Goal: Task Accomplishment & Management: Use online tool/utility

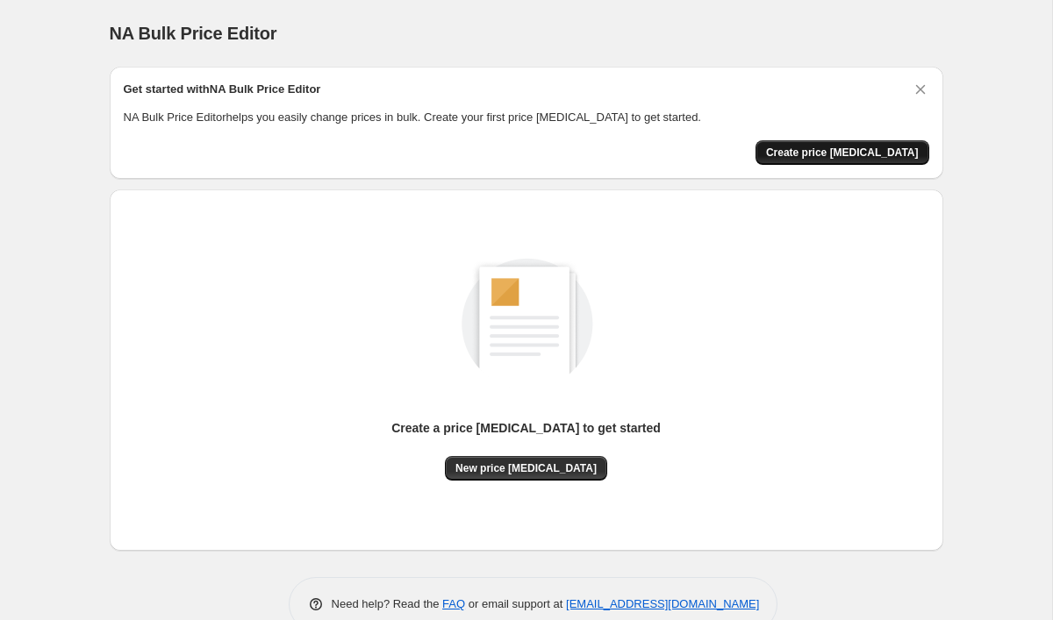
click at [890, 147] on span "Create price [MEDICAL_DATA]" at bounding box center [842, 153] width 153 height 14
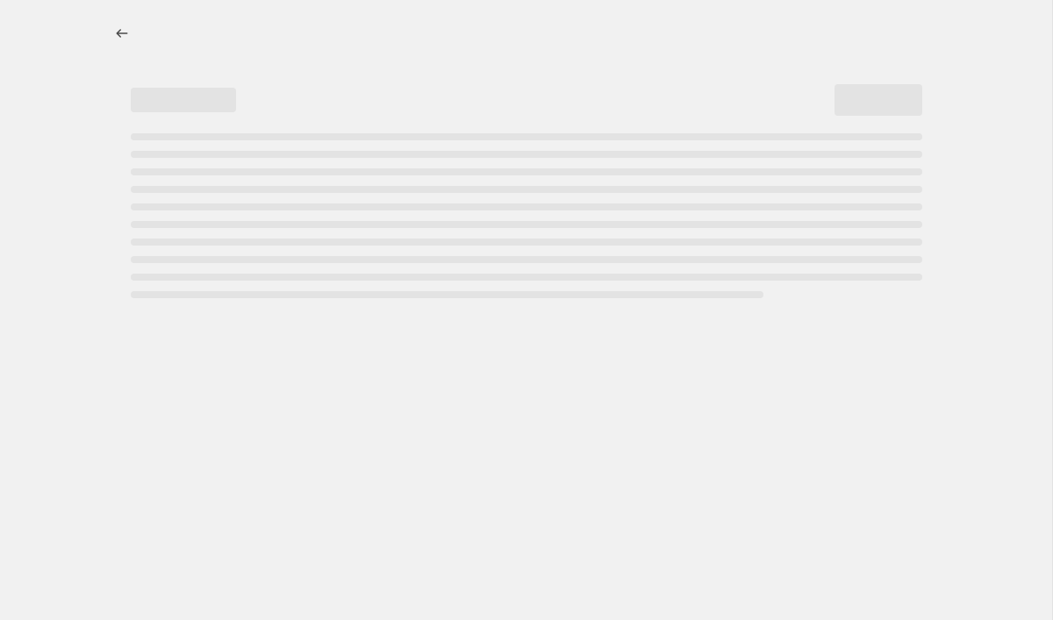
select select "percentage"
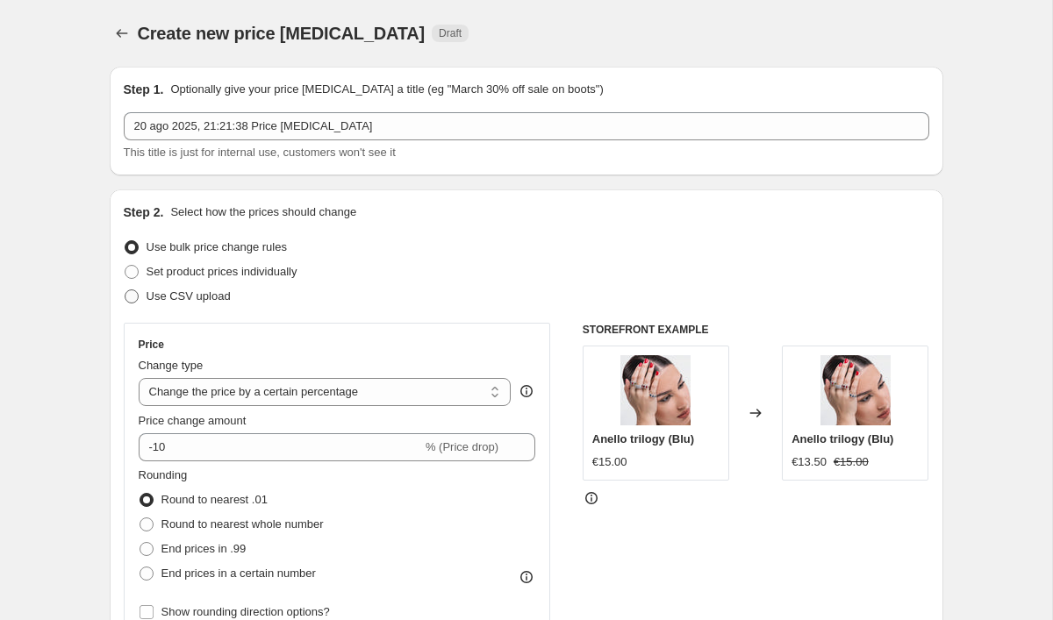
click at [137, 297] on span at bounding box center [132, 297] width 14 height 14
click at [125, 290] on input "Use CSV upload" at bounding box center [125, 290] width 1 height 1
radio input "true"
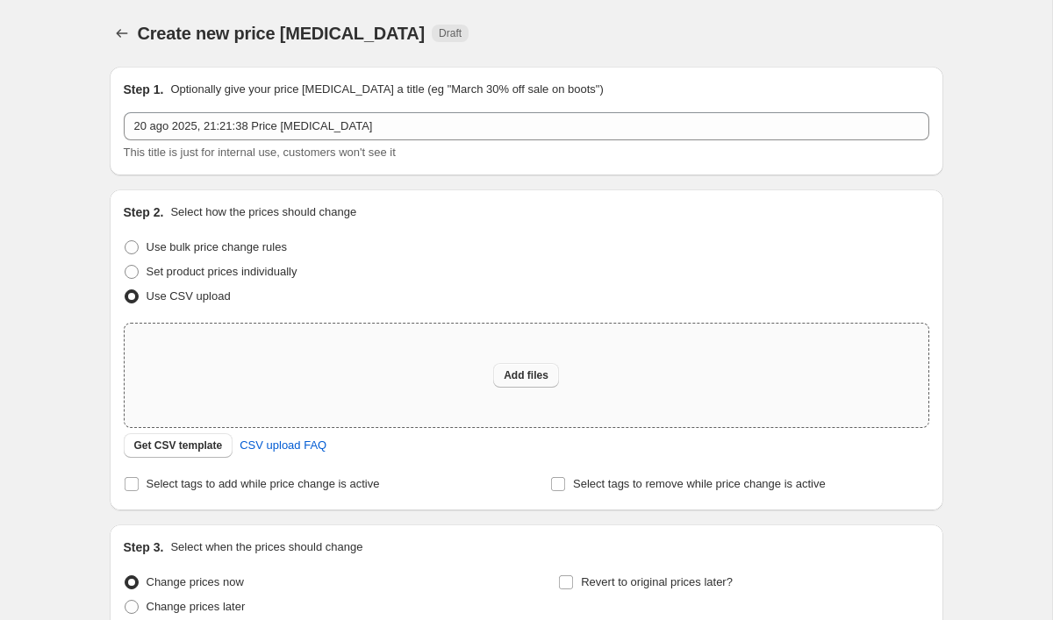
click at [522, 371] on span "Add files" at bounding box center [526, 376] width 45 height 14
type input "C:\fakepath\products_export.csv"
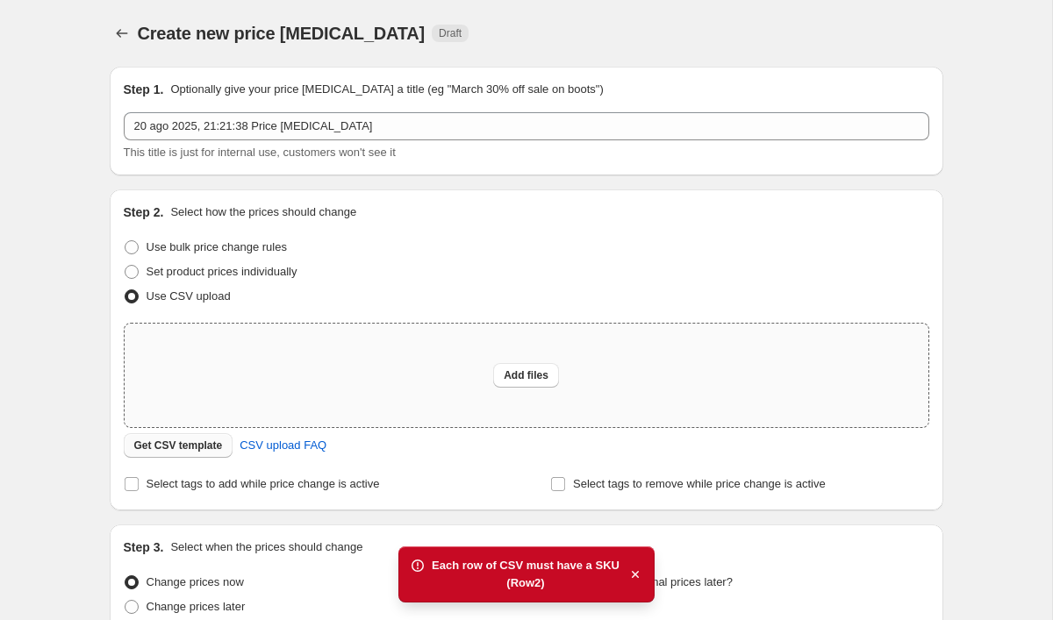
click at [211, 440] on span "Get CSV template" at bounding box center [178, 446] width 89 height 14
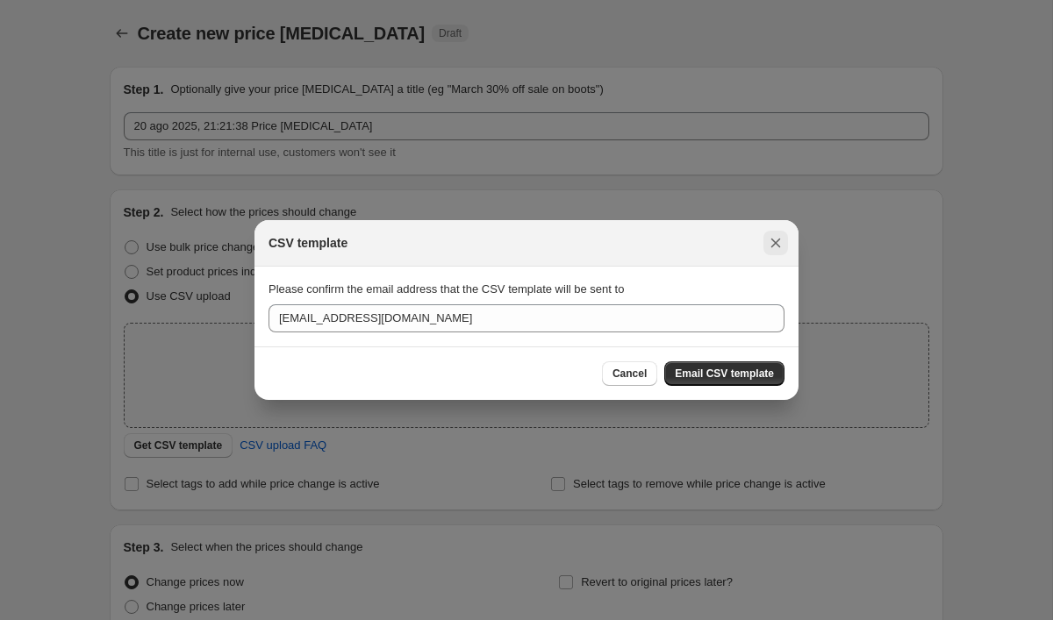
click at [770, 240] on icon "Close" at bounding box center [776, 243] width 18 height 18
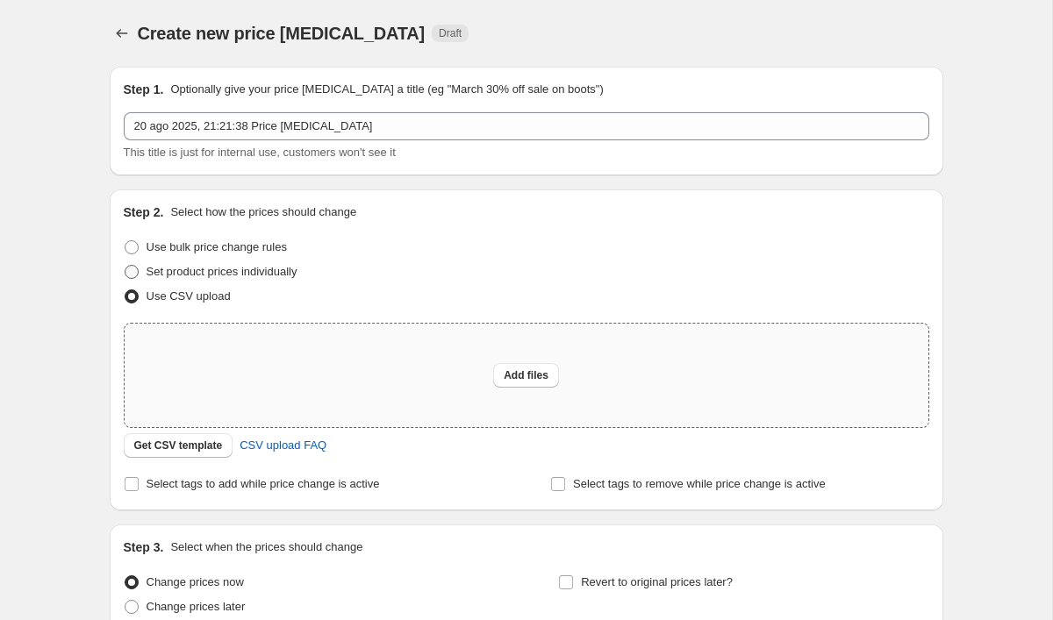
click at [140, 273] on label "Set product prices individually" at bounding box center [211, 272] width 174 height 25
click at [125, 266] on input "Set product prices individually" at bounding box center [125, 265] width 1 height 1
radio input "true"
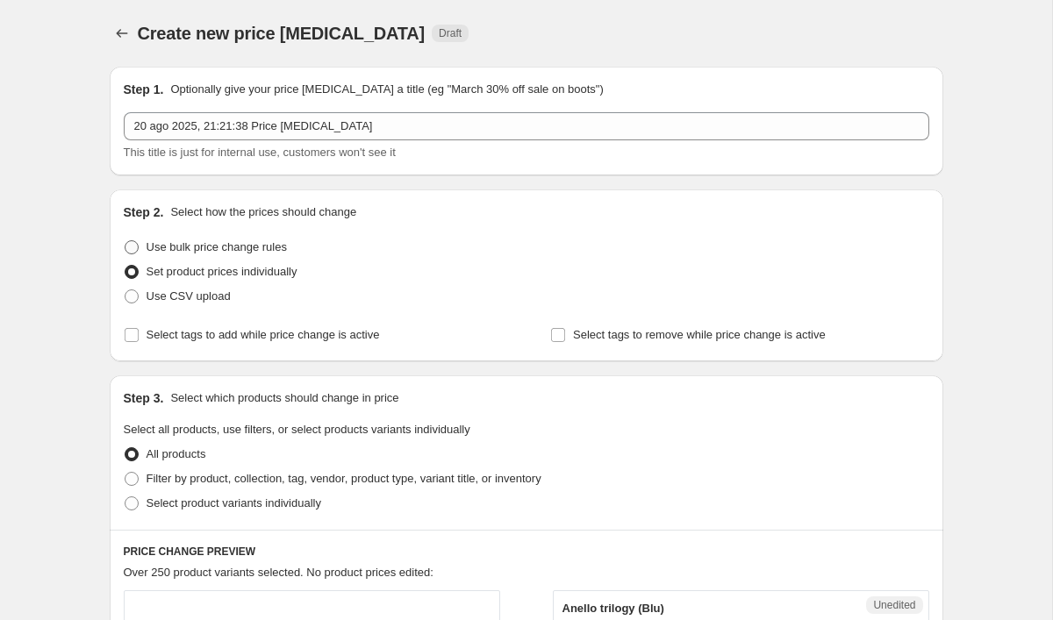
click at [140, 244] on label "Use bulk price change rules" at bounding box center [205, 247] width 163 height 25
click at [125, 241] on input "Use bulk price change rules" at bounding box center [125, 240] width 1 height 1
radio input "true"
select select "percentage"
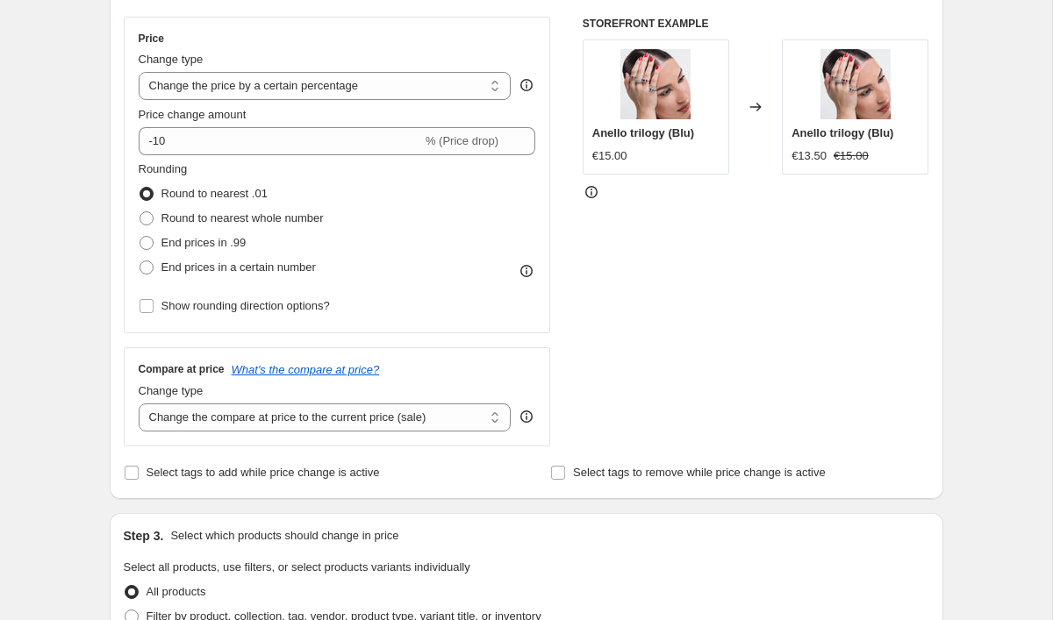
scroll to position [308, 0]
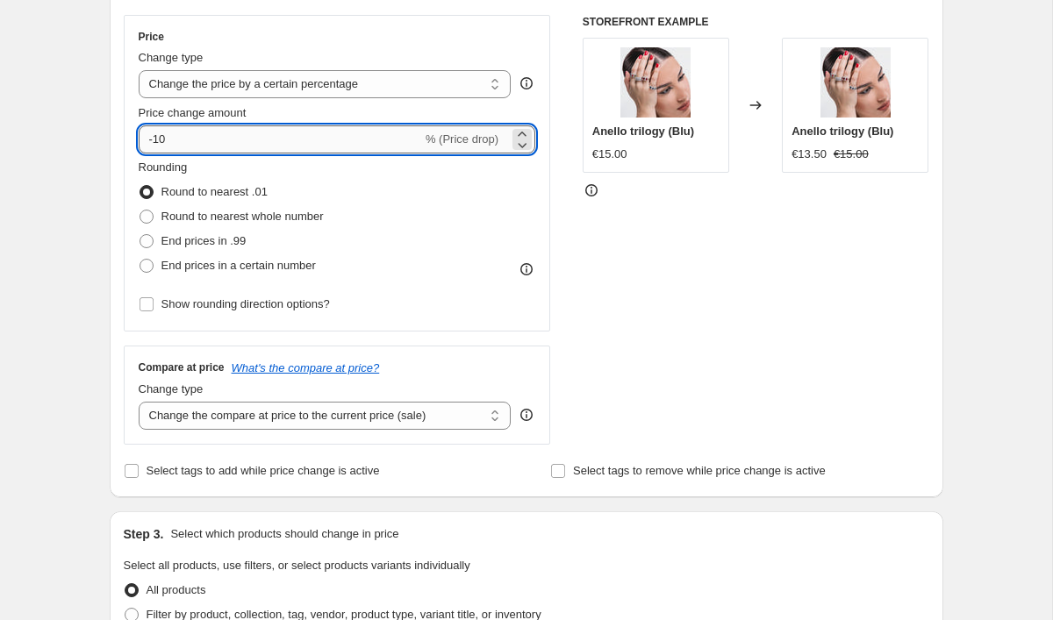
click at [239, 140] on input "-10" at bounding box center [280, 139] width 283 height 28
type input "-1"
click at [307, 149] on input "-30" at bounding box center [280, 139] width 283 height 28
click at [520, 140] on icon at bounding box center [522, 145] width 18 height 18
click at [525, 129] on icon at bounding box center [522, 134] width 18 height 18
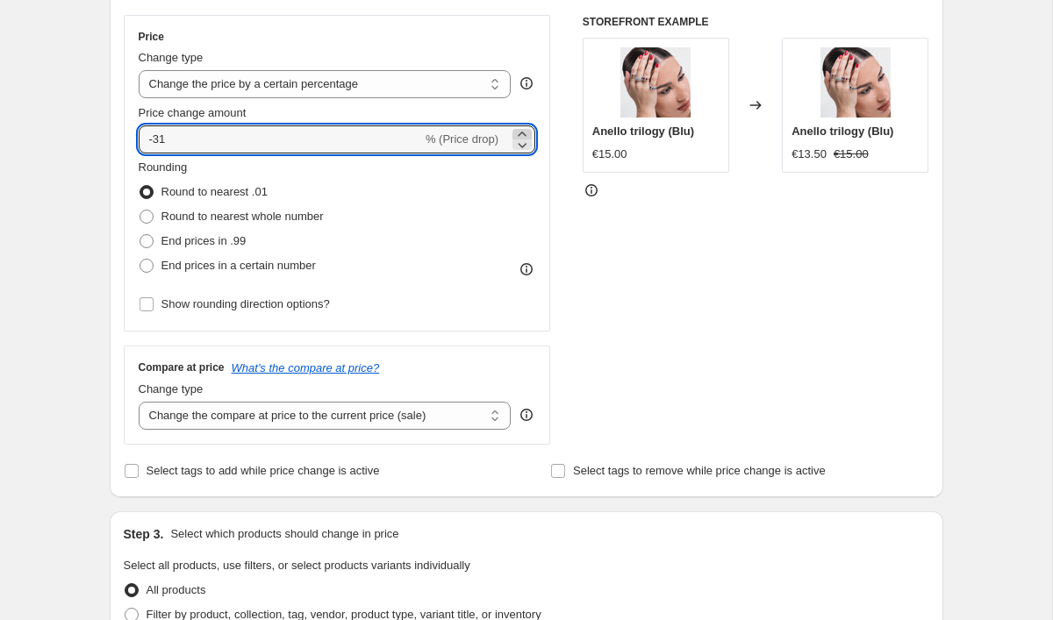
type input "-30"
click at [443, 221] on div "Rounding Round to nearest .01 Round to nearest whole number End prices in .99 E…" at bounding box center [337, 218] width 397 height 119
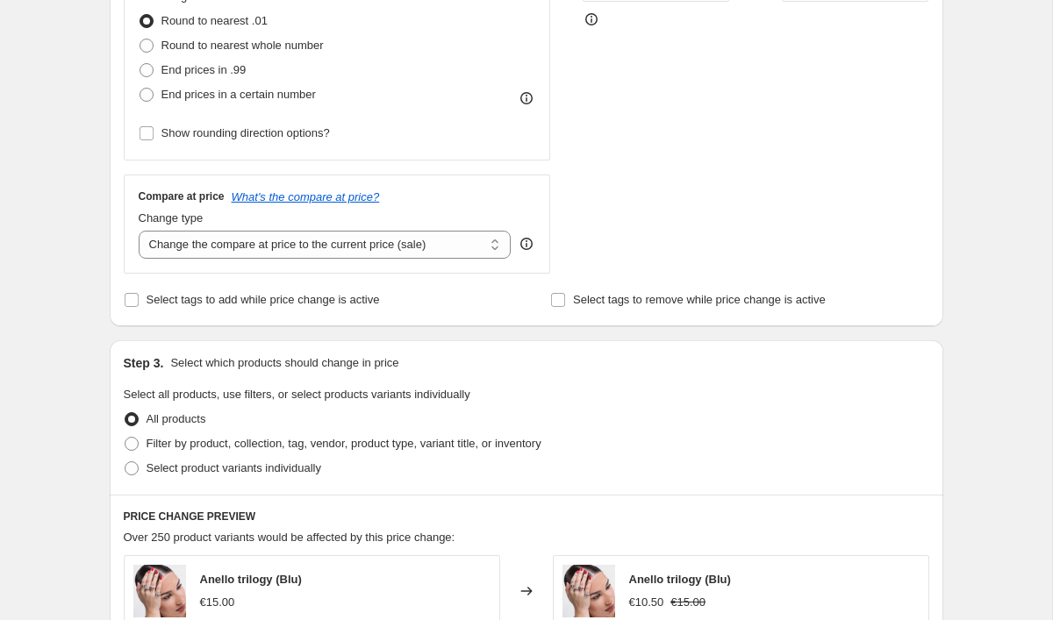
scroll to position [497, 0]
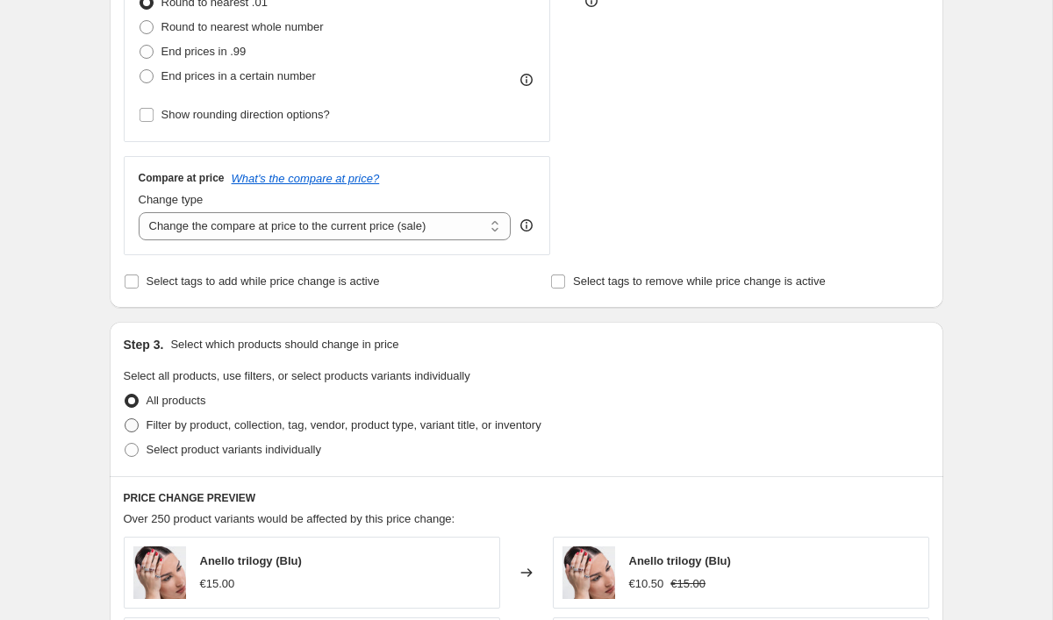
click at [147, 424] on span "Filter by product, collection, tag, vendor, product type, variant title, or inv…" at bounding box center [344, 425] width 395 height 13
click at [125, 419] on input "Filter by product, collection, tag, vendor, product type, variant title, or inv…" at bounding box center [125, 419] width 1 height 1
radio input "true"
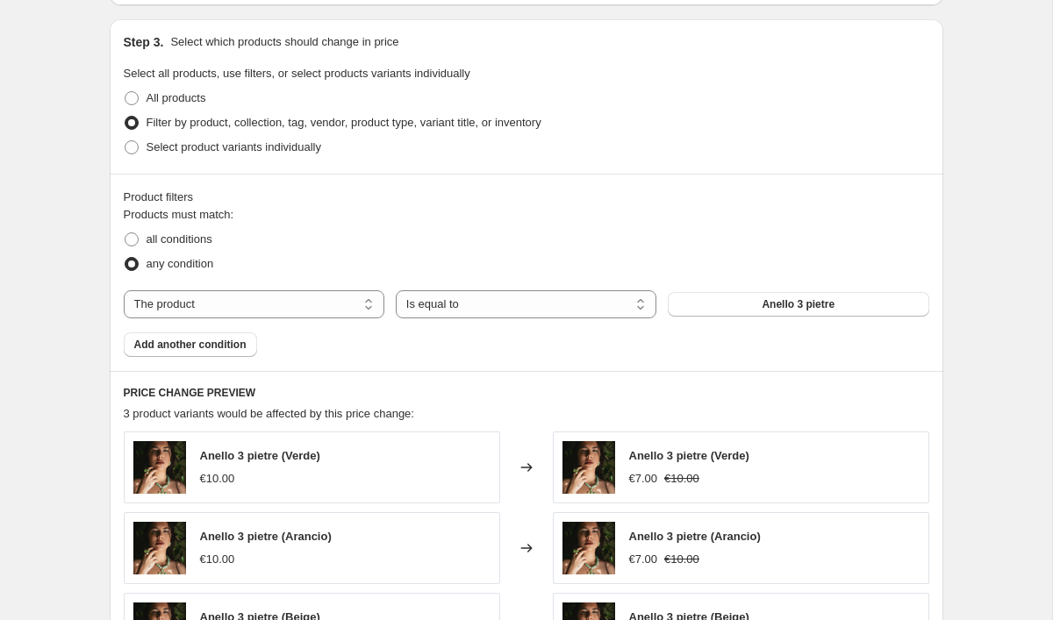
scroll to position [802, 0]
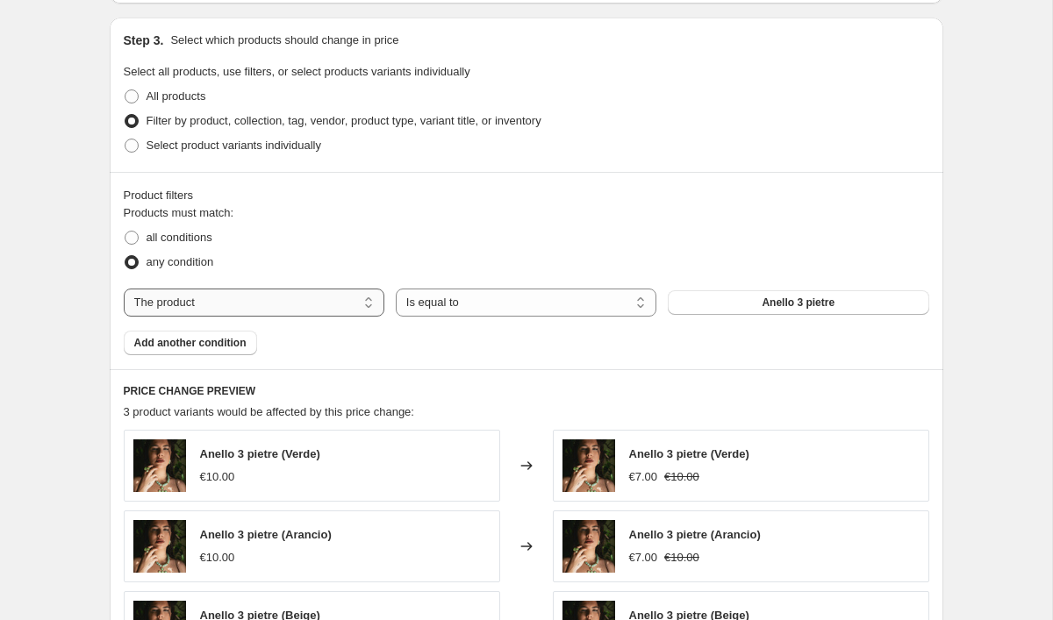
select select "collection"
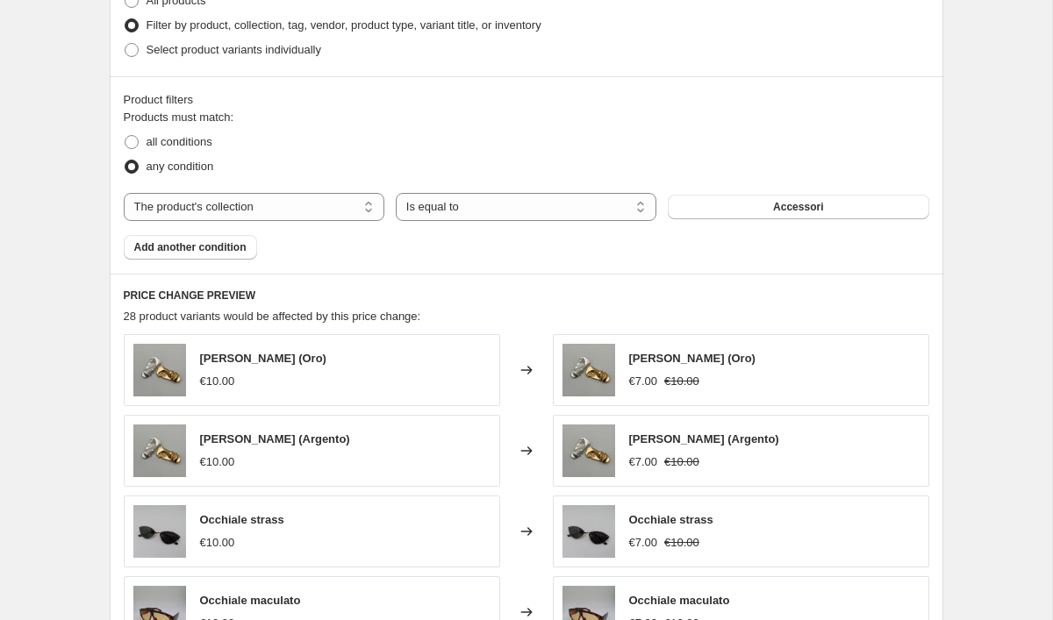
scroll to position [896, 0]
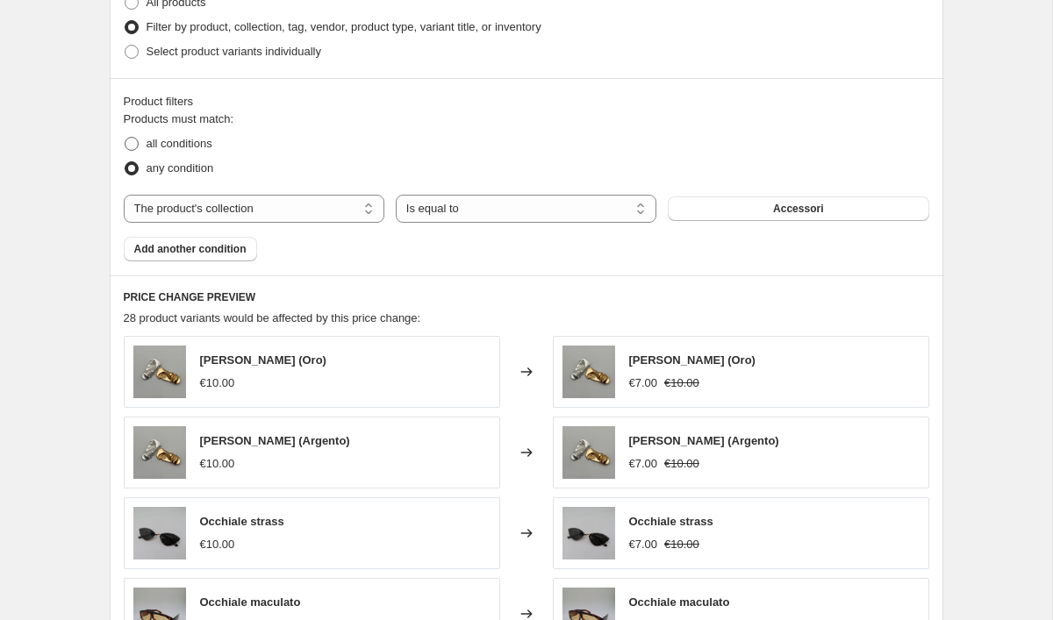
click at [132, 145] on span at bounding box center [132, 144] width 14 height 14
click at [125, 138] on input "all conditions" at bounding box center [125, 137] width 1 height 1
radio input "true"
click at [135, 164] on span at bounding box center [132, 168] width 14 height 14
click at [125, 162] on input "any condition" at bounding box center [125, 161] width 1 height 1
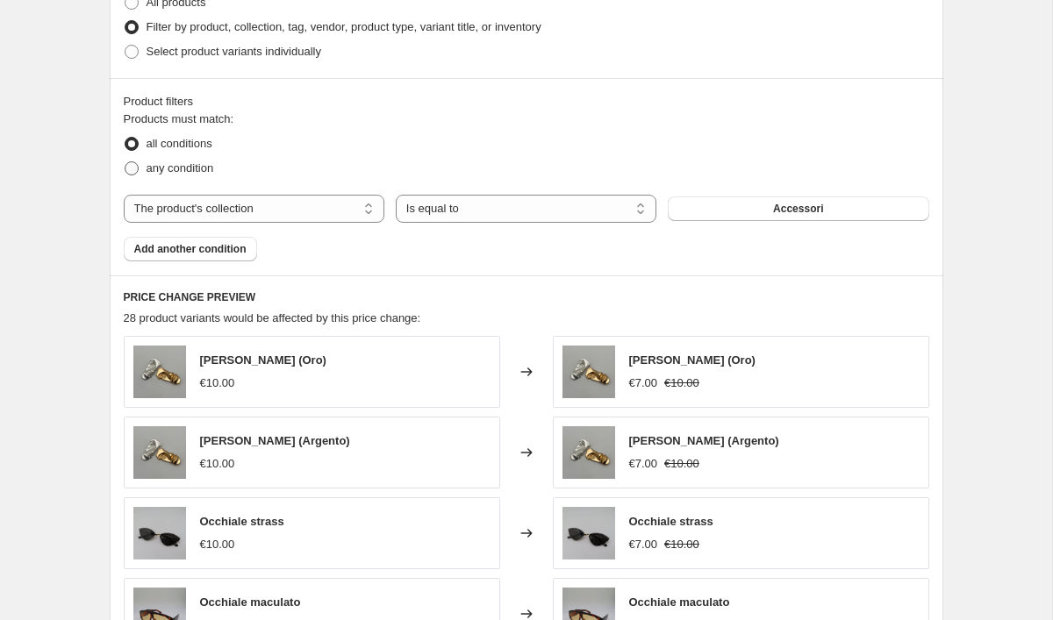
radio input "true"
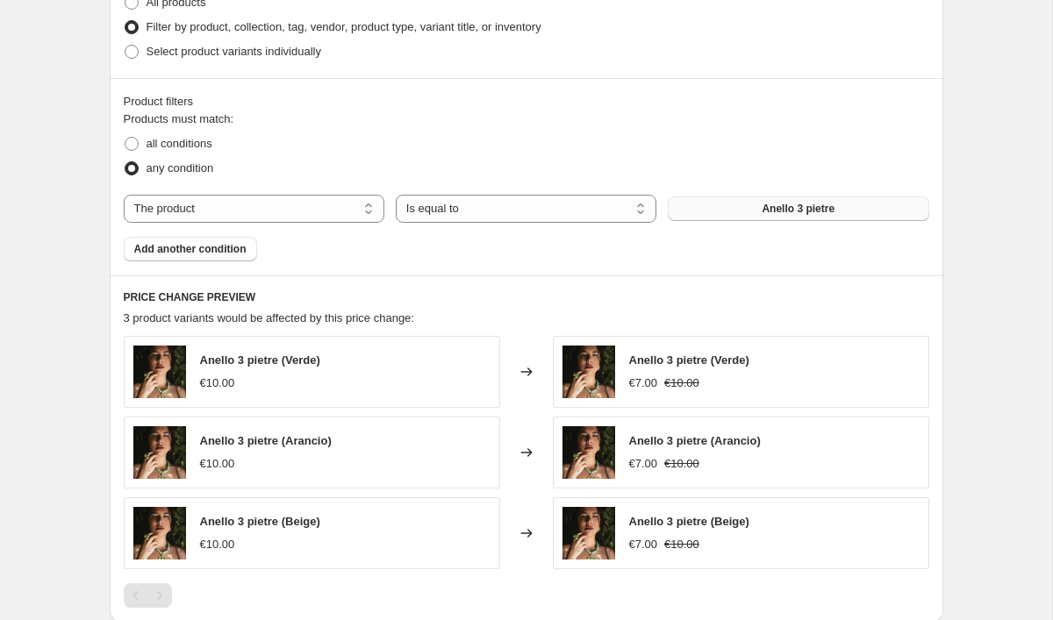
click at [748, 210] on button "Anello 3 pietre" at bounding box center [798, 209] width 261 height 25
select select "collection"
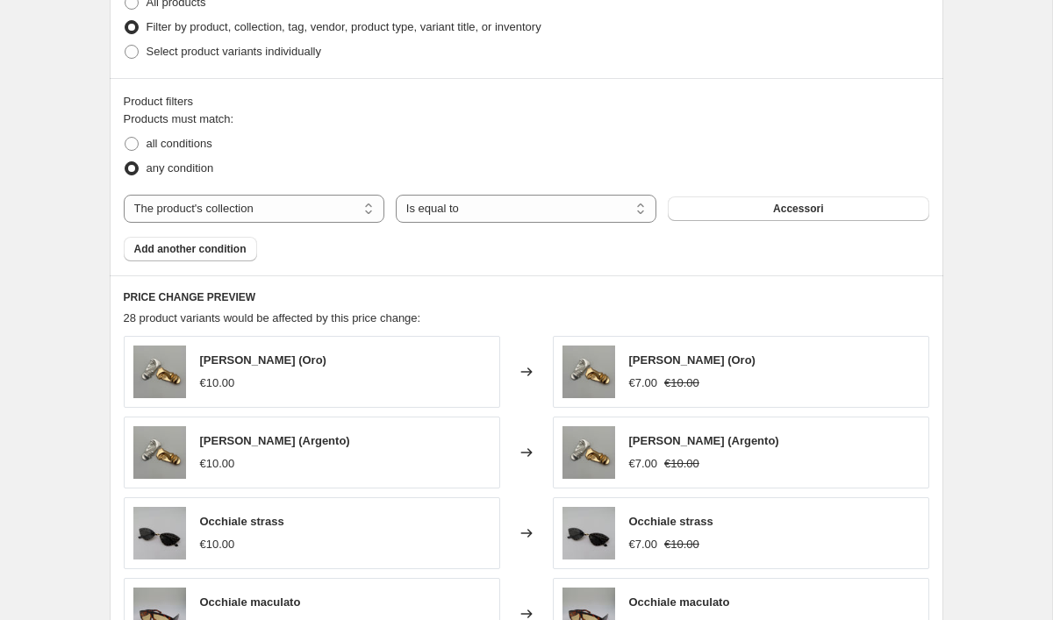
click at [731, 214] on button "Accessori" at bounding box center [798, 209] width 261 height 25
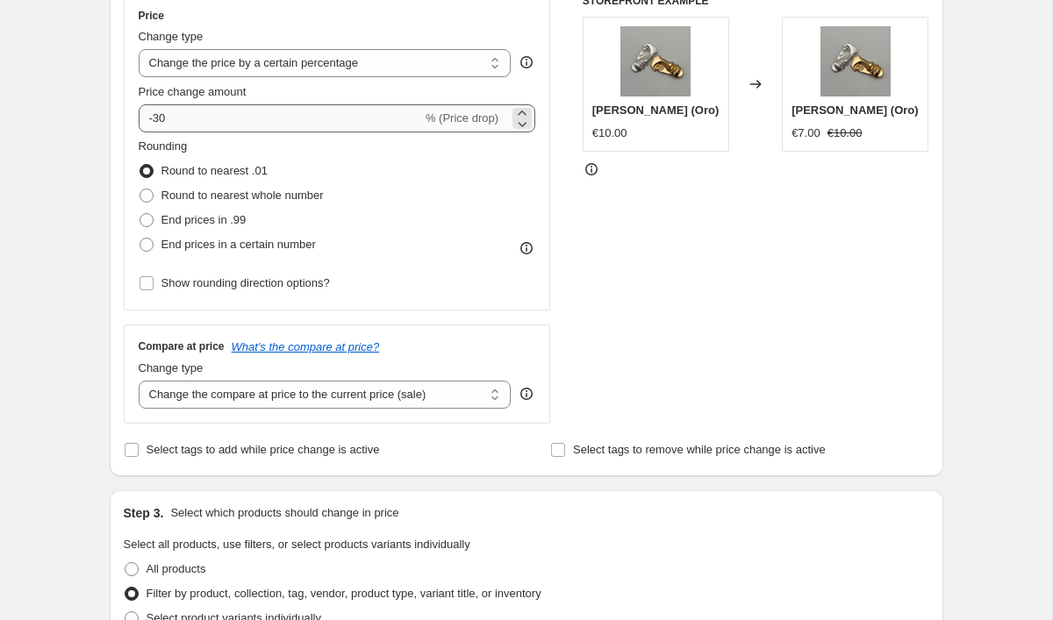
scroll to position [327, 0]
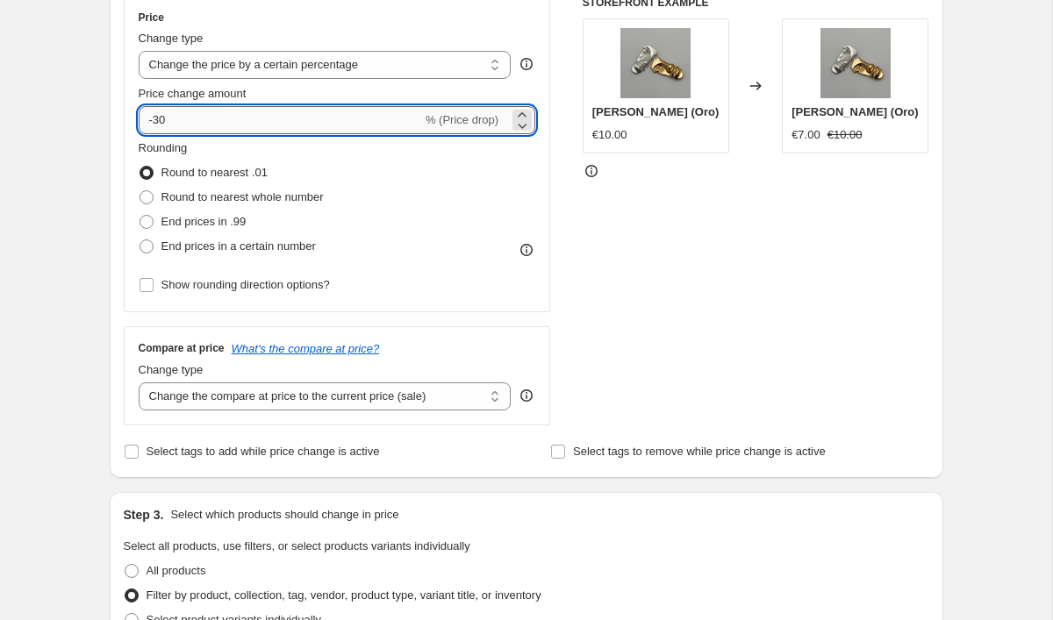
click at [200, 123] on input "-30" at bounding box center [280, 120] width 283 height 28
type input "-3"
click at [478, 196] on div "Rounding Round to nearest .01 Round to nearest whole number End prices in .99 E…" at bounding box center [337, 199] width 397 height 119
click at [305, 121] on input "-50" at bounding box center [280, 120] width 283 height 28
type input "-5"
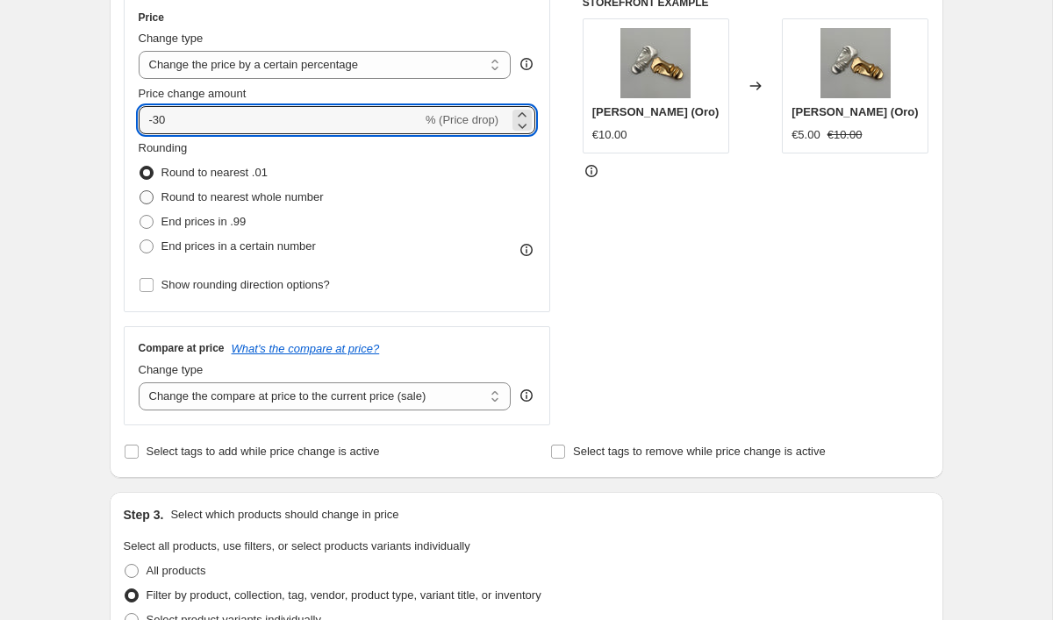
type input "-30"
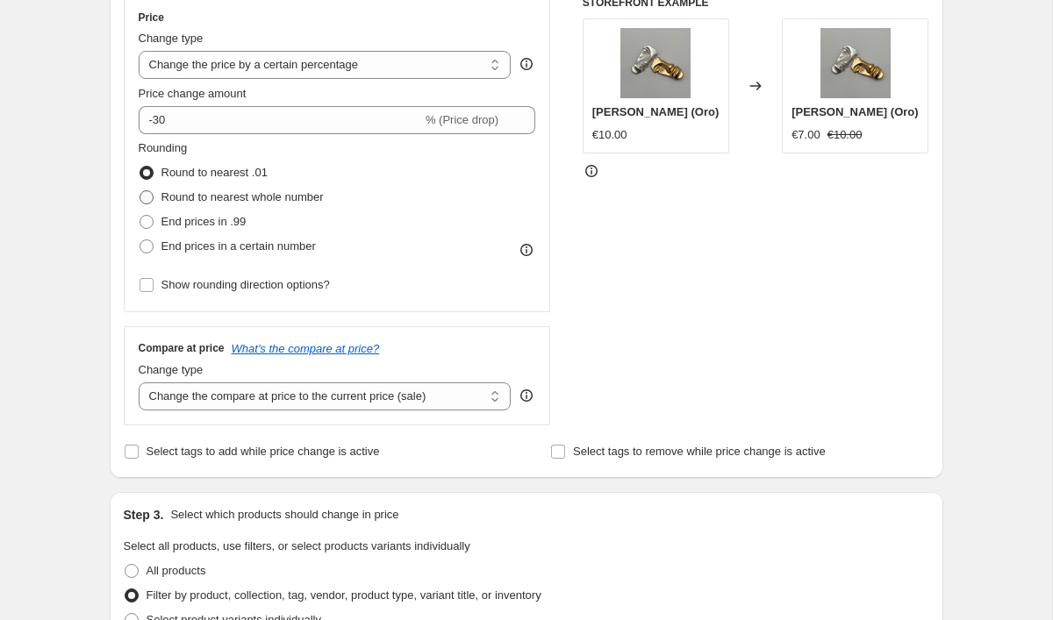
click at [147, 195] on span at bounding box center [147, 197] width 14 height 14
click at [140, 191] on input "Round to nearest whole number" at bounding box center [140, 190] width 1 height 1
radio input "true"
click at [145, 217] on span at bounding box center [147, 222] width 14 height 14
click at [140, 216] on input "End prices in .99" at bounding box center [140, 215] width 1 height 1
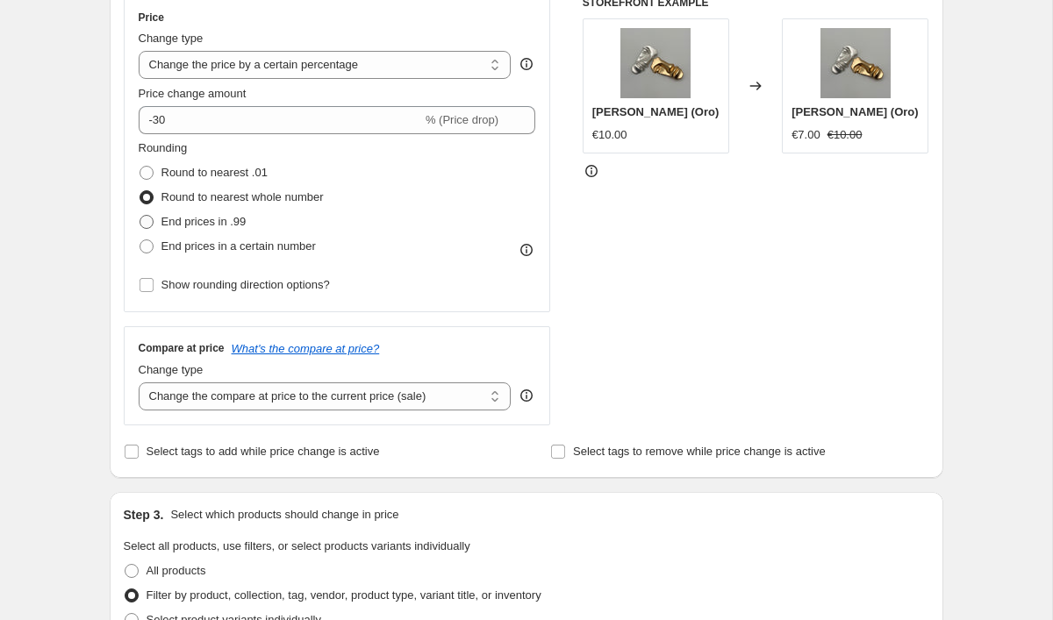
radio input "true"
click at [150, 244] on span at bounding box center [147, 247] width 14 height 14
click at [140, 240] on input "End prices in a certain number" at bounding box center [140, 240] width 1 height 1
radio input "true"
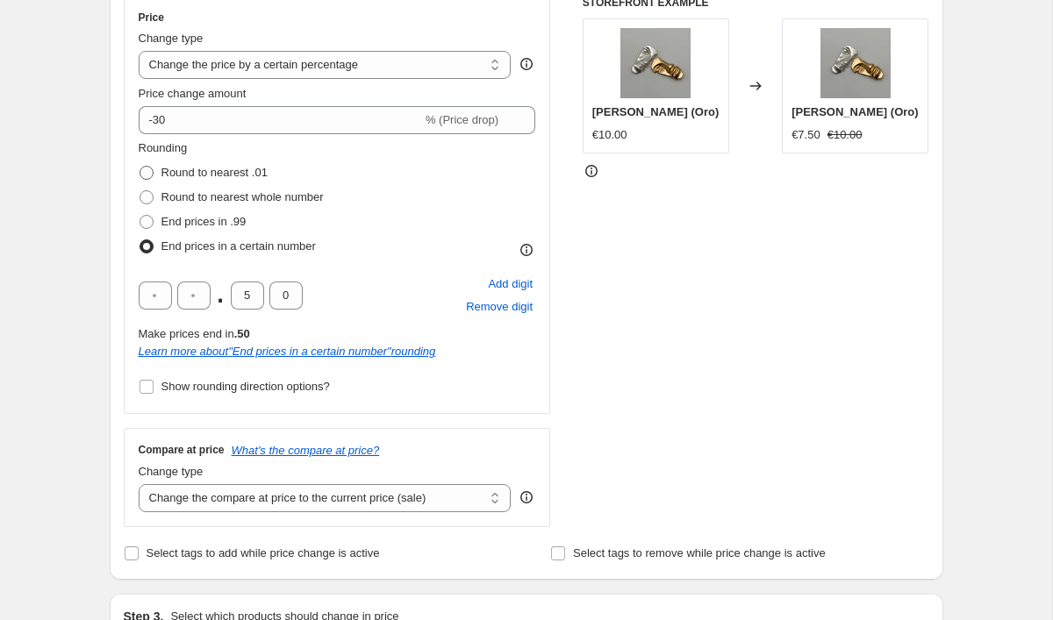
click at [149, 170] on span at bounding box center [147, 173] width 14 height 14
click at [140, 167] on input "Round to nearest .01" at bounding box center [140, 166] width 1 height 1
radio input "true"
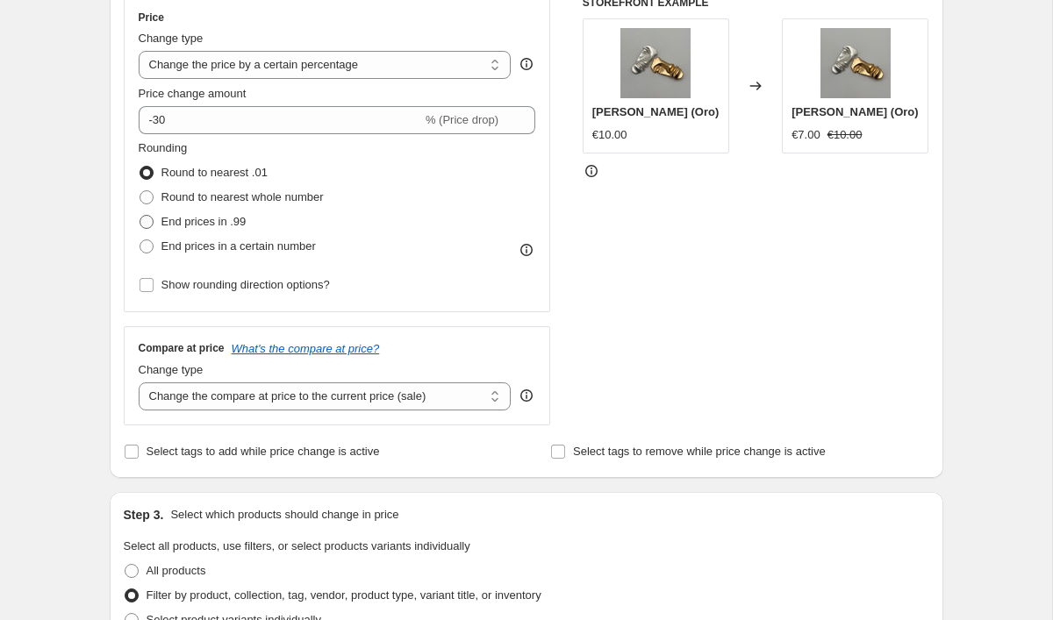
click at [149, 218] on span at bounding box center [147, 222] width 14 height 14
click at [140, 216] on input "End prices in .99" at bounding box center [140, 215] width 1 height 1
radio input "true"
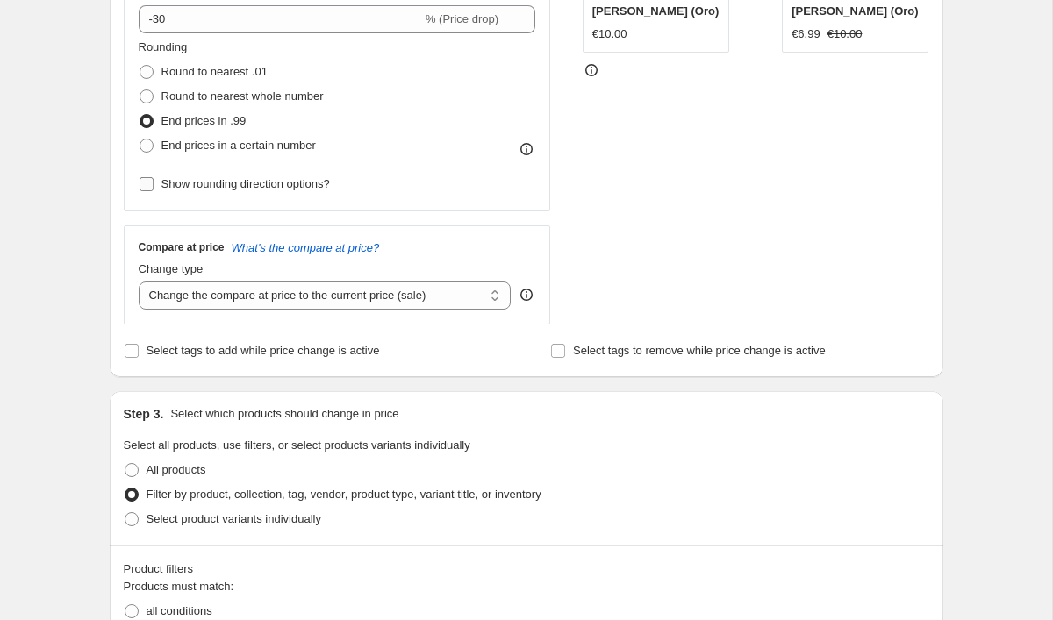
scroll to position [429, 0]
click at [128, 347] on input "Select tags to add while price change is active" at bounding box center [132, 350] width 14 height 14
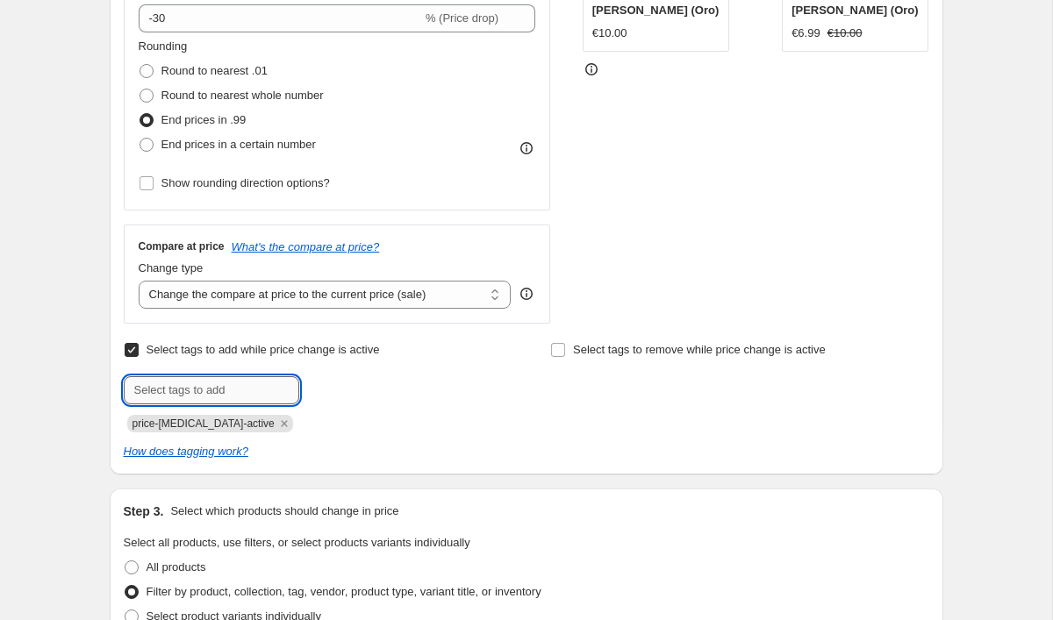
click at [179, 390] on input "text" at bounding box center [211, 390] width 175 height 28
click at [130, 348] on input "Select tags to add while price change is active" at bounding box center [132, 350] width 14 height 14
checkbox input "false"
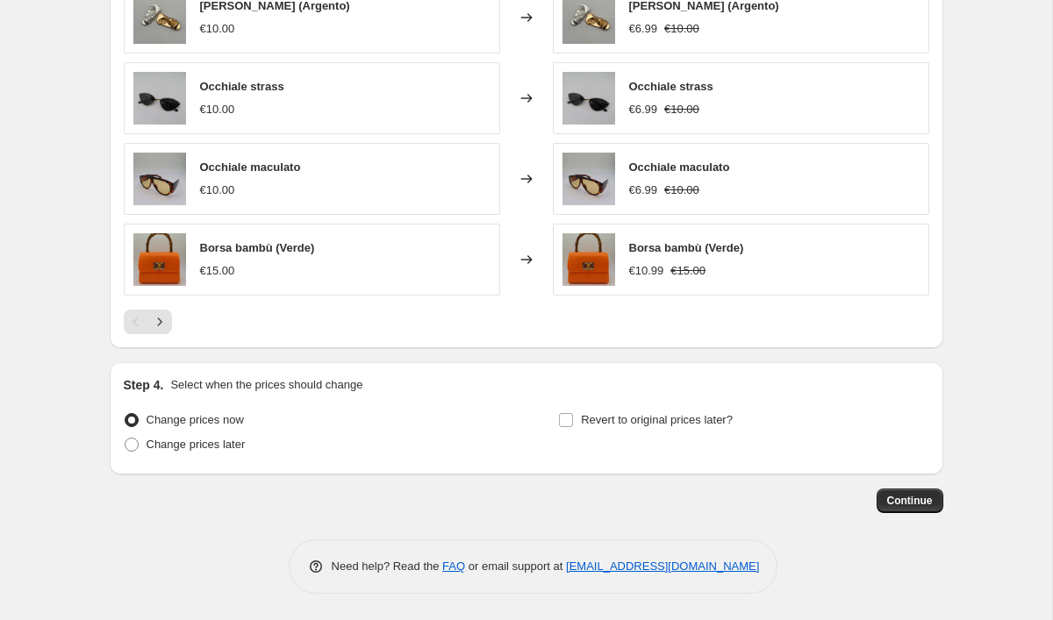
scroll to position [1331, 0]
click at [902, 499] on span "Continue" at bounding box center [910, 501] width 46 height 14
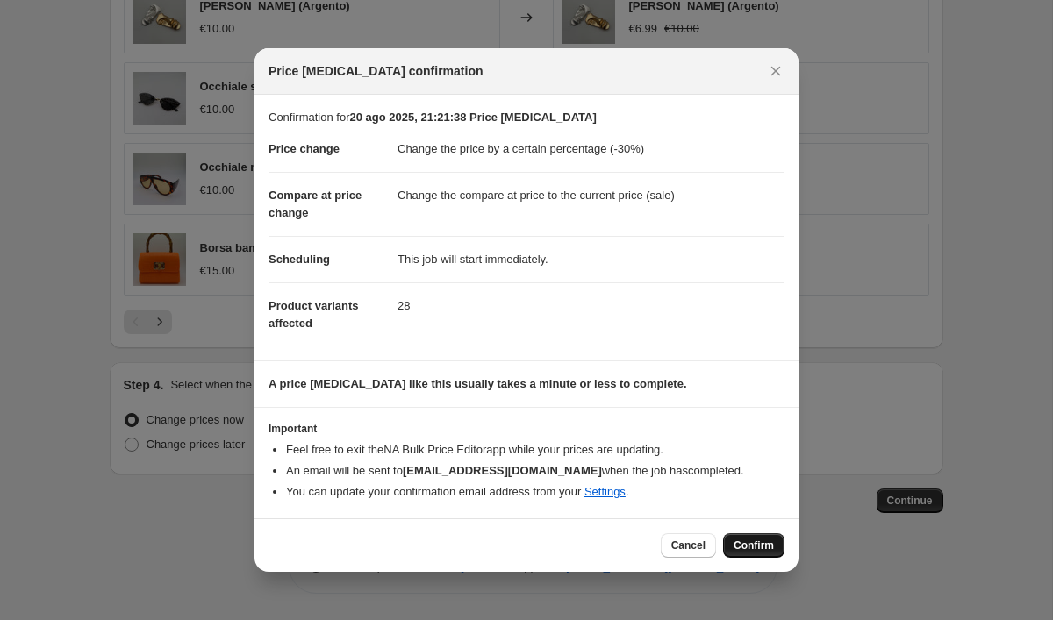
click at [740, 544] on span "Confirm" at bounding box center [754, 546] width 40 height 14
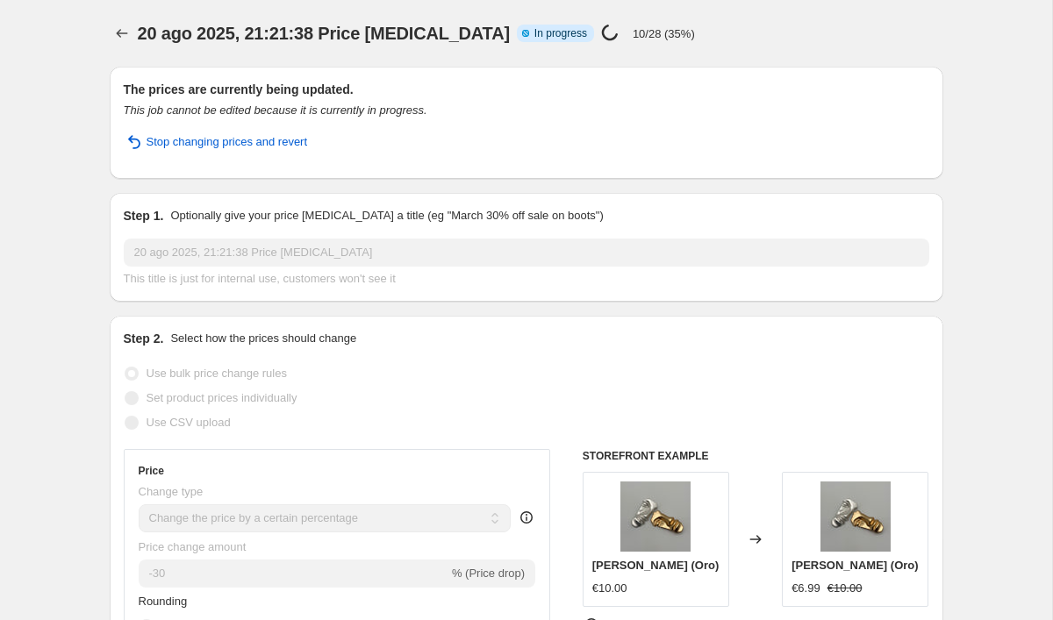
select select "percentage"
select select "collection"
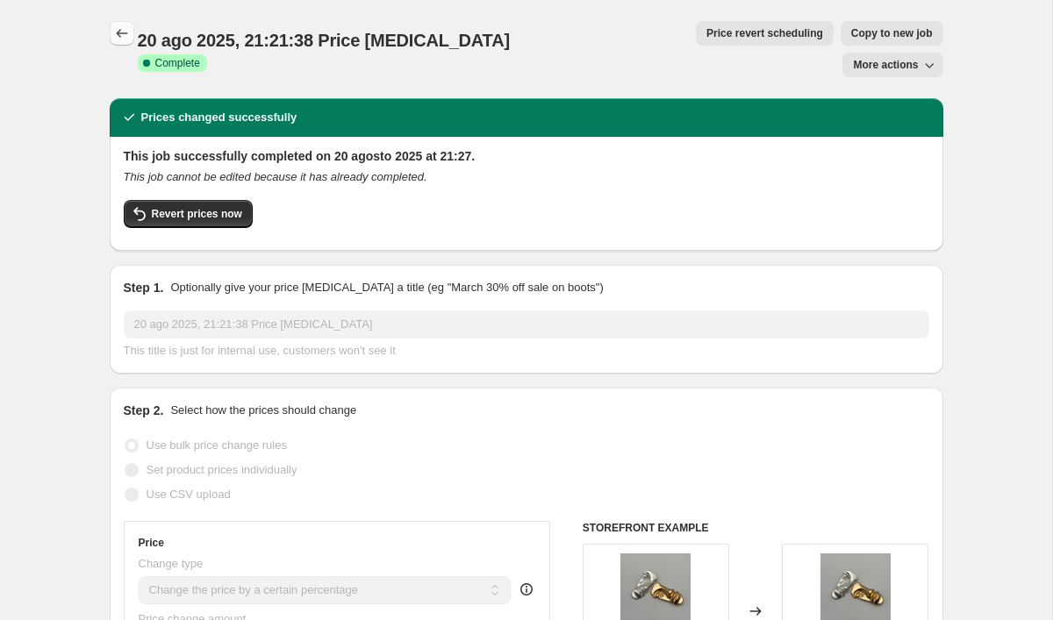
click at [119, 37] on icon "Price change jobs" at bounding box center [121, 33] width 11 height 9
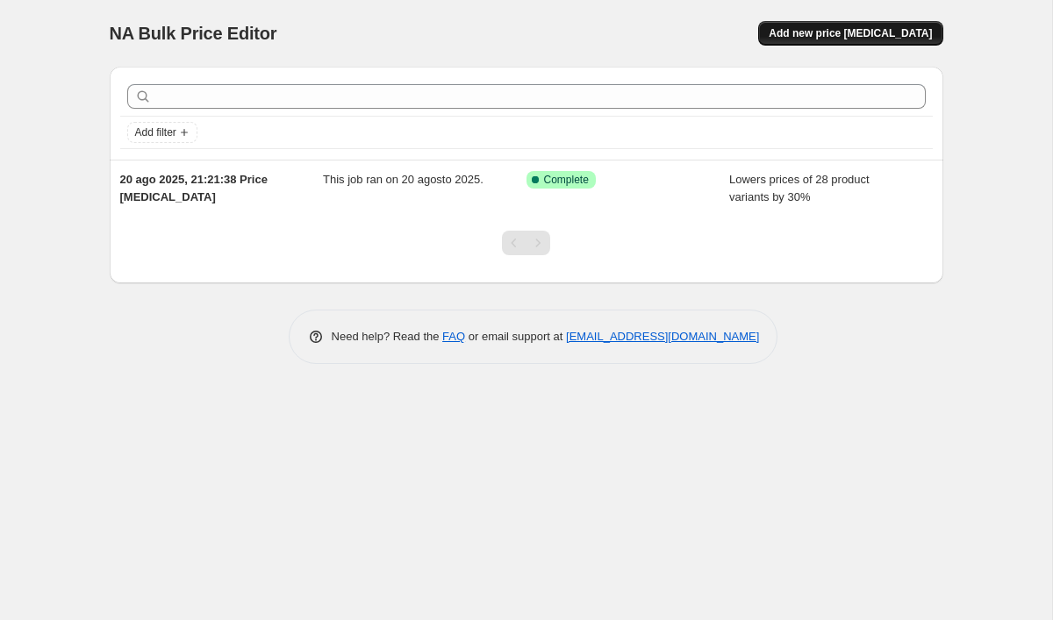
click at [887, 32] on span "Add new price [MEDICAL_DATA]" at bounding box center [850, 33] width 163 height 14
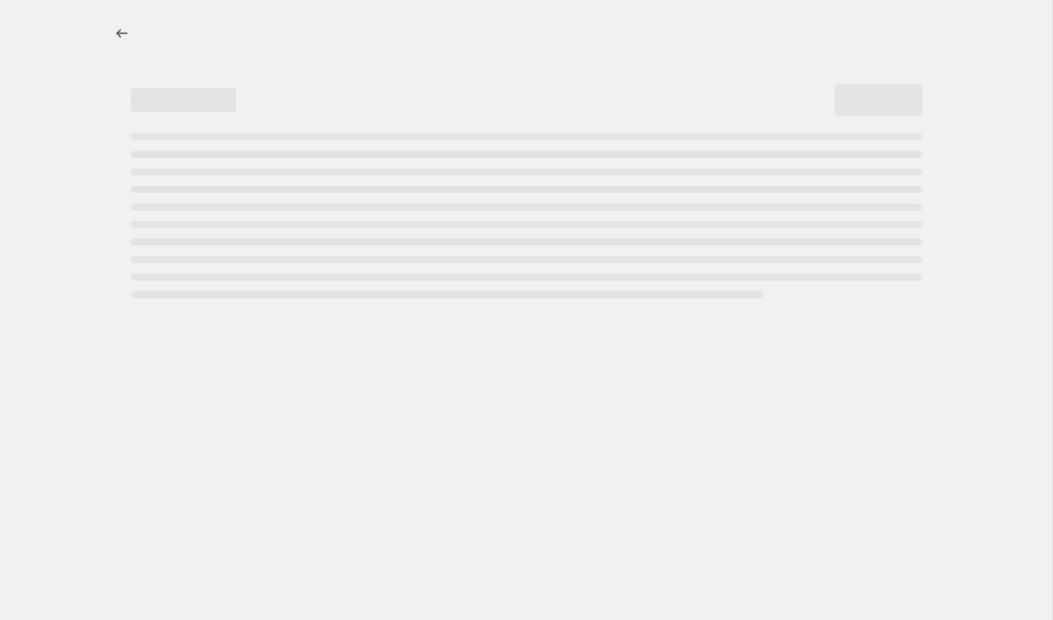
select select "percentage"
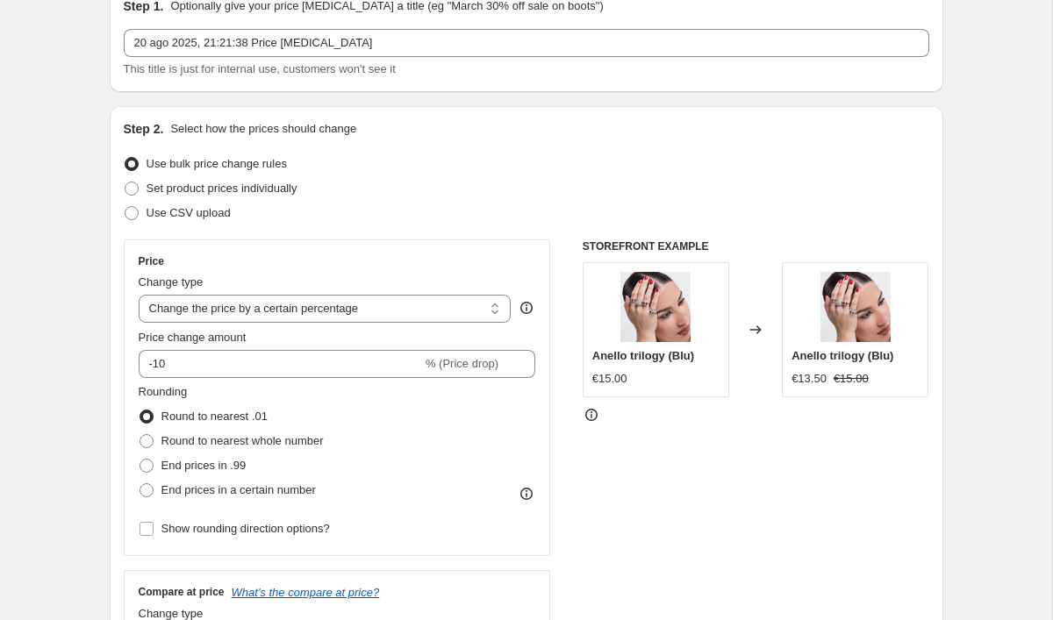
scroll to position [110, 0]
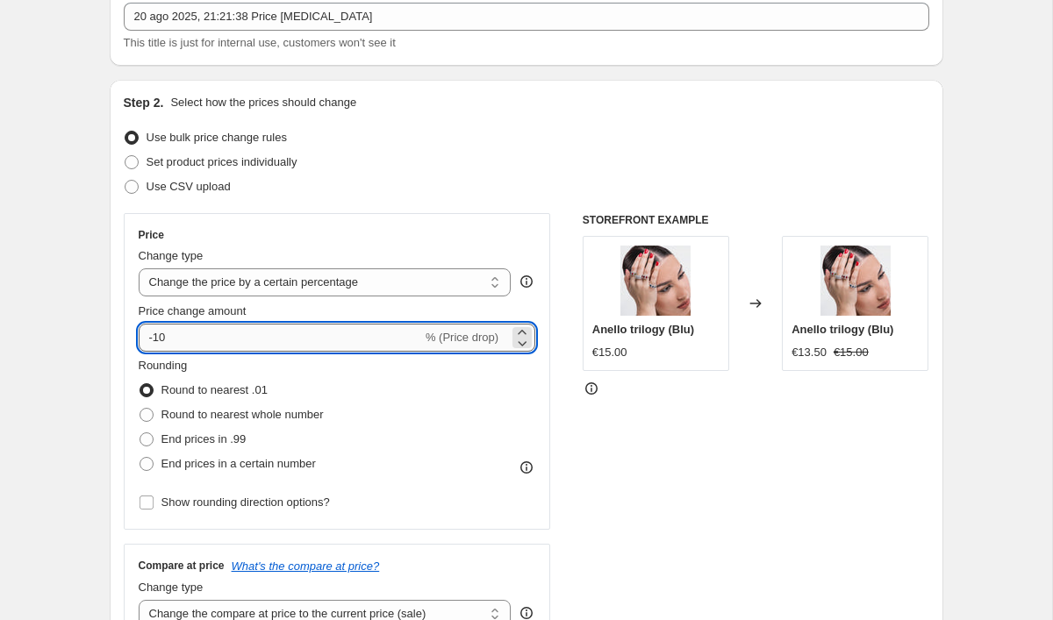
click at [231, 342] on input "-10" at bounding box center [280, 338] width 283 height 28
type input "-1"
type input "-30"
click at [144, 407] on span at bounding box center [147, 415] width 16 height 16
click at [140, 408] on input "Round to nearest whole number" at bounding box center [140, 408] width 1 height 1
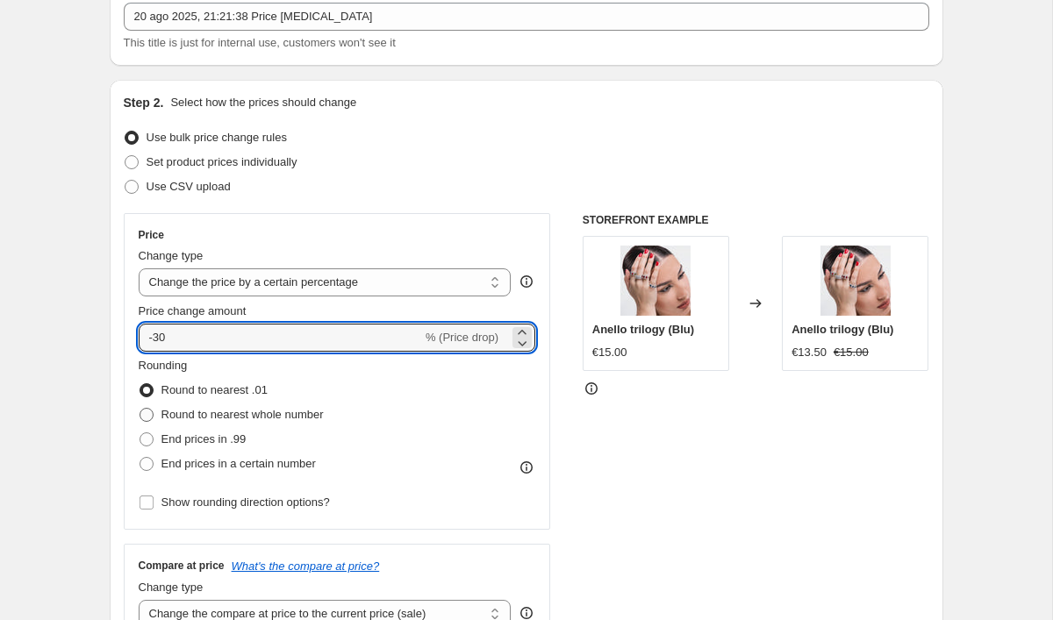
radio input "true"
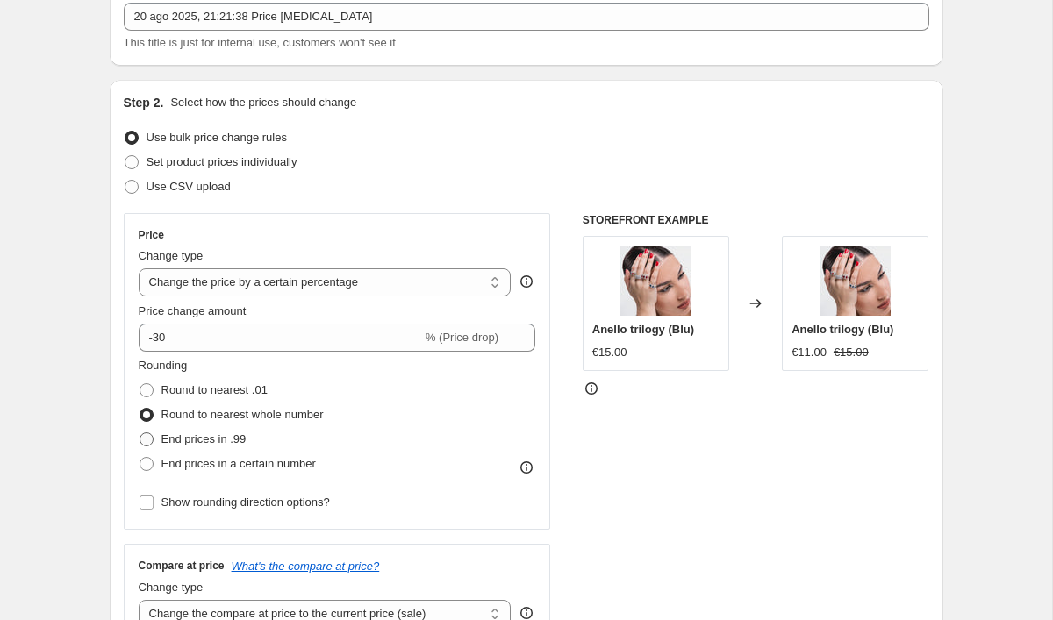
click at [145, 437] on span at bounding box center [147, 440] width 14 height 14
click at [140, 433] on input "End prices in .99" at bounding box center [140, 433] width 1 height 1
radio input "true"
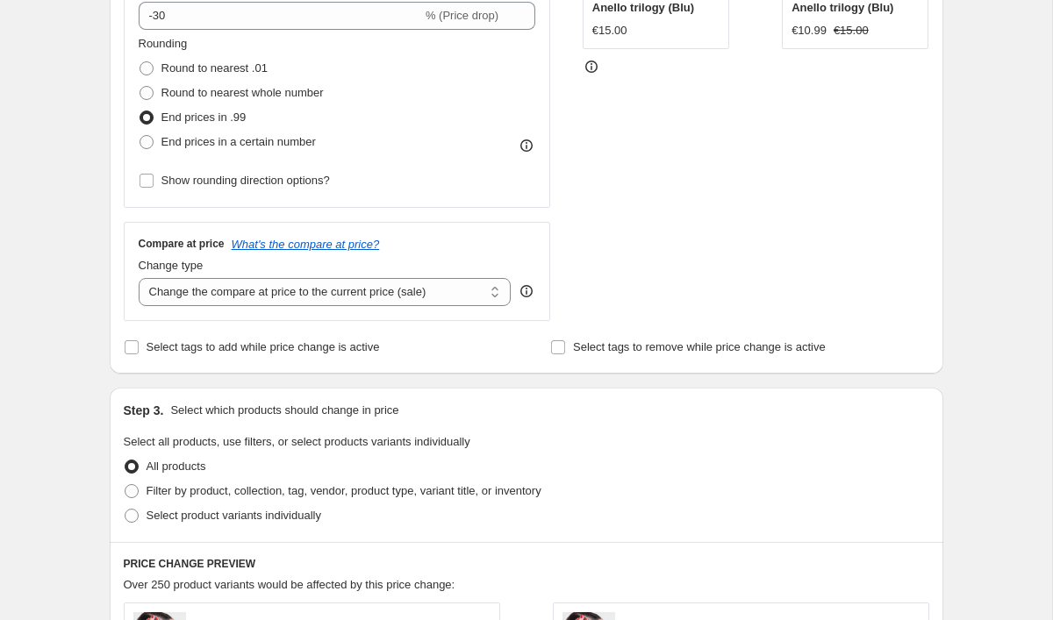
scroll to position [443, 0]
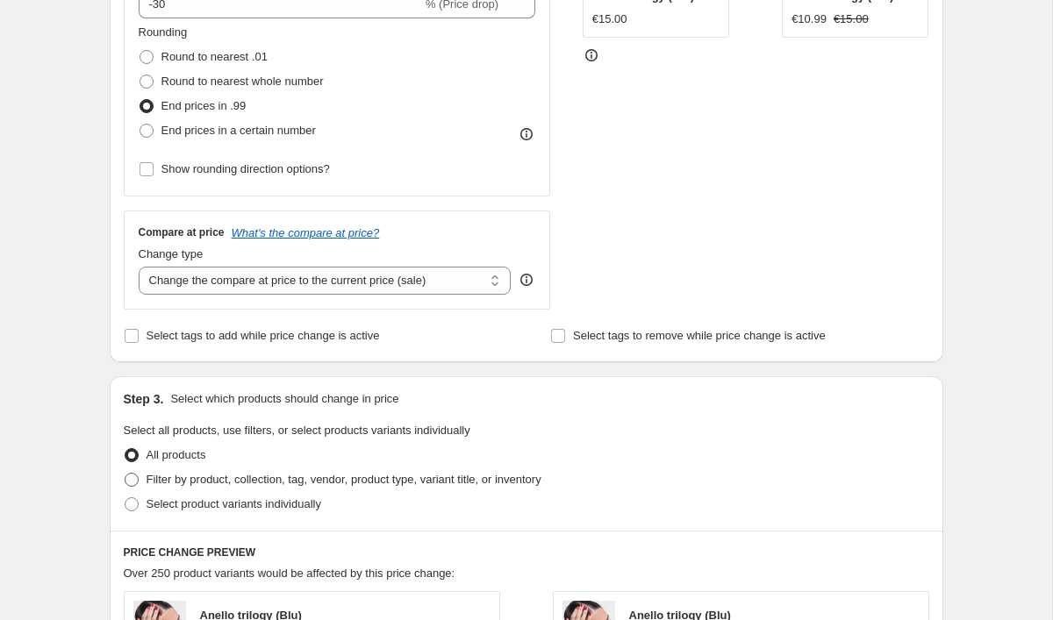
click at [132, 480] on span at bounding box center [132, 480] width 14 height 14
click at [125, 474] on input "Filter by product, collection, tag, vendor, product type, variant title, or inv…" at bounding box center [125, 473] width 1 height 1
radio input "true"
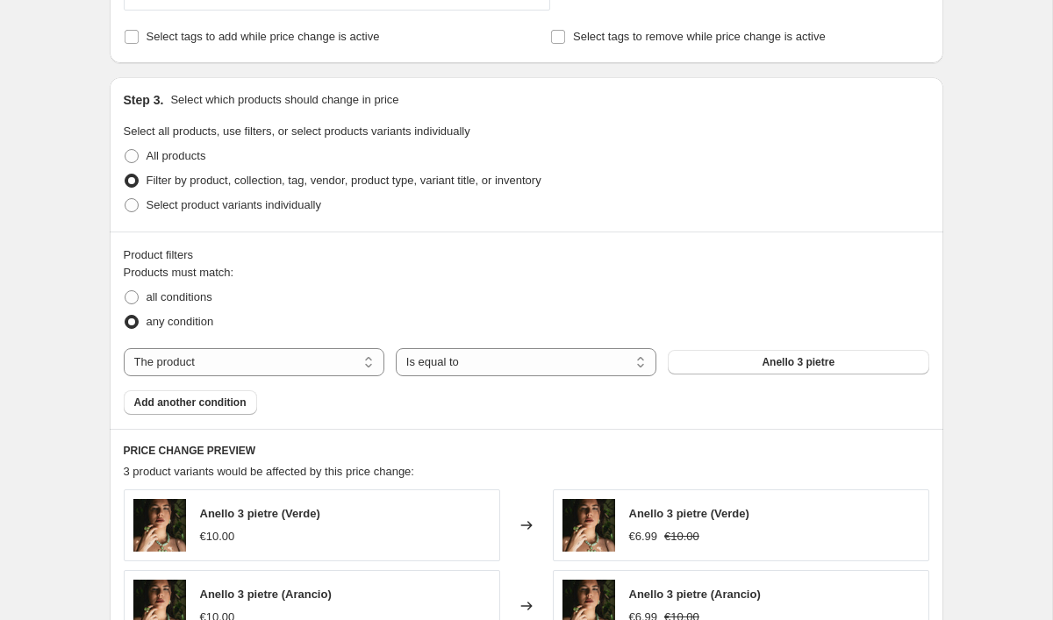
scroll to position [748, 0]
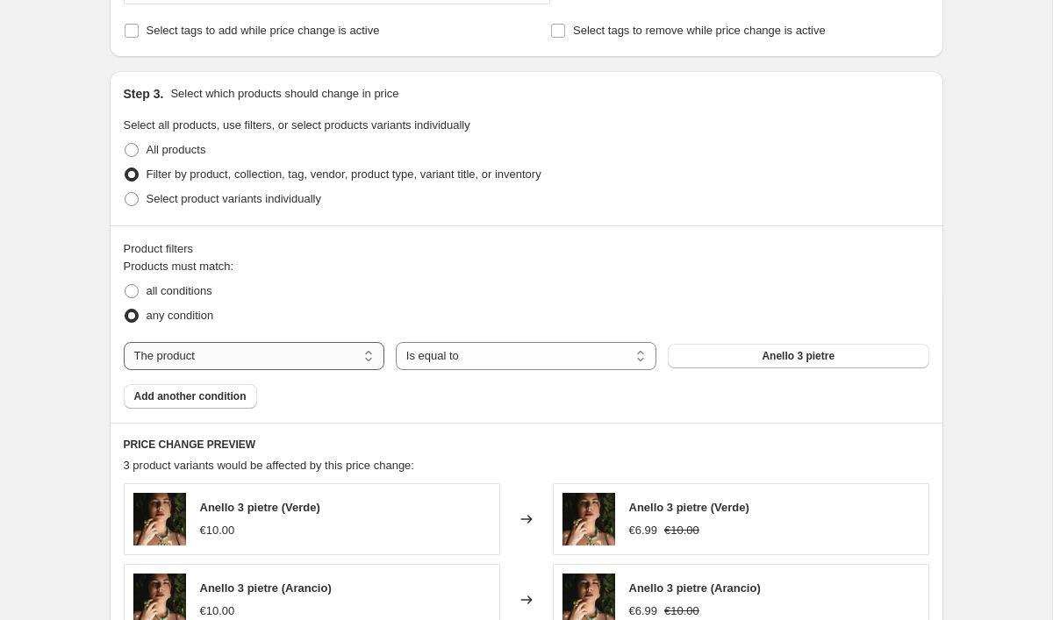
select select "collection"
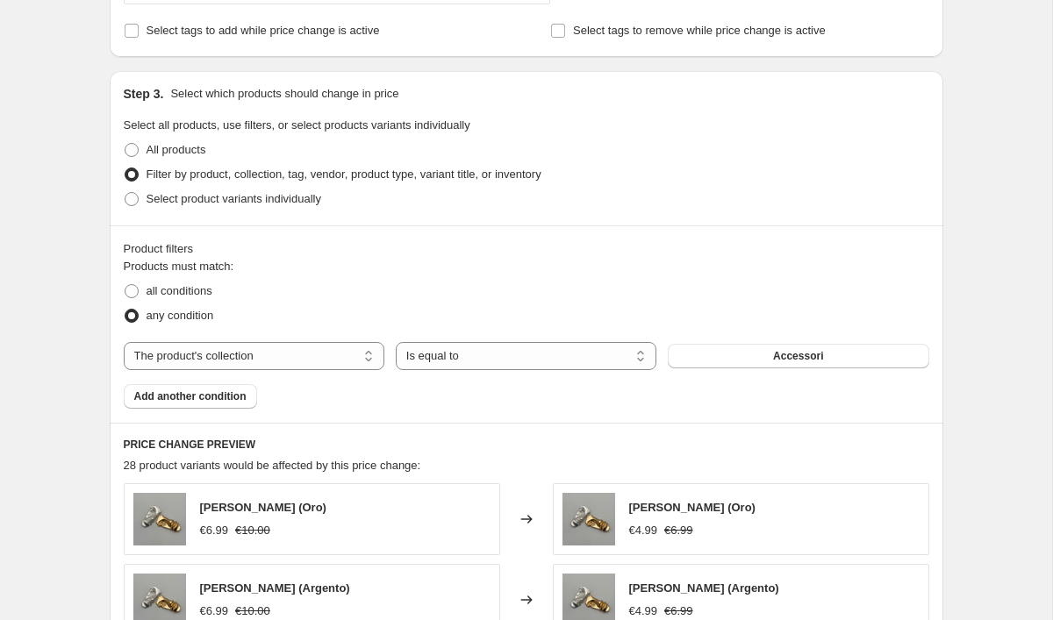
click at [802, 353] on span "Accessori" at bounding box center [798, 356] width 50 height 14
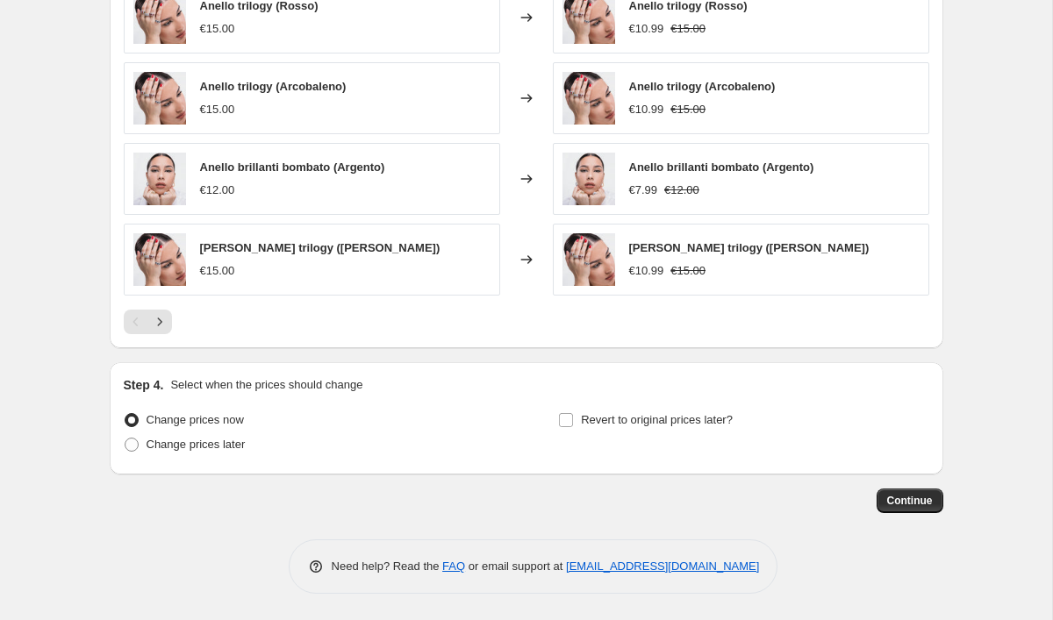
scroll to position [1331, 0]
click at [916, 503] on span "Continue" at bounding box center [910, 501] width 46 height 14
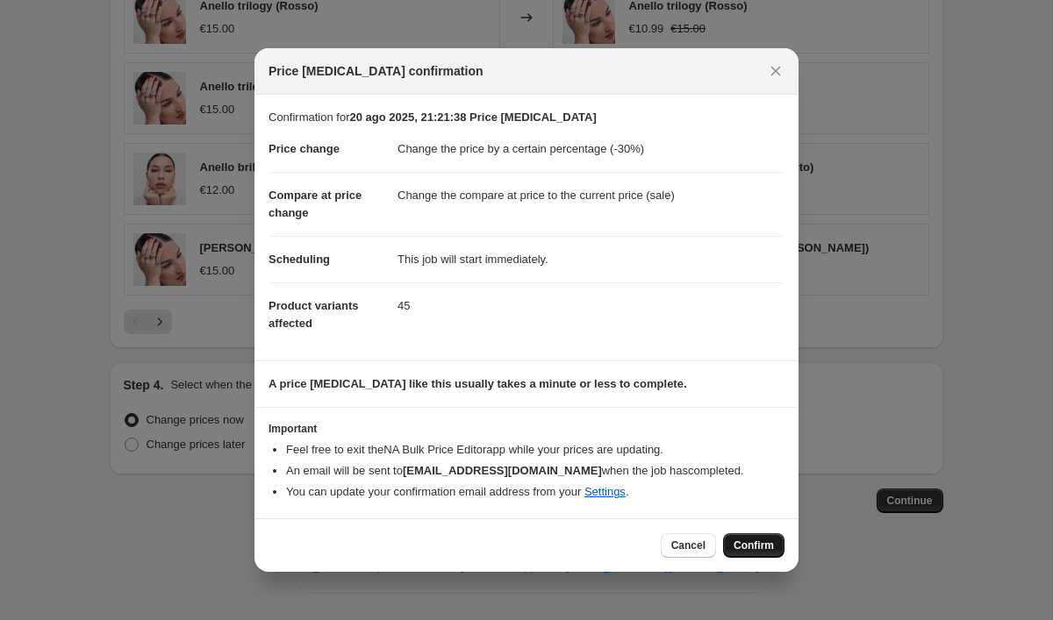
click at [776, 547] on button "Confirm" at bounding box center [753, 545] width 61 height 25
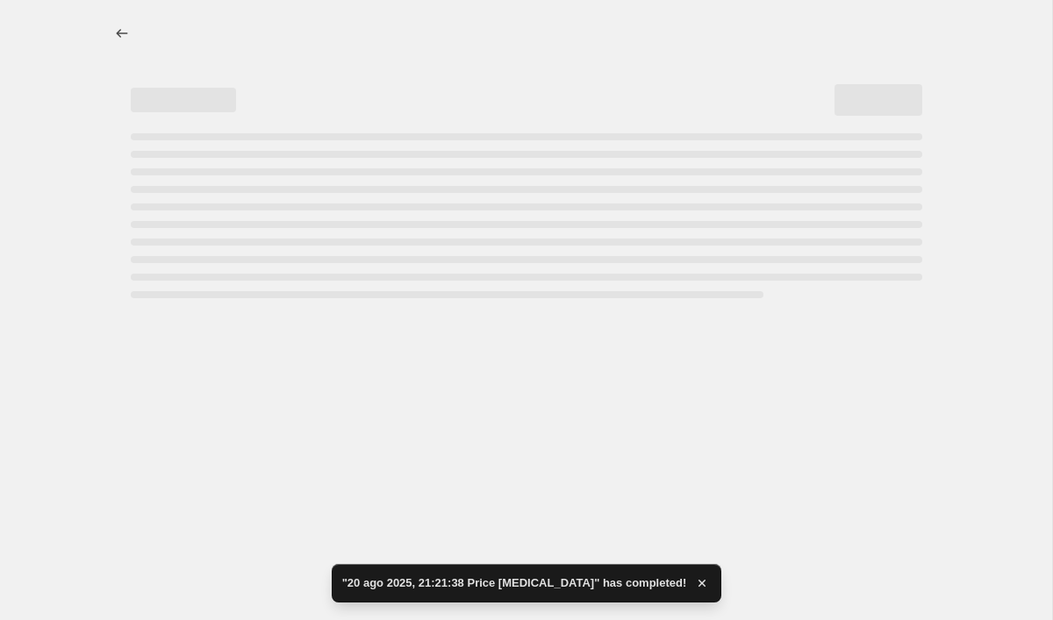
select select "percentage"
select select "collection"
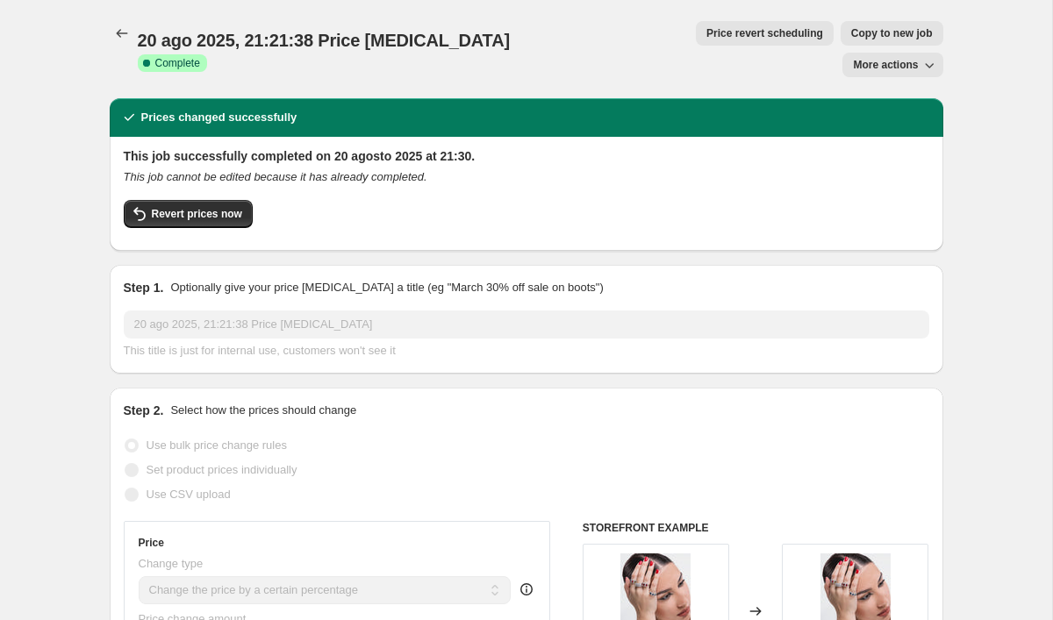
click at [864, 58] on span "More actions" at bounding box center [885, 65] width 65 height 14
click at [851, 38] on span "Copy to new job" at bounding box center [892, 33] width 82 height 14
select select "percentage"
select select "collection"
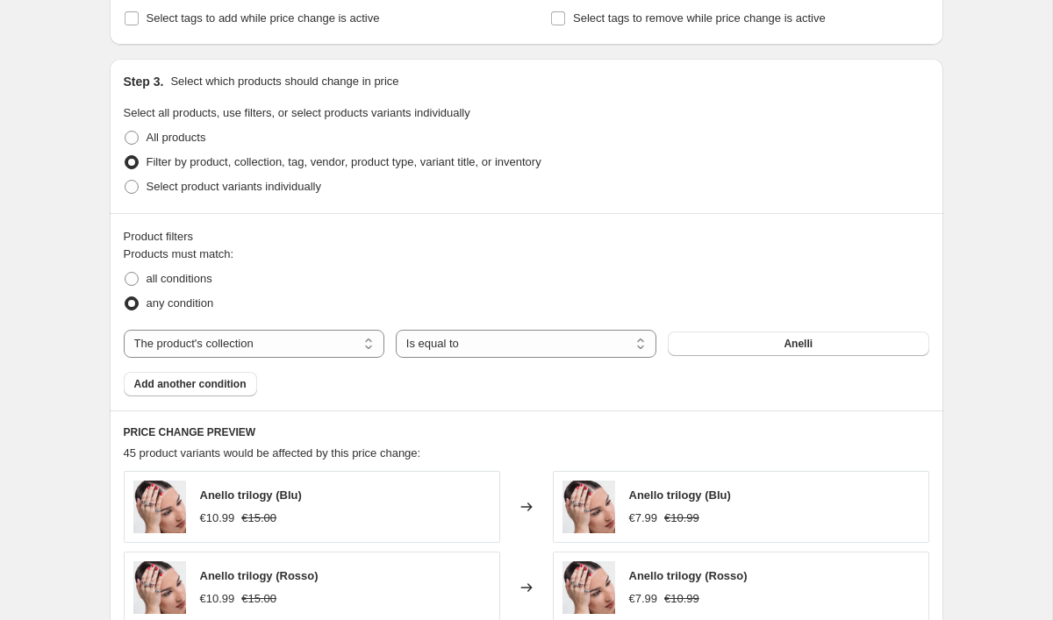
scroll to position [763, 0]
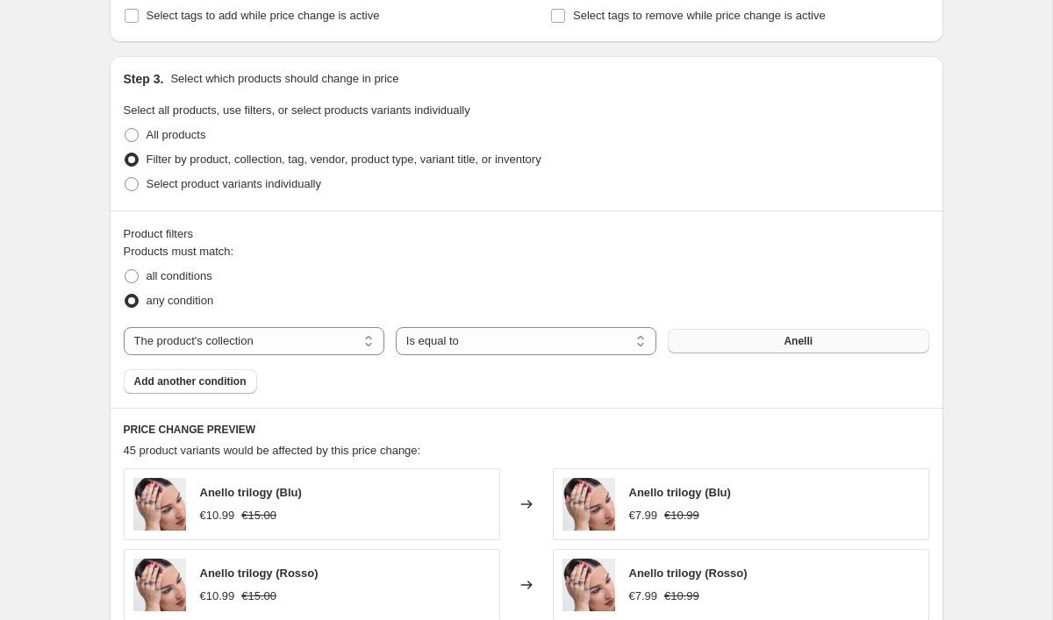
click at [750, 333] on button "Anelli" at bounding box center [798, 341] width 261 height 25
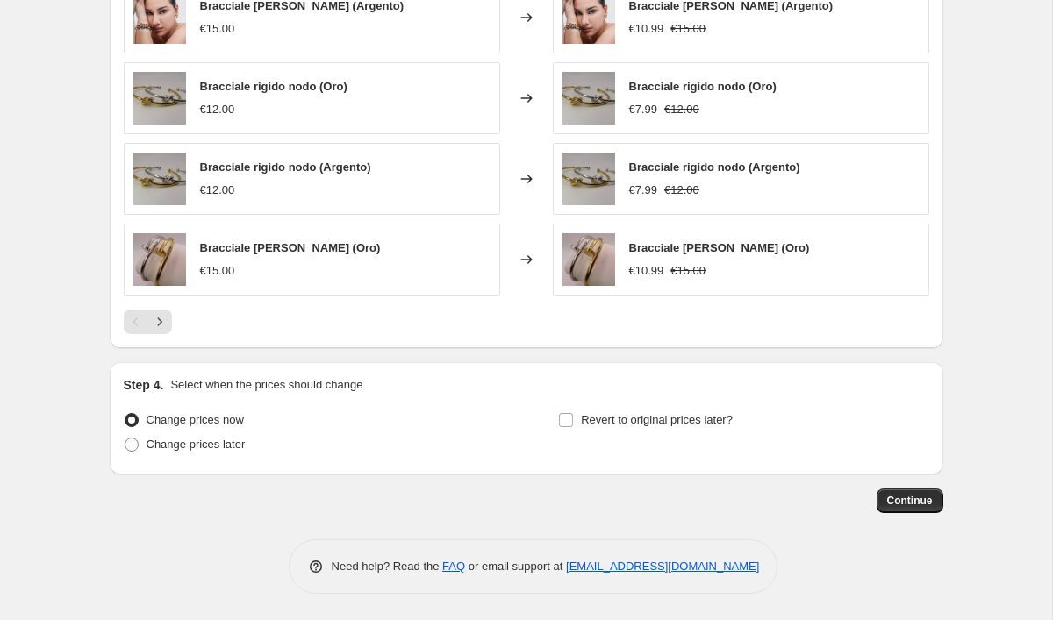
scroll to position [1331, 0]
click at [916, 499] on span "Continue" at bounding box center [910, 501] width 46 height 14
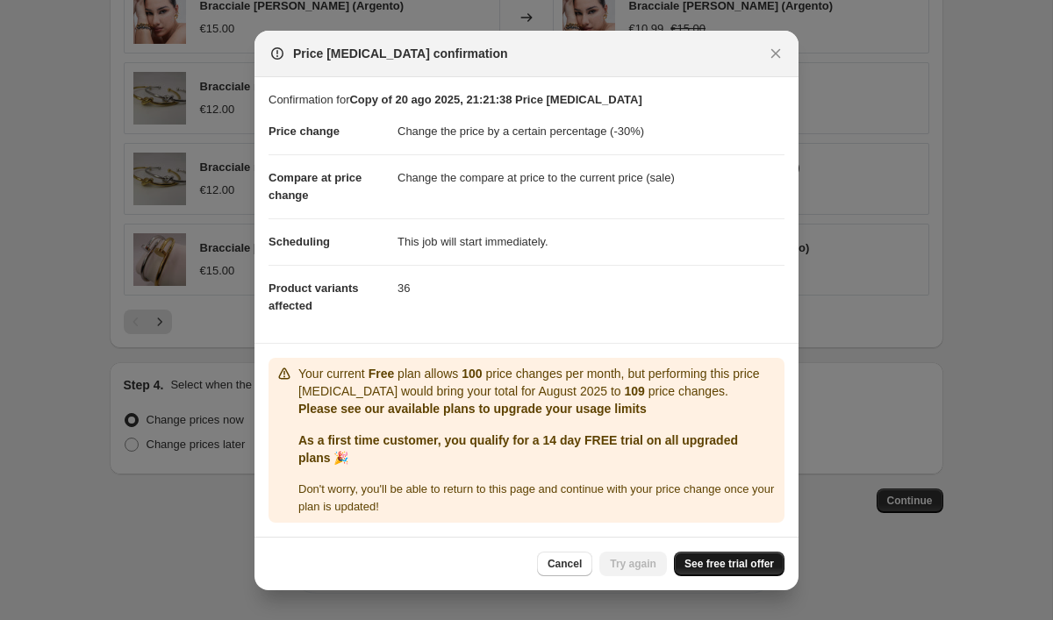
click at [760, 564] on span "See free trial offer" at bounding box center [728, 564] width 89 height 14
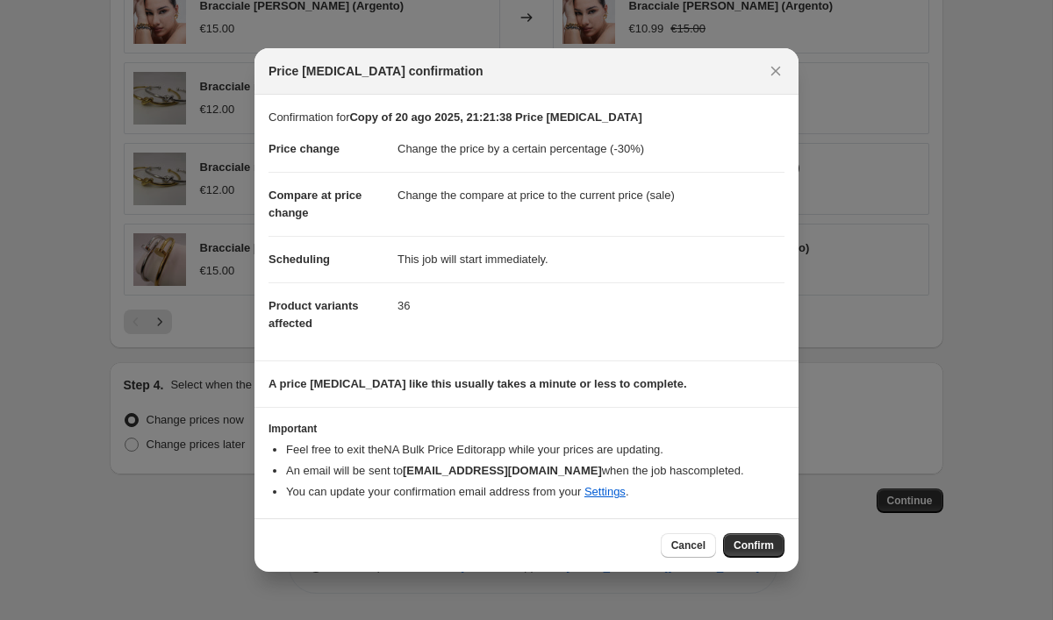
select select "percentage"
select select "collection"
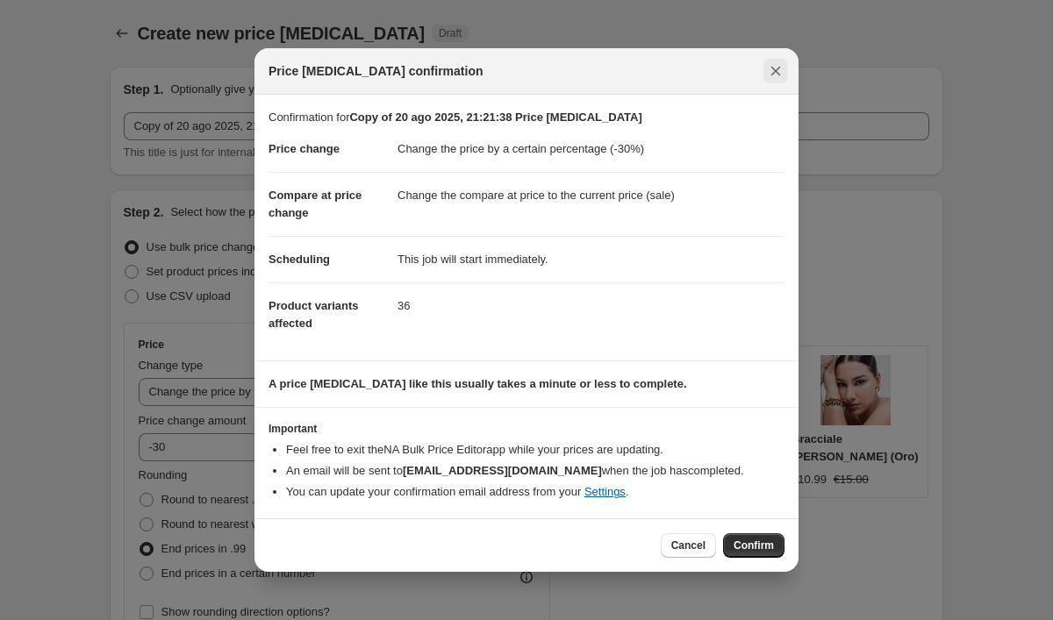
click at [773, 70] on icon "Close" at bounding box center [776, 71] width 18 height 18
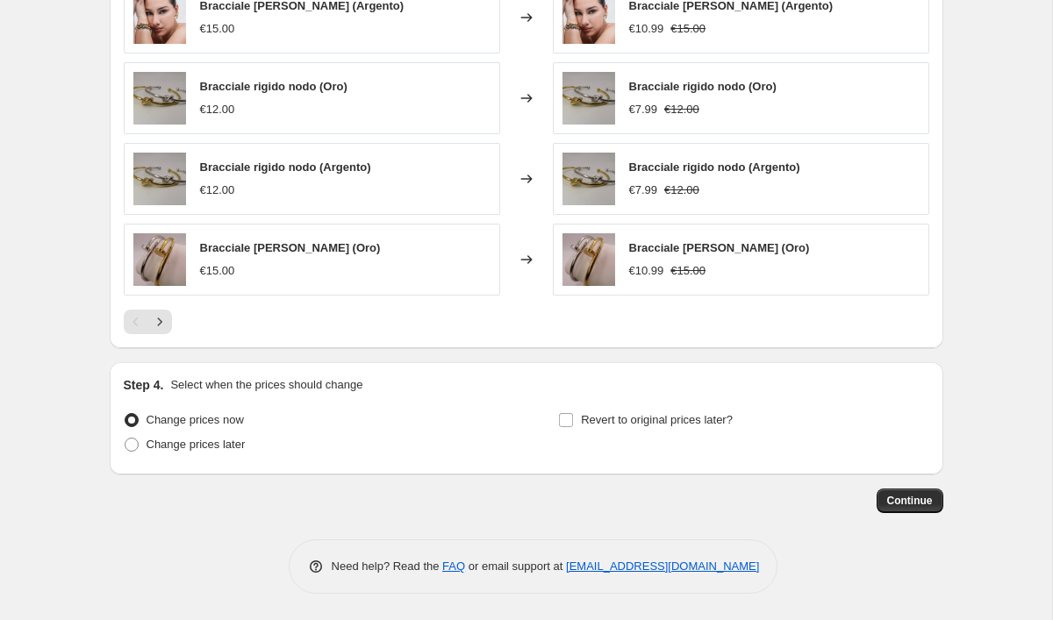
scroll to position [1331, 0]
click at [913, 498] on span "Continue" at bounding box center [910, 501] width 46 height 14
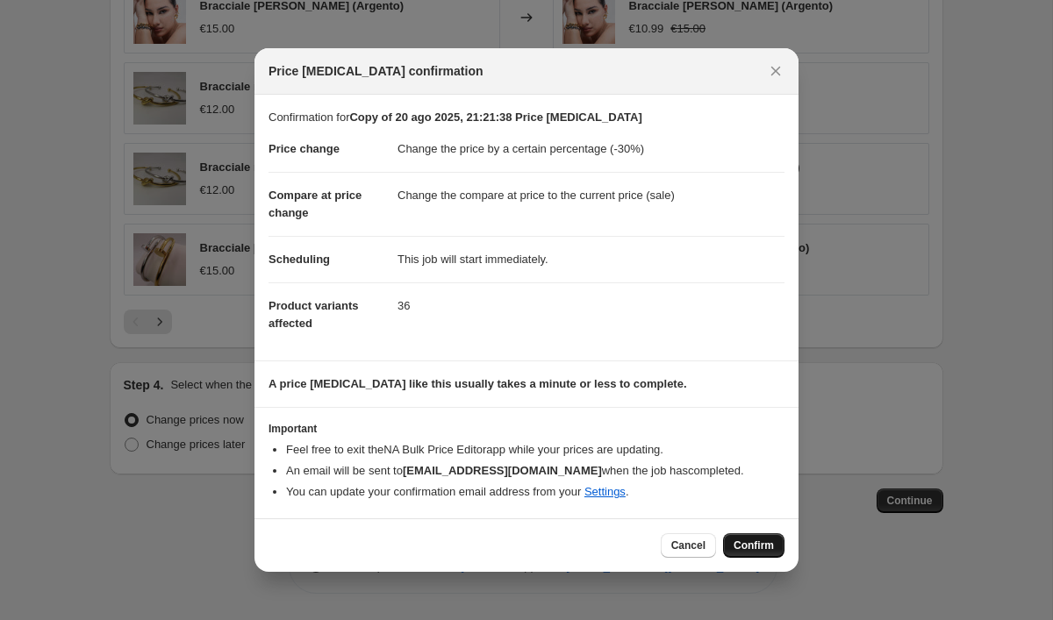
click at [744, 540] on button "Confirm" at bounding box center [753, 545] width 61 height 25
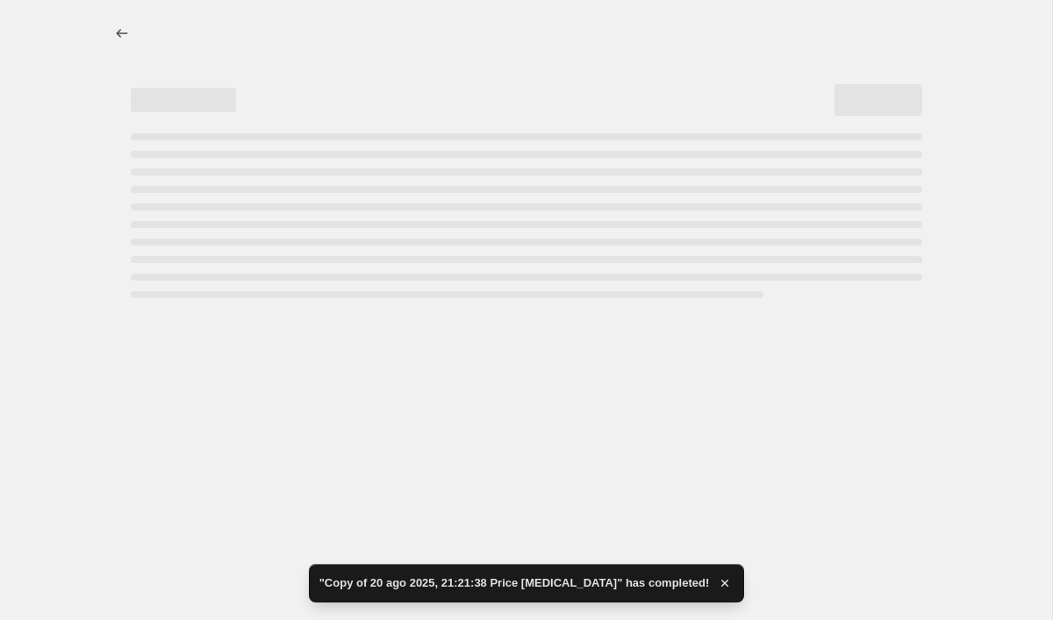
select select "percentage"
select select "collection"
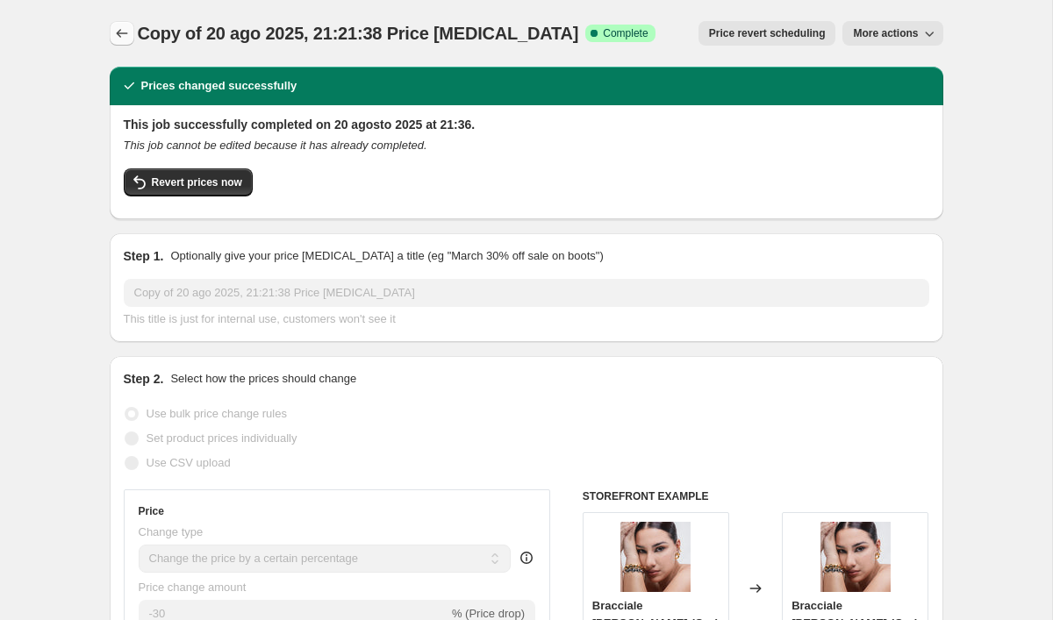
click at [118, 35] on icon "Price change jobs" at bounding box center [121, 33] width 11 height 9
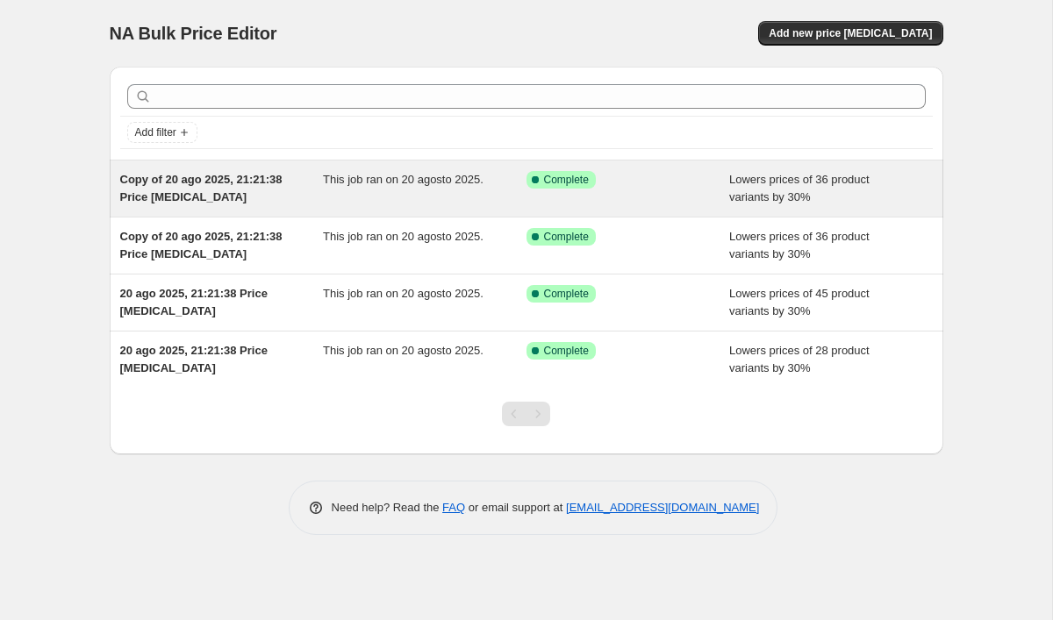
click at [829, 202] on div "Lowers prices of 36 product variants by 30%" at bounding box center [831, 188] width 204 height 35
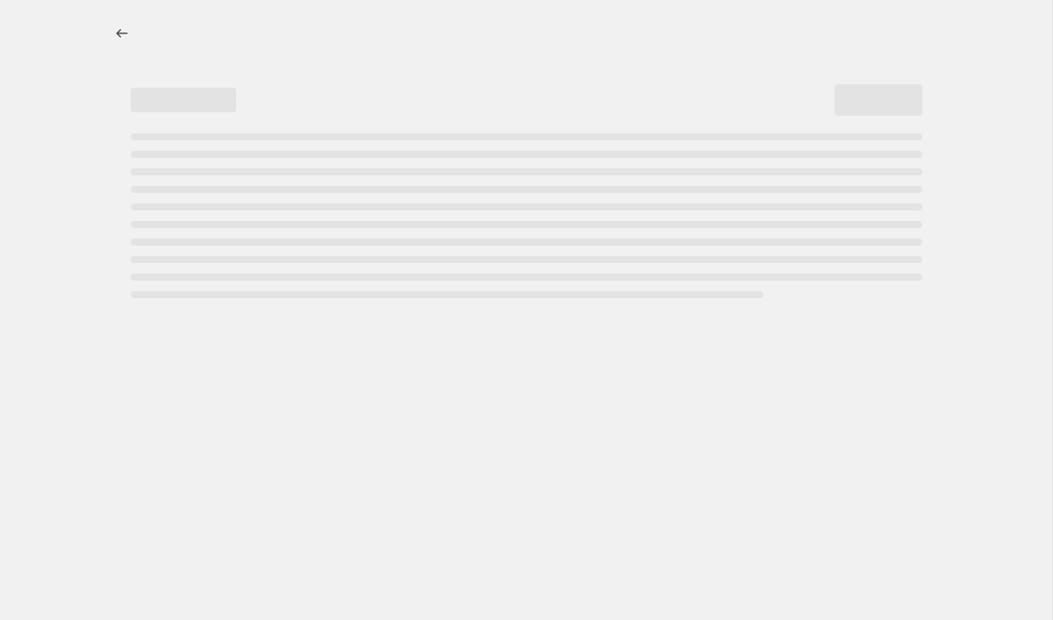
select select "percentage"
select select "collection"
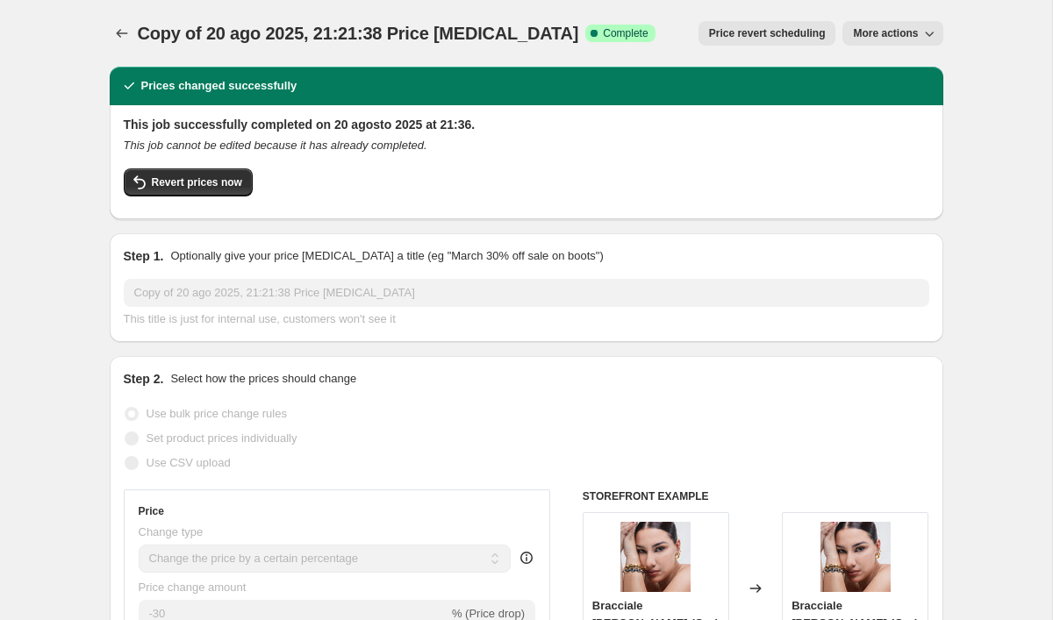
click at [900, 24] on button "More actions" at bounding box center [892, 33] width 100 height 25
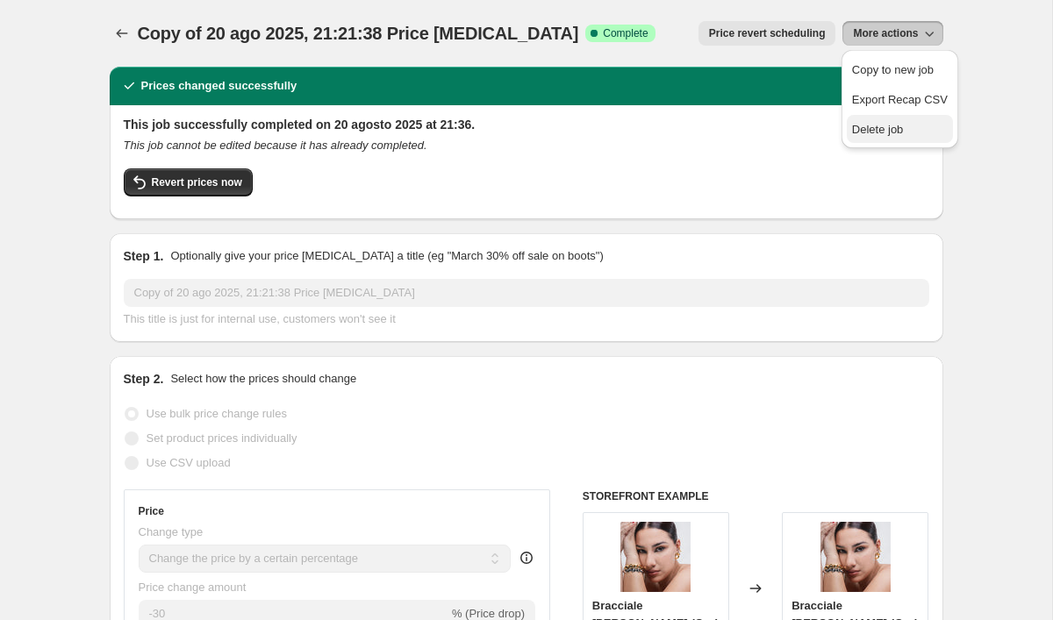
click at [898, 130] on span "Delete job" at bounding box center [878, 129] width 52 height 13
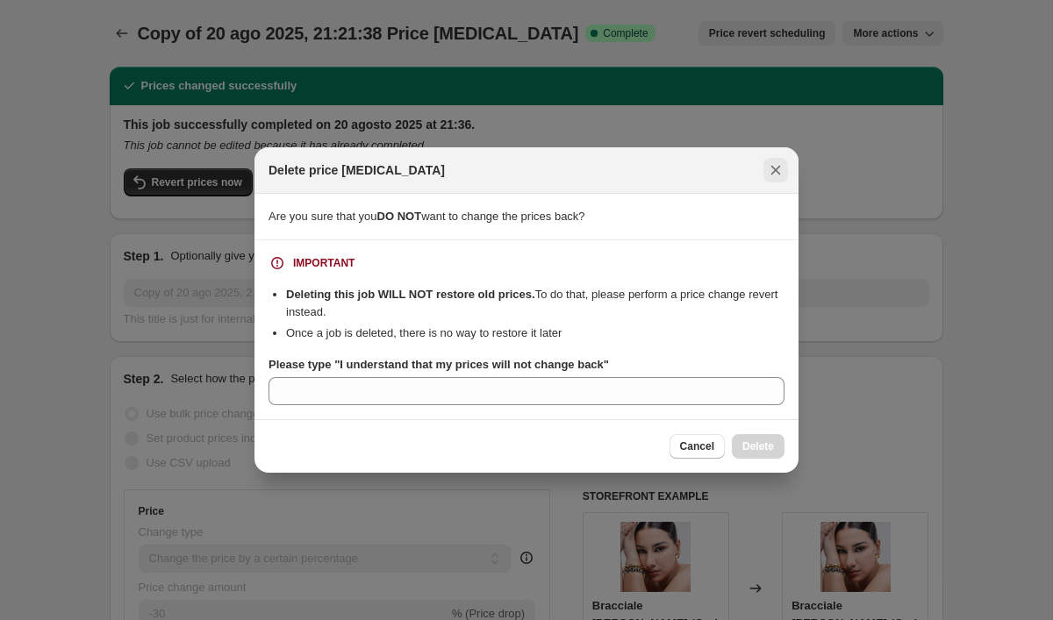
click at [774, 166] on icon "Close" at bounding box center [776, 170] width 18 height 18
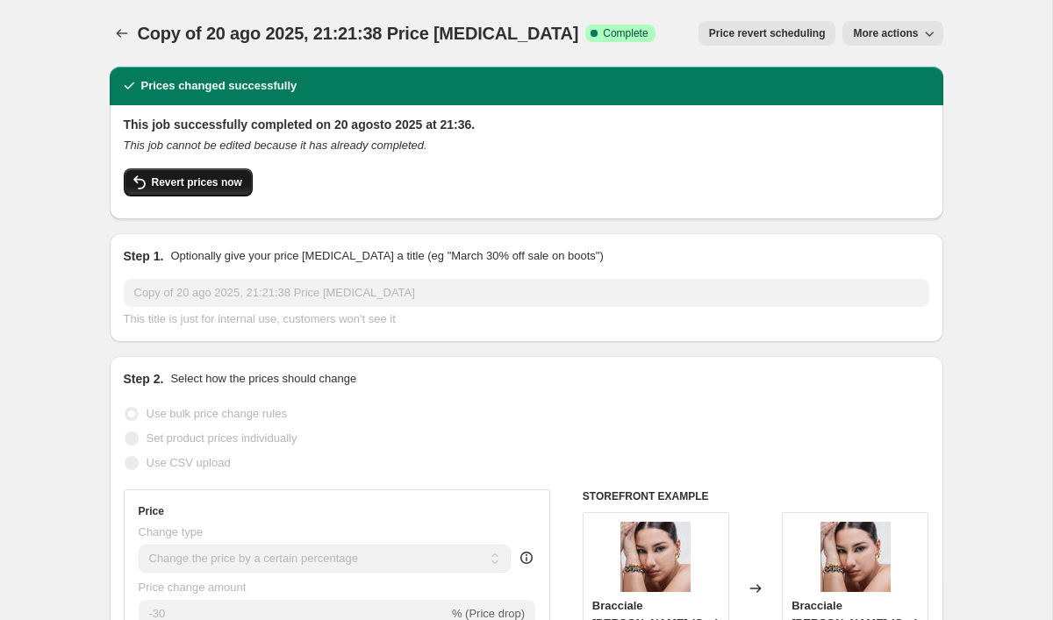
click at [212, 184] on span "Revert prices now" at bounding box center [197, 182] width 90 height 14
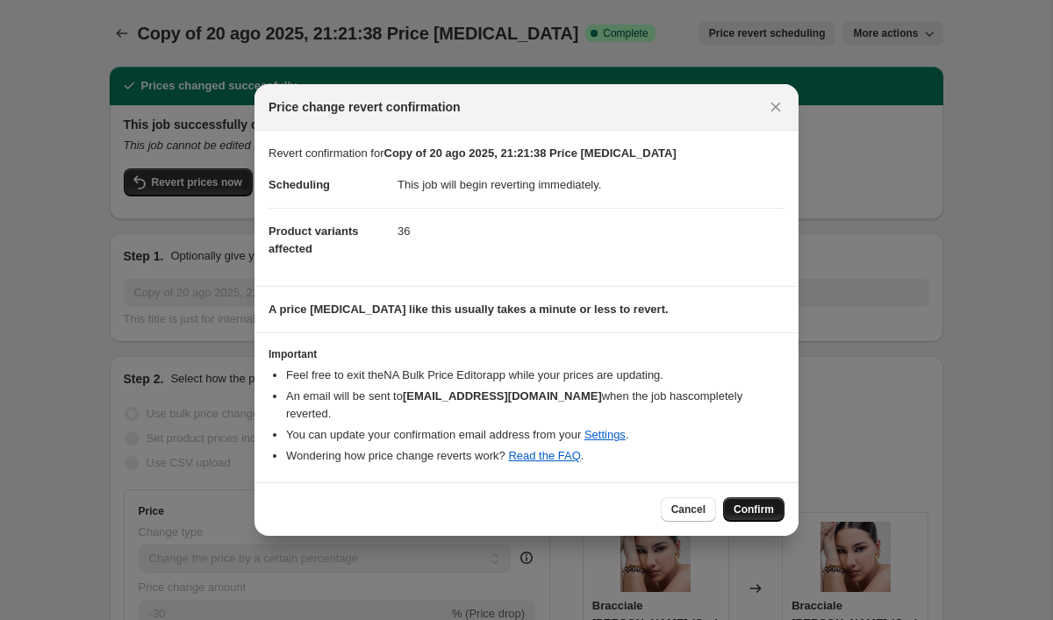
click at [752, 497] on button "Confirm" at bounding box center [753, 509] width 61 height 25
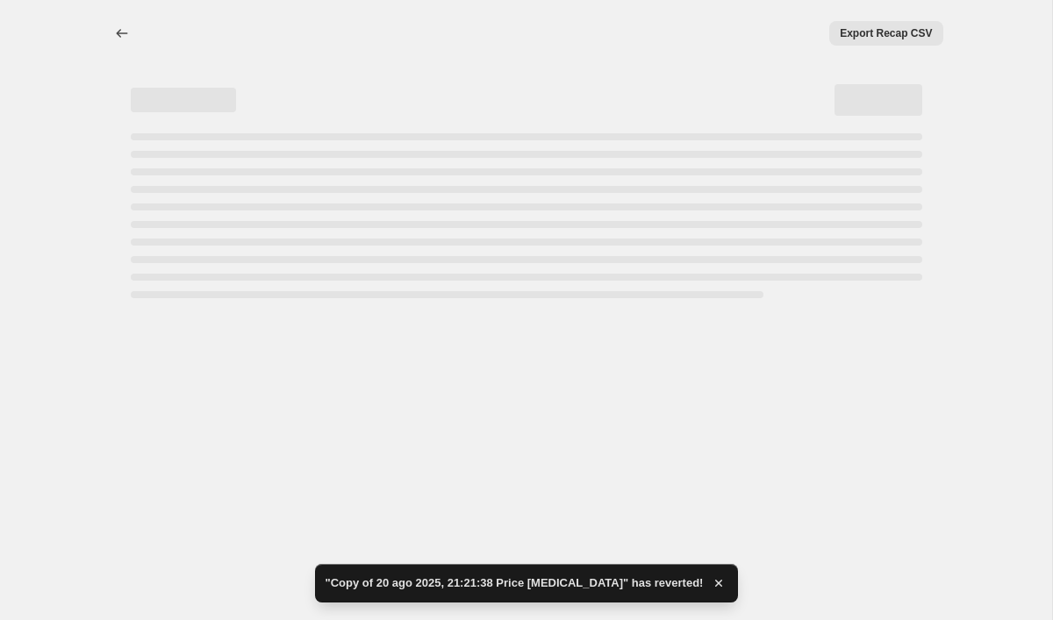
select select "percentage"
select select "collection"
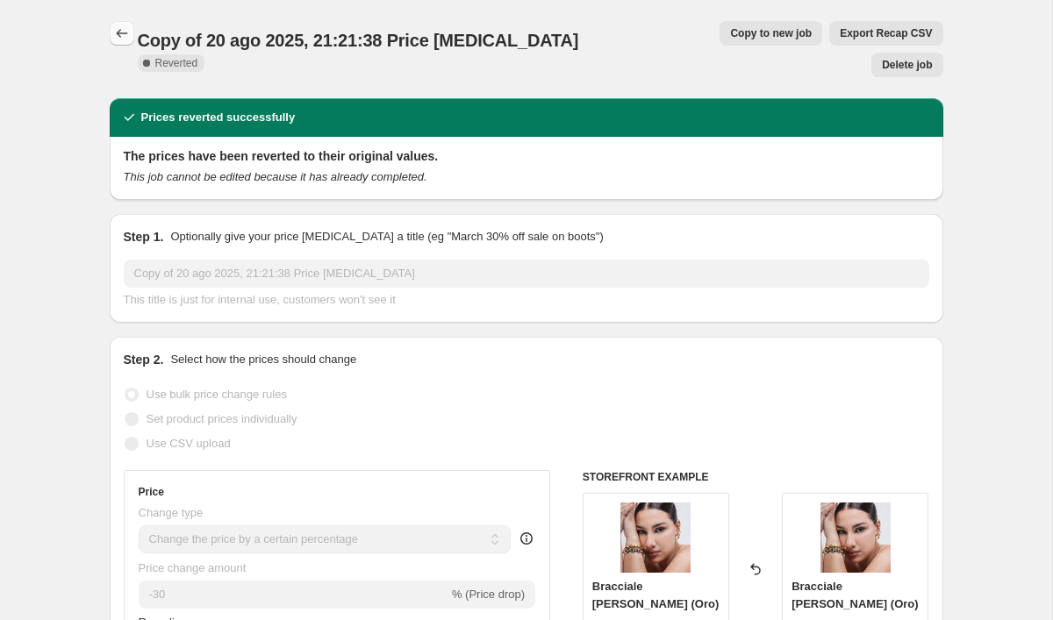
click at [127, 33] on icon "Price change jobs" at bounding box center [122, 34] width 18 height 18
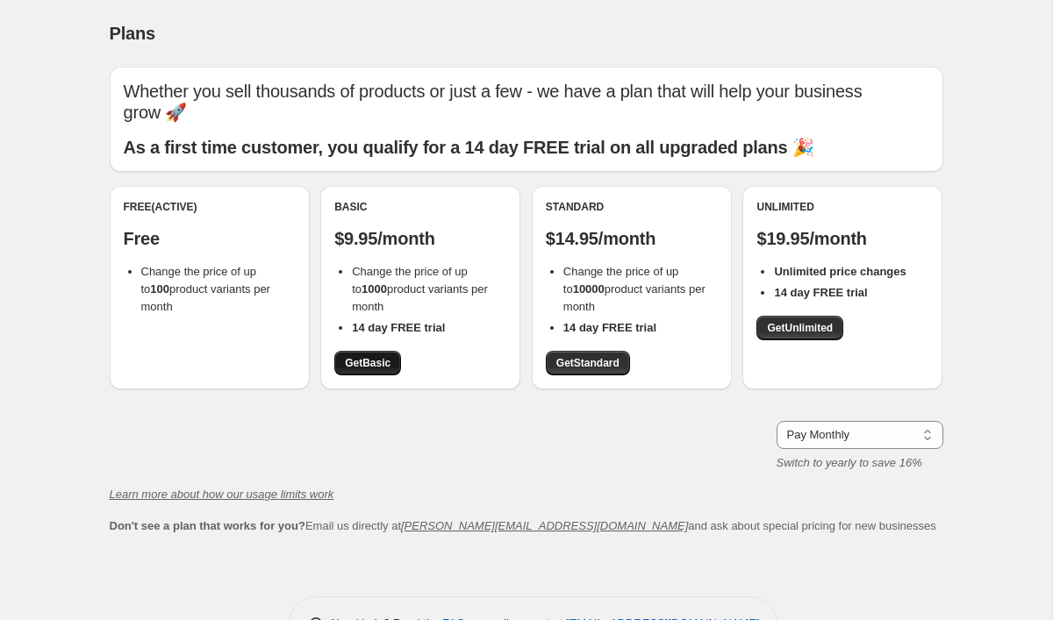
click at [379, 356] on span "Get Basic" at bounding box center [368, 363] width 46 height 14
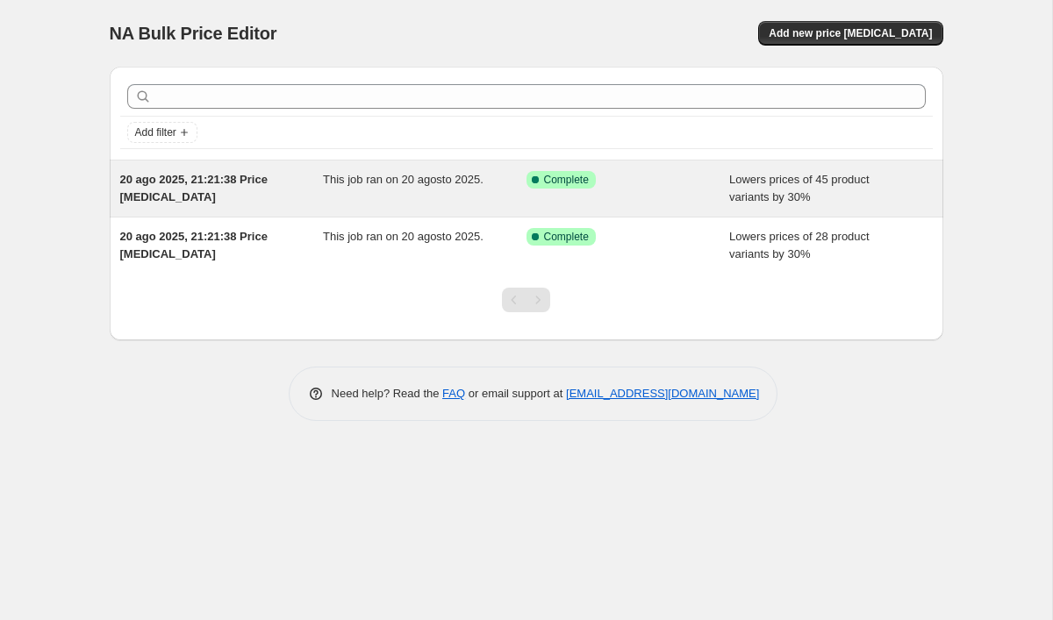
click at [642, 193] on div "Success Complete Complete" at bounding box center [628, 188] width 204 height 35
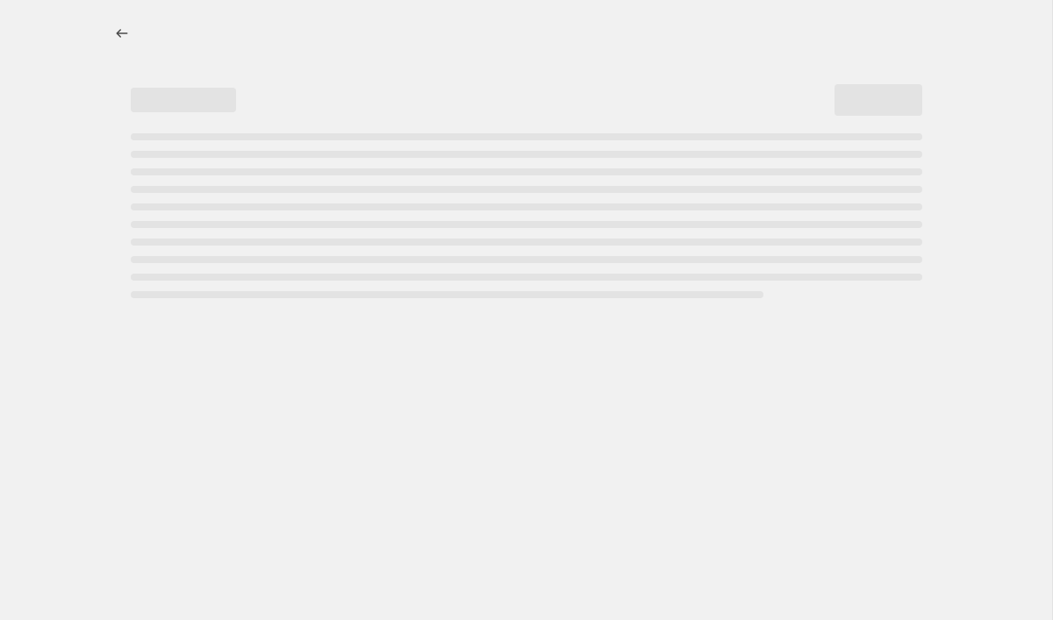
select select "percentage"
select select "collection"
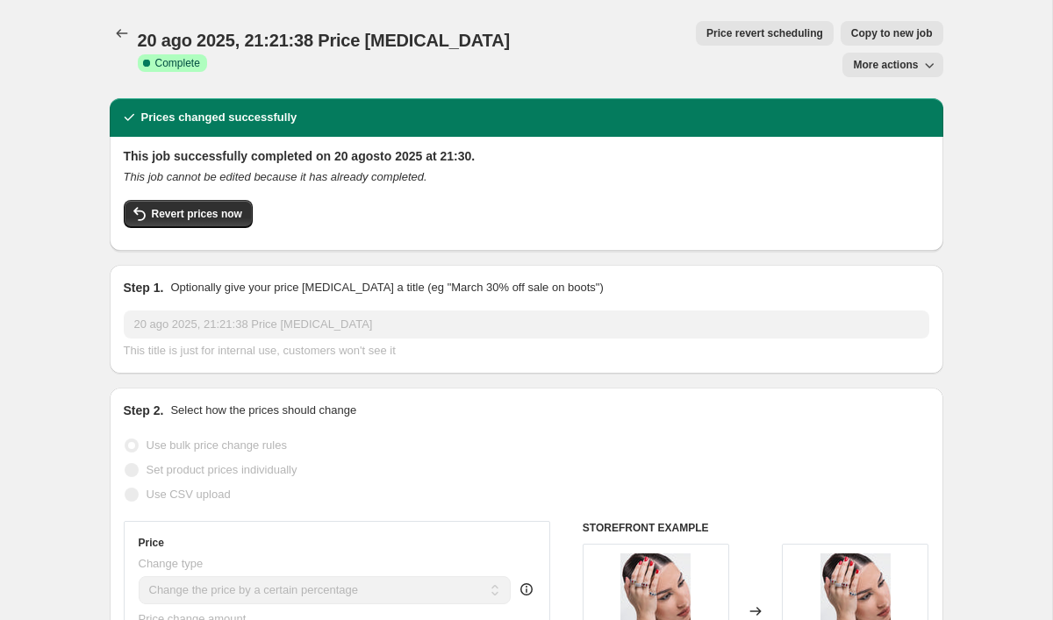
click at [851, 32] on span "Copy to new job" at bounding box center [892, 33] width 82 height 14
select select "percentage"
select select "collection"
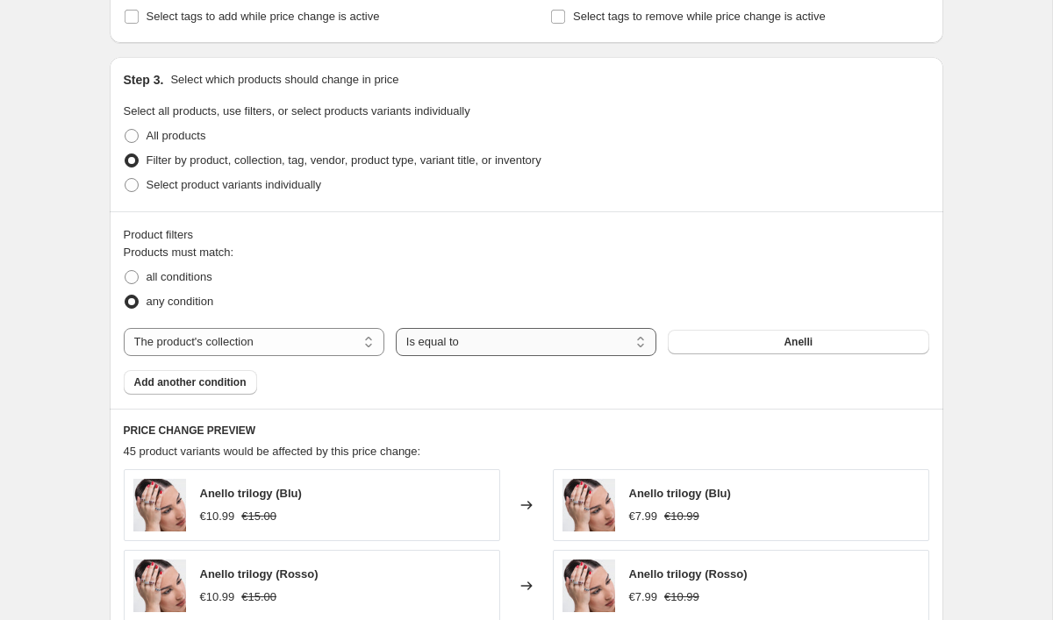
scroll to position [763, 0]
click at [723, 335] on button "Anelli" at bounding box center [798, 341] width 261 height 25
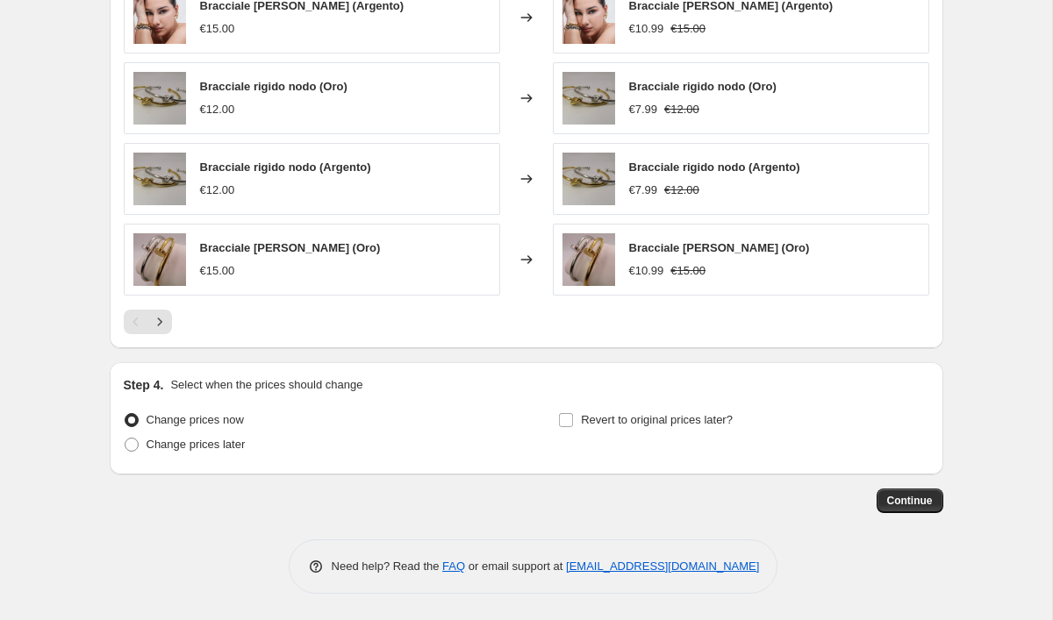
scroll to position [1331, 0]
click at [933, 505] on button "Continue" at bounding box center [910, 501] width 67 height 25
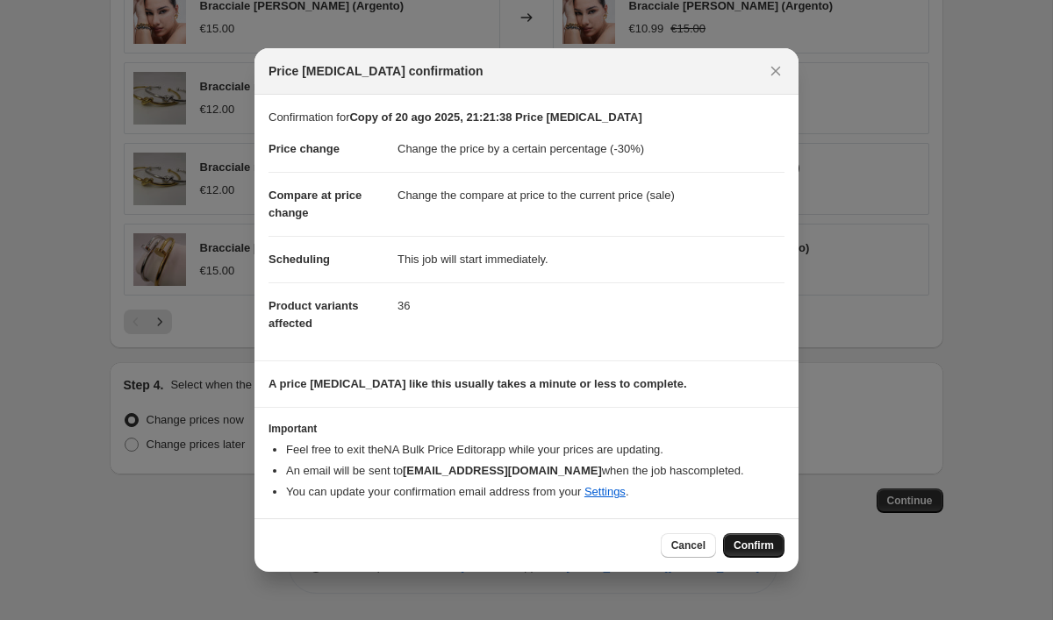
click at [744, 544] on span "Confirm" at bounding box center [754, 546] width 40 height 14
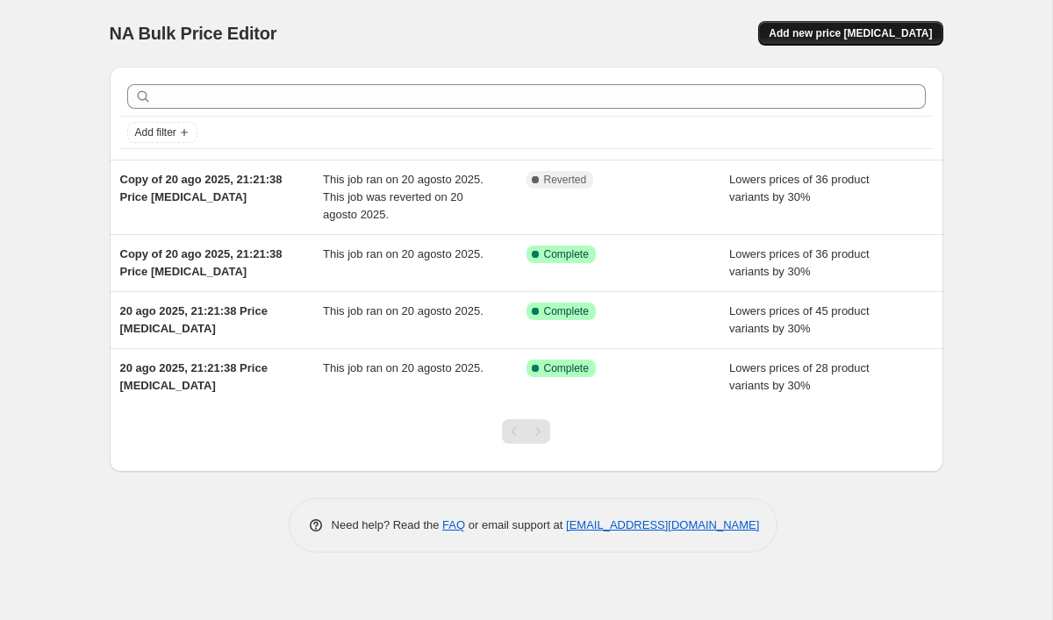
click at [834, 32] on span "Add new price [MEDICAL_DATA]" at bounding box center [850, 33] width 163 height 14
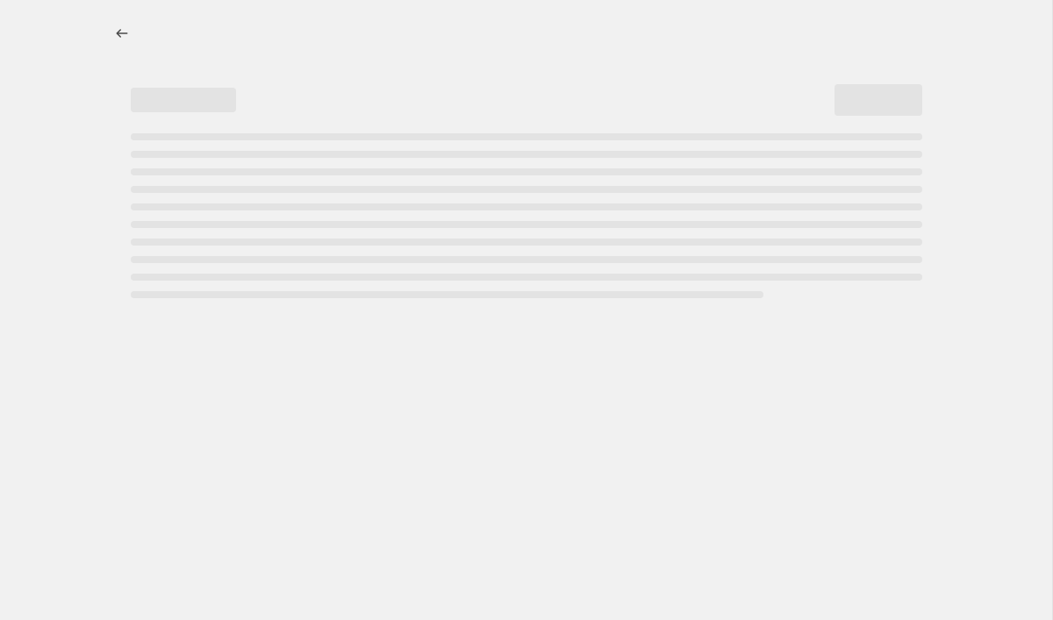
select select "percentage"
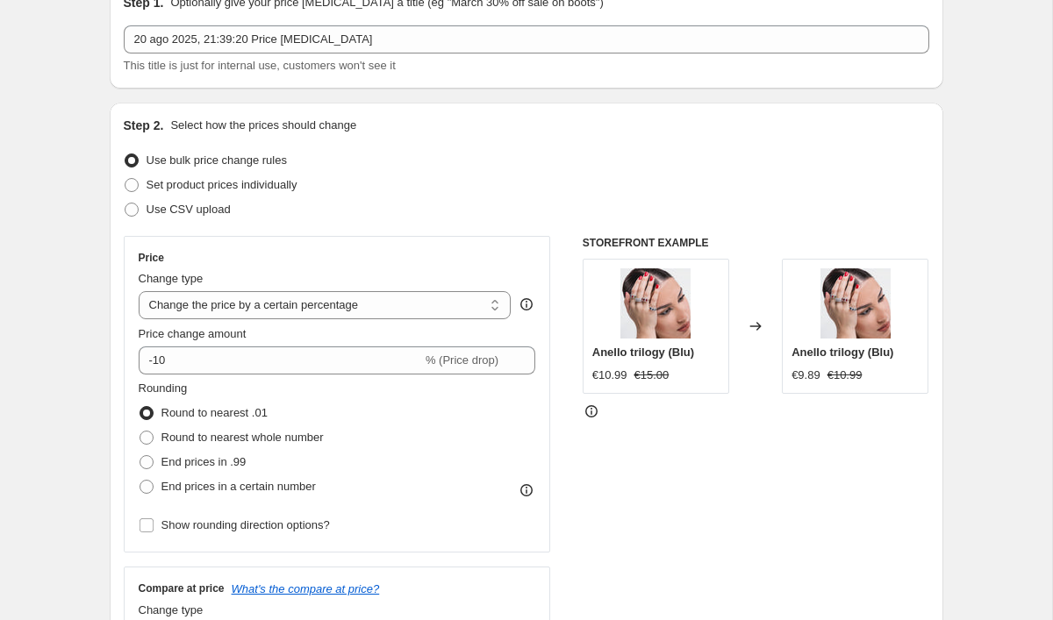
scroll to position [132, 0]
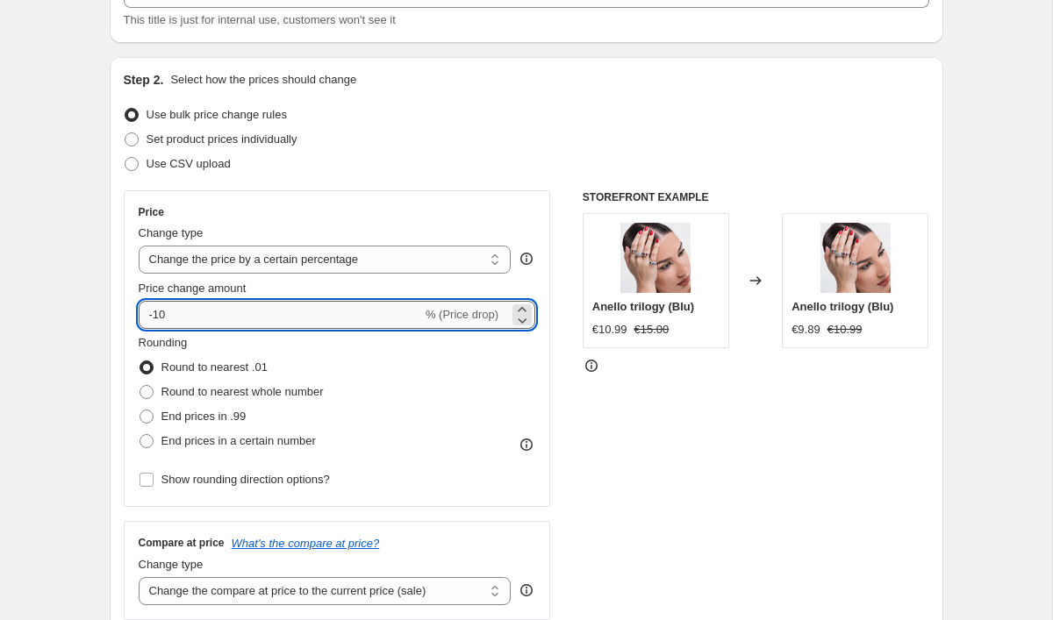
click at [346, 327] on input "-10" at bounding box center [280, 315] width 283 height 28
type input "-1"
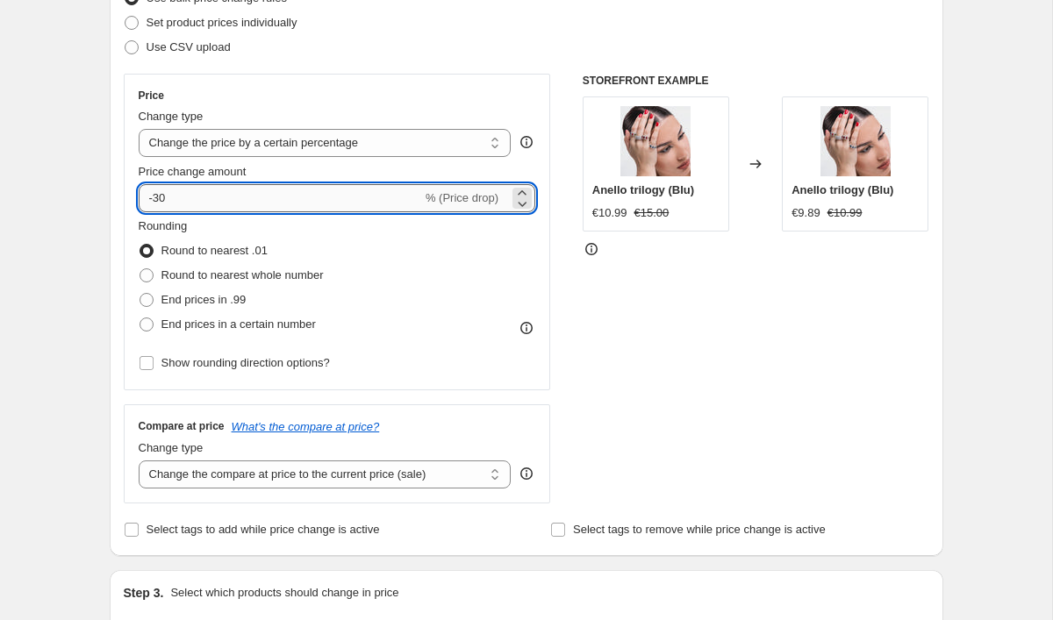
scroll to position [259, 0]
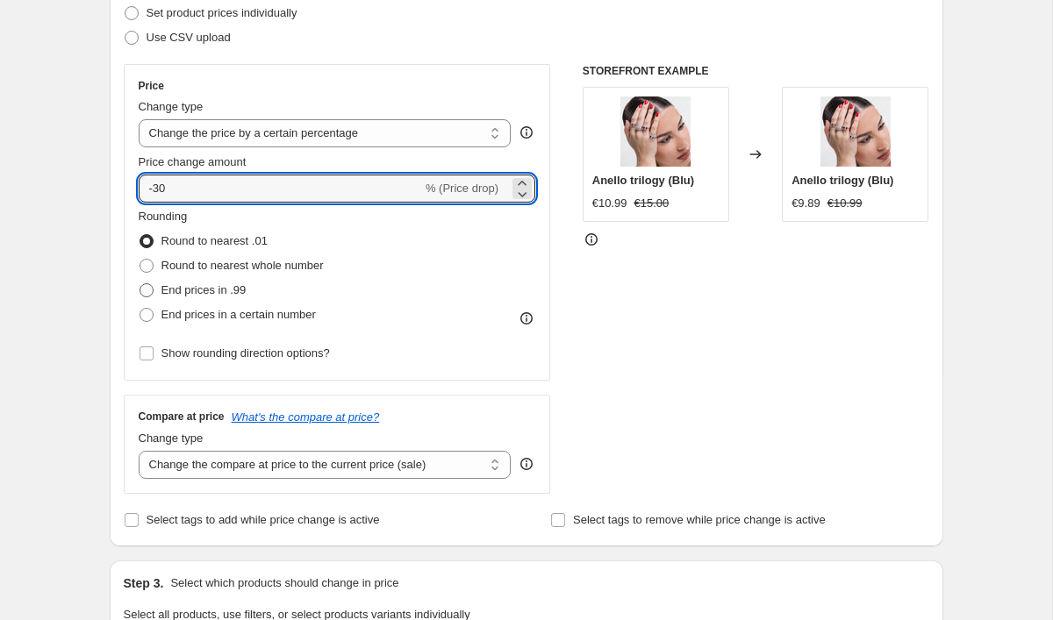
type input "-30"
click at [147, 287] on span at bounding box center [147, 290] width 14 height 14
click at [140, 284] on input "End prices in .99" at bounding box center [140, 283] width 1 height 1
radio input "true"
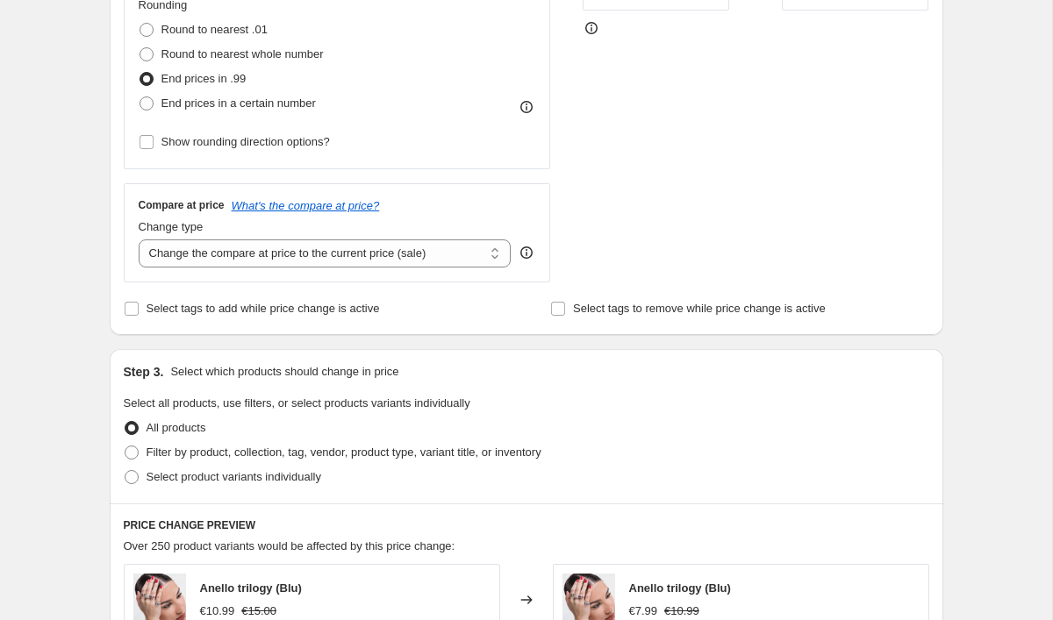
scroll to position [479, 0]
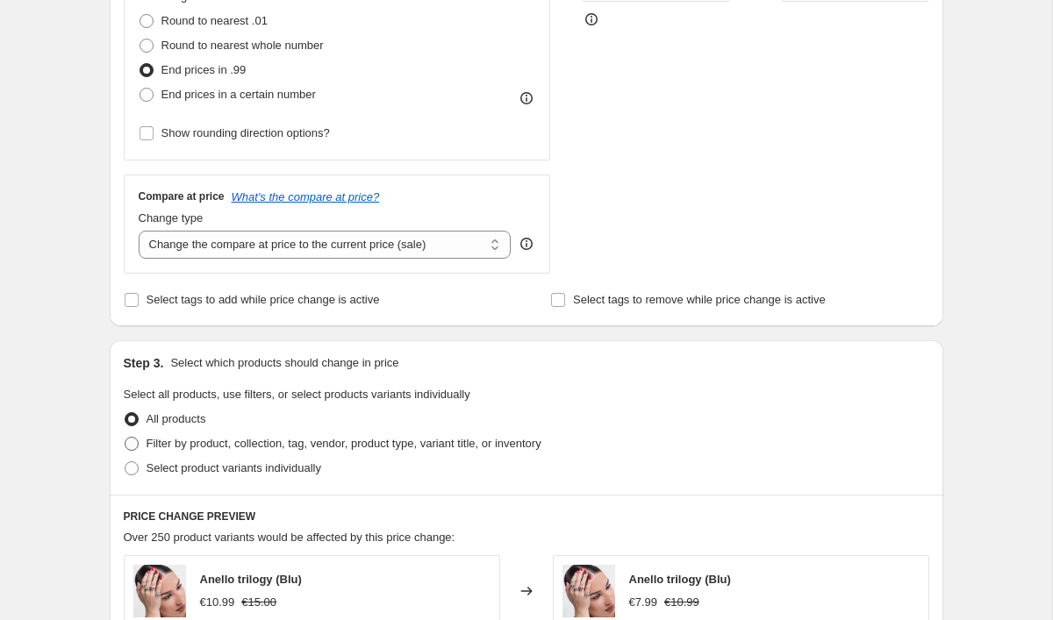
click at [140, 435] on label "Filter by product, collection, tag, vendor, product type, variant title, or inv…" at bounding box center [333, 444] width 418 height 25
click at [125, 437] on input "Filter by product, collection, tag, vendor, product type, variant title, or inv…" at bounding box center [125, 437] width 1 height 1
radio input "true"
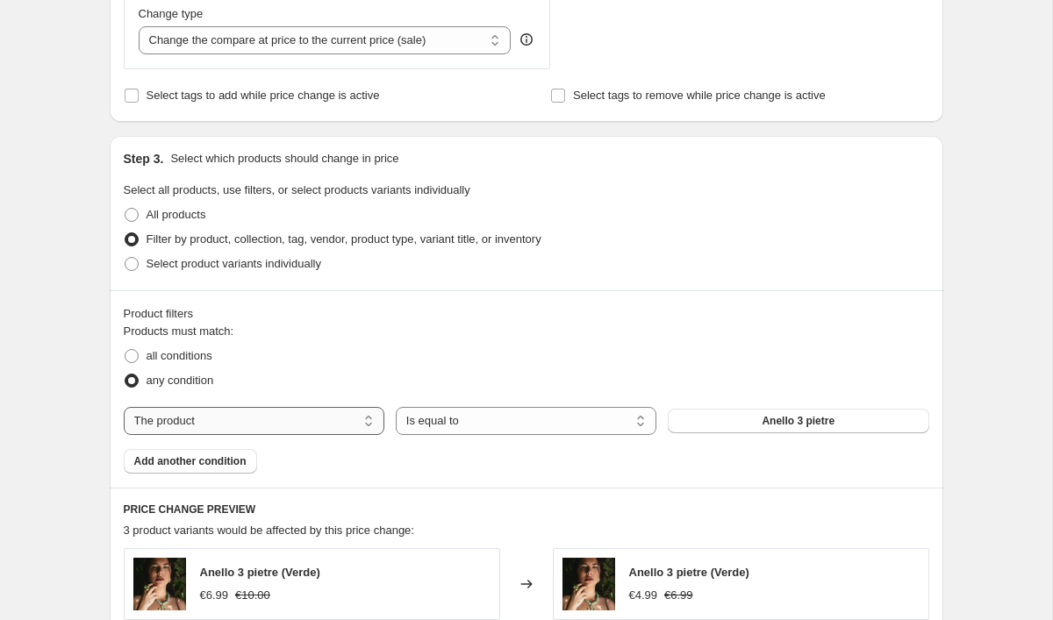
scroll to position [714, 0]
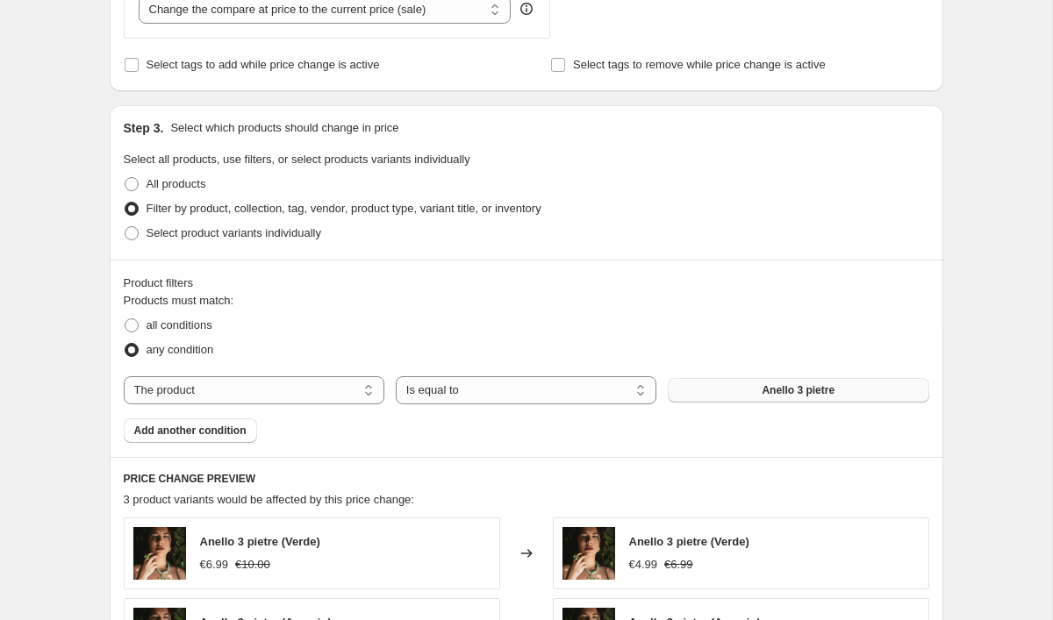
click at [805, 395] on span "Anello 3 pietre" at bounding box center [798, 390] width 73 height 14
select select "collection"
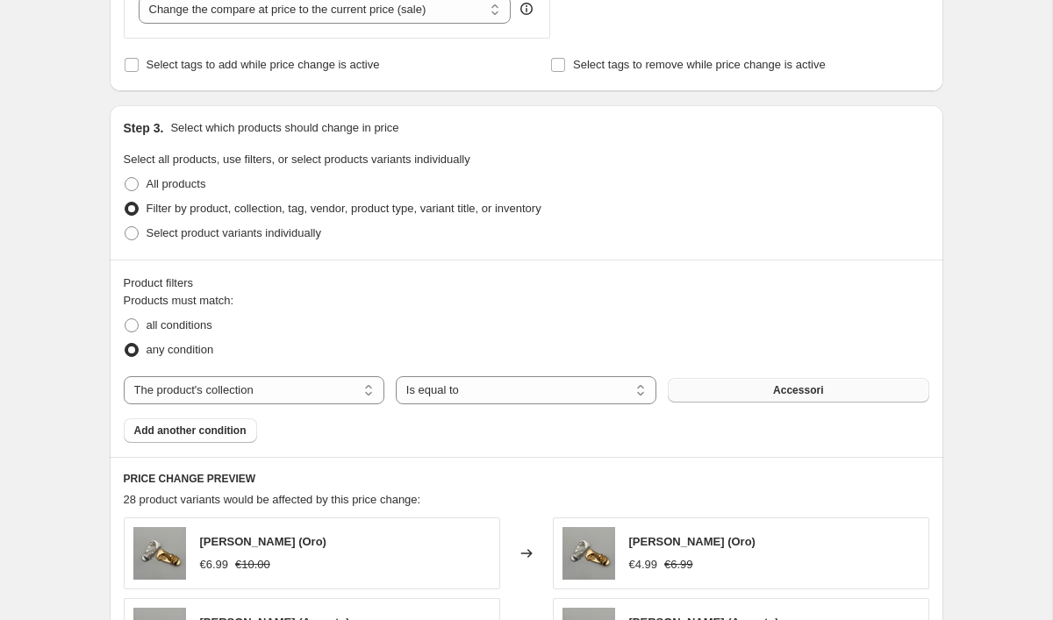
click at [740, 379] on button "Accessori" at bounding box center [798, 390] width 261 height 25
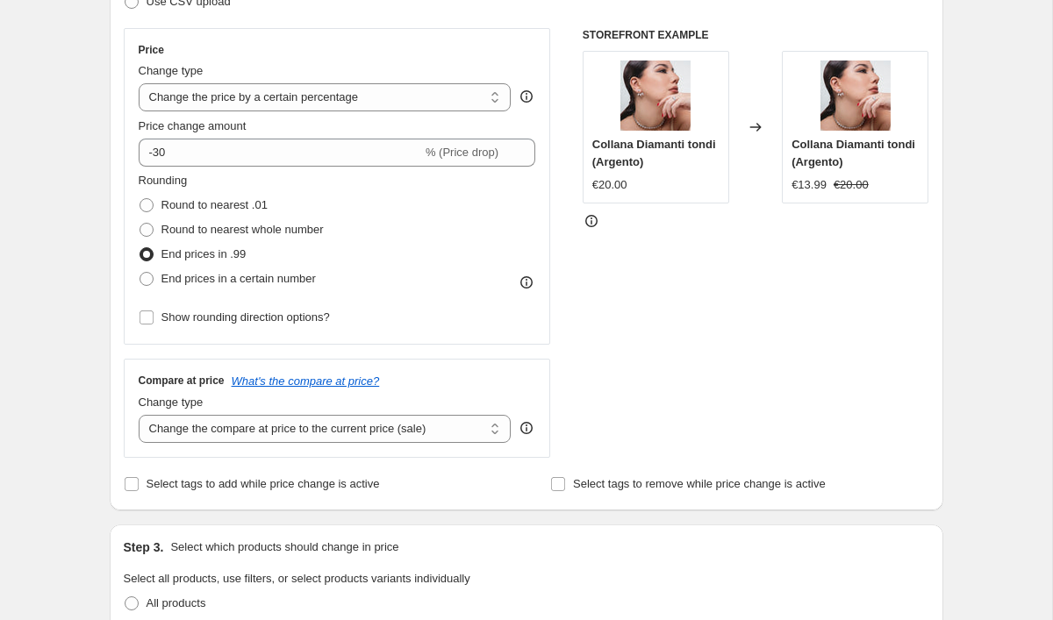
scroll to position [292, 0]
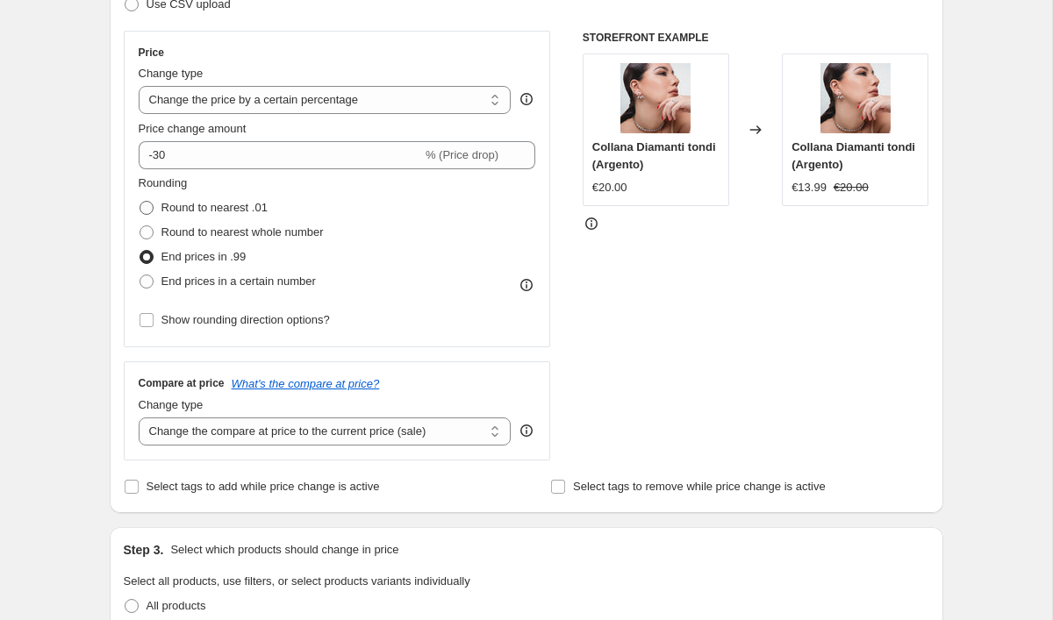
click at [145, 204] on span at bounding box center [147, 208] width 14 height 14
click at [140, 202] on input "Round to nearest .01" at bounding box center [140, 201] width 1 height 1
radio input "true"
click at [147, 254] on span at bounding box center [147, 257] width 14 height 14
click at [140, 251] on input "End prices in .99" at bounding box center [140, 250] width 1 height 1
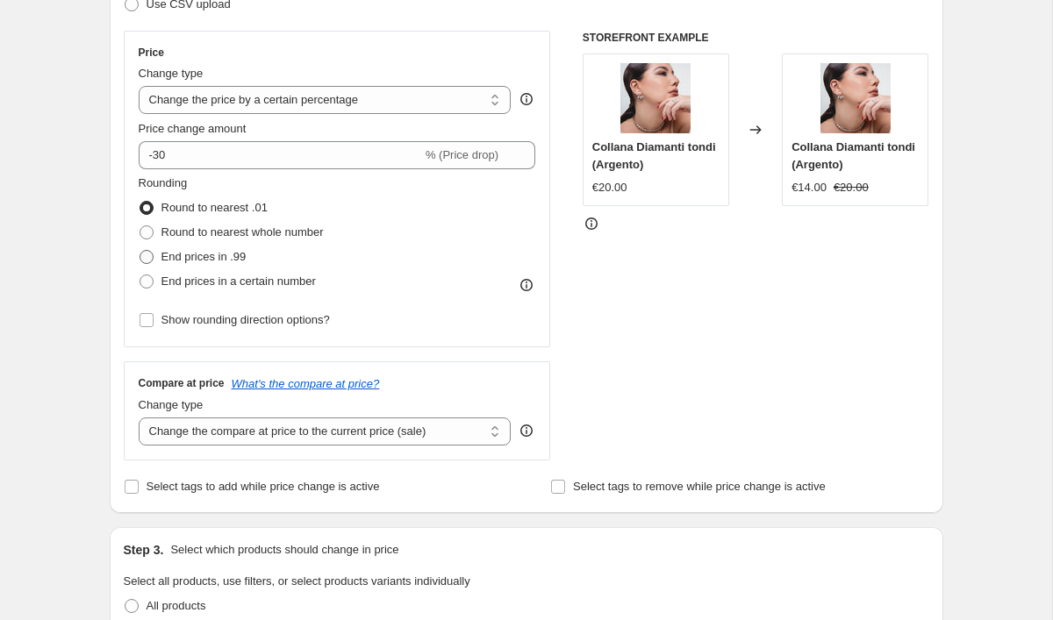
radio input "true"
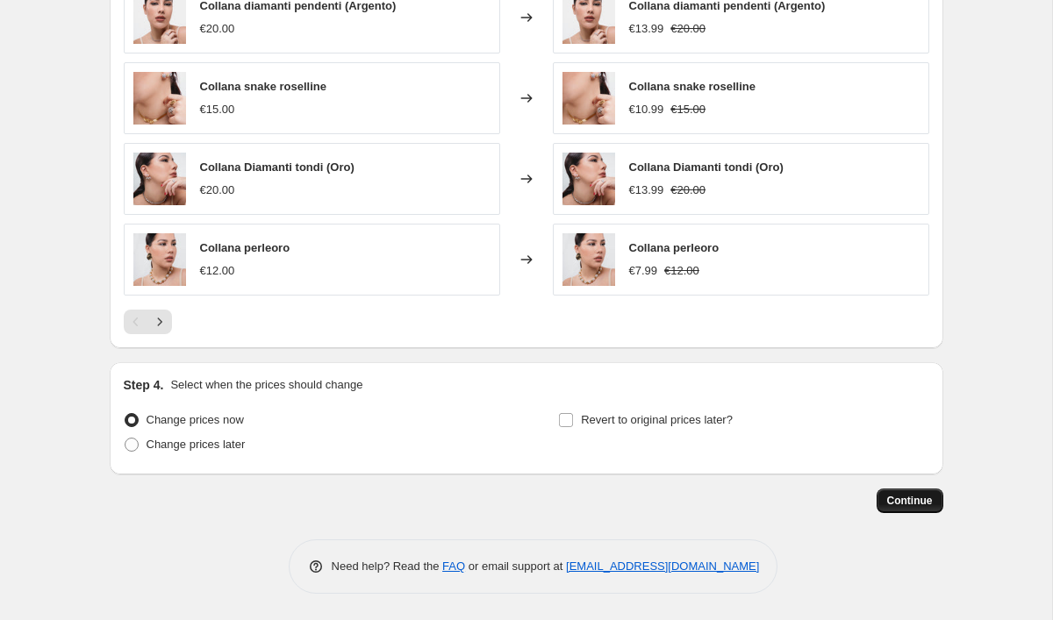
scroll to position [1331, 0]
click at [894, 500] on span "Continue" at bounding box center [910, 501] width 46 height 14
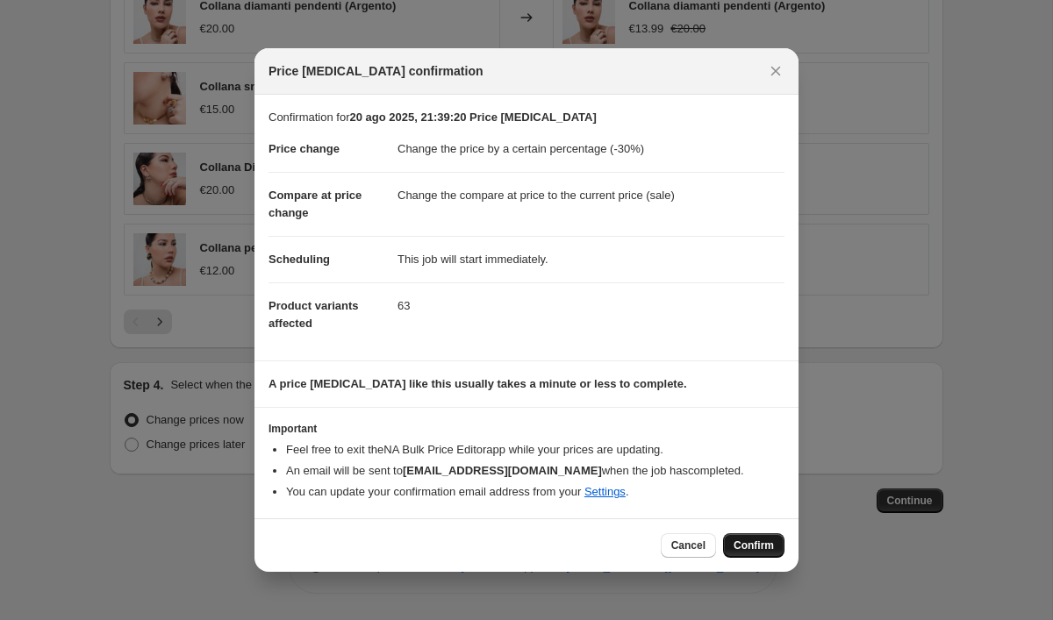
click at [761, 546] on span "Confirm" at bounding box center [754, 546] width 40 height 14
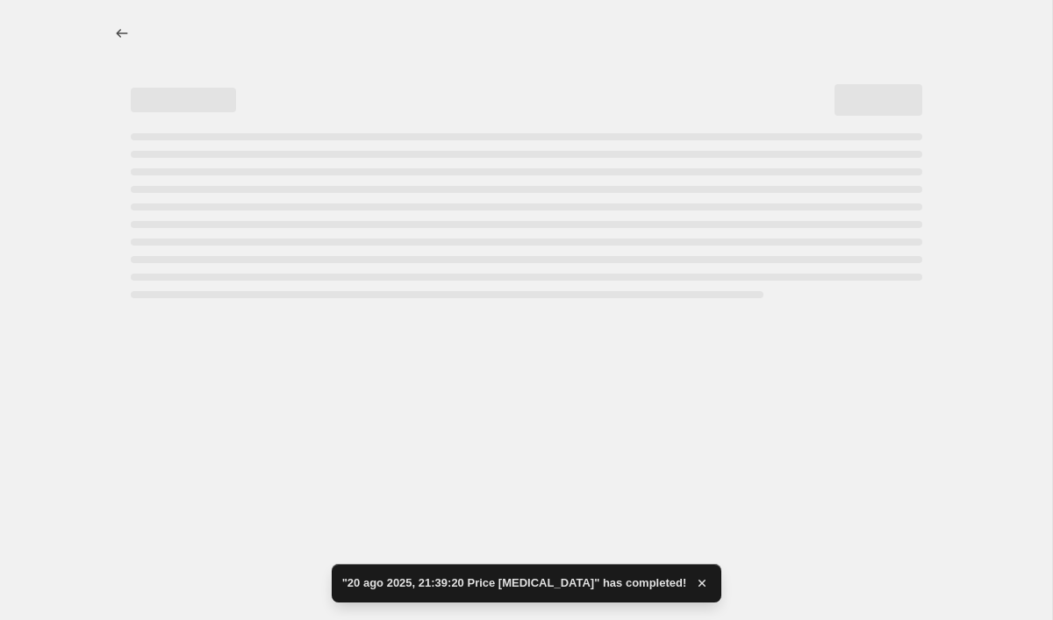
select select "percentage"
select select "collection"
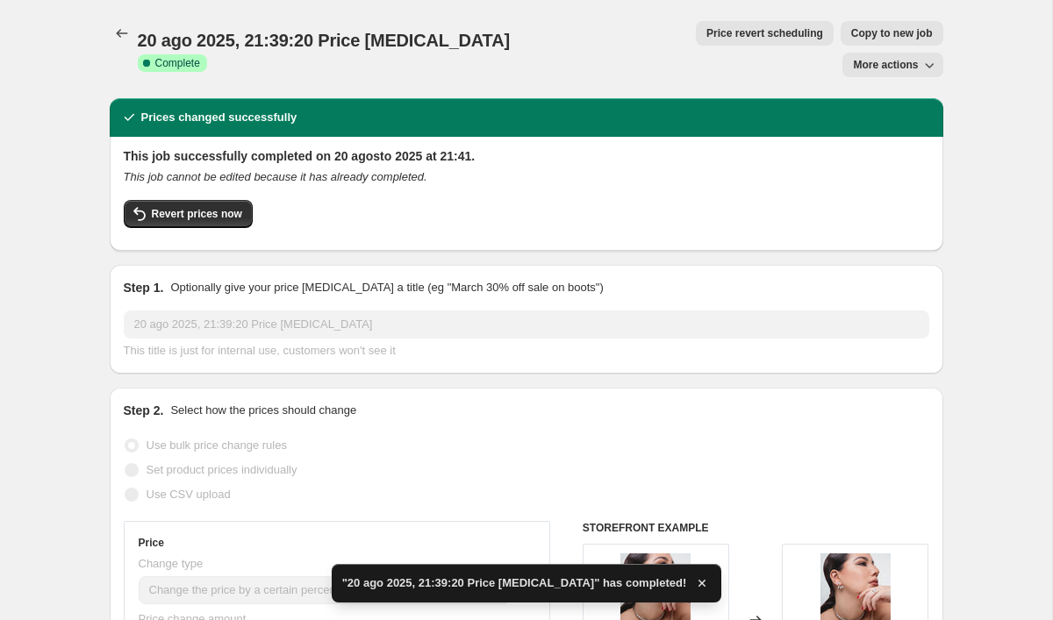
click at [851, 32] on span "Copy to new job" at bounding box center [892, 33] width 82 height 14
select select "percentage"
select select "collection"
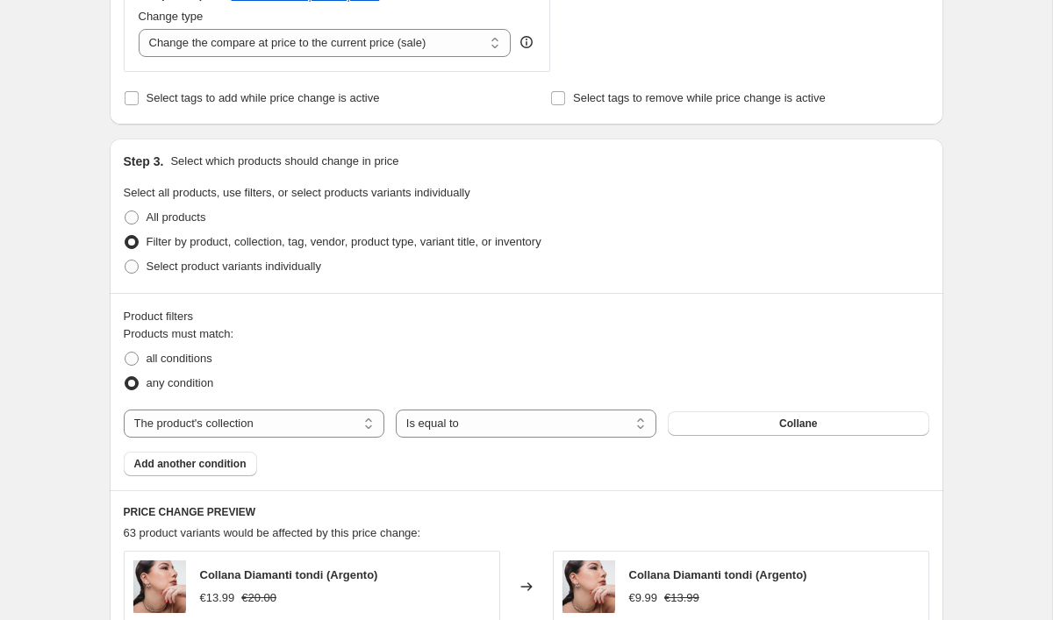
scroll to position [691, 0]
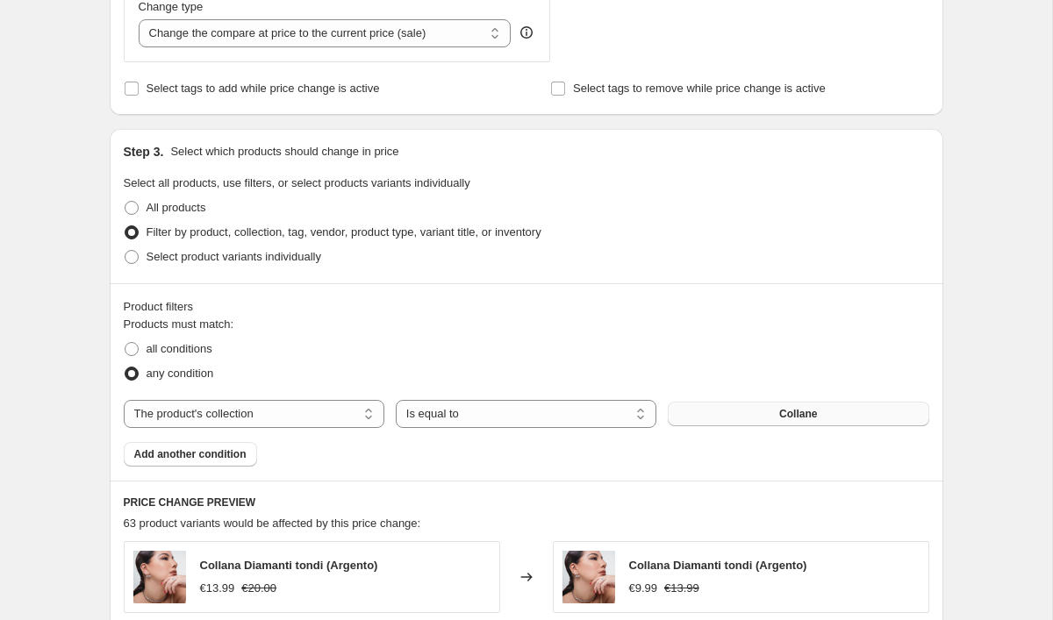
click at [787, 418] on span "Collane" at bounding box center [798, 414] width 38 height 14
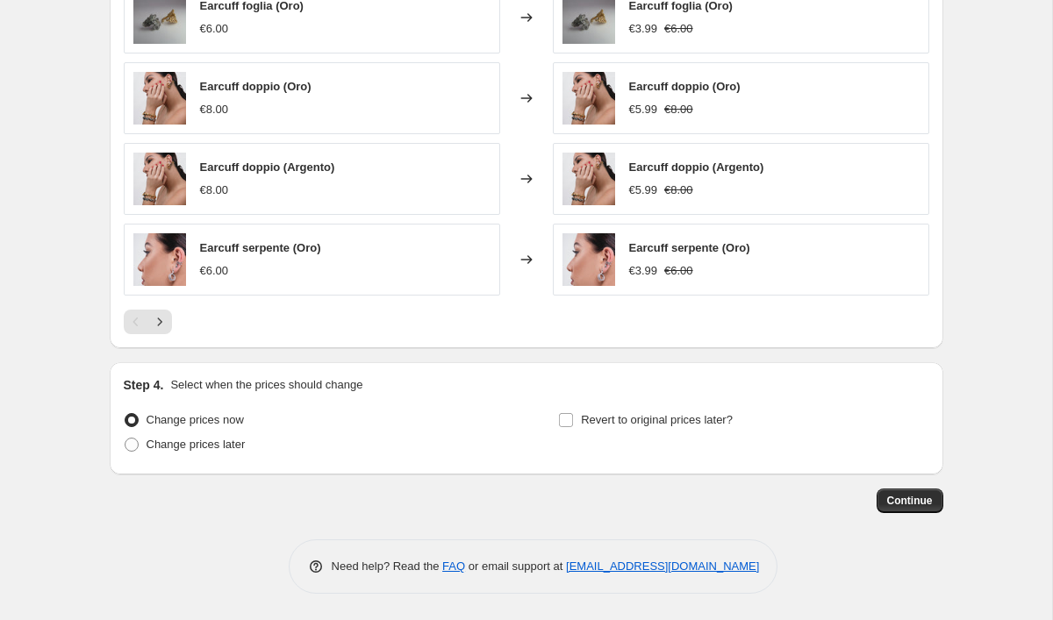
scroll to position [1331, 0]
click at [919, 498] on span "Continue" at bounding box center [910, 501] width 46 height 14
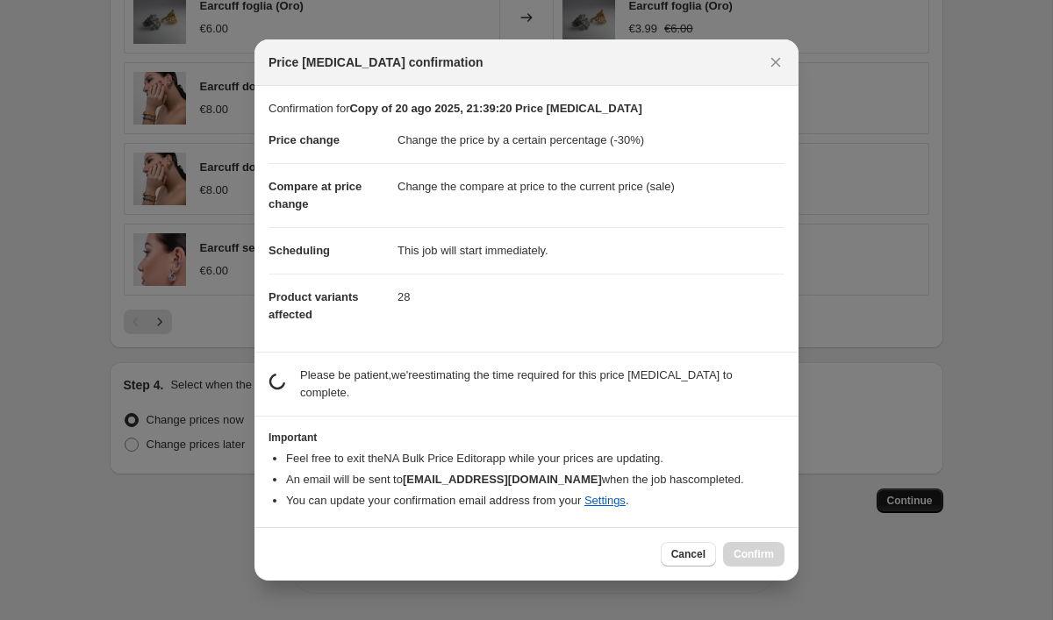
scroll to position [0, 0]
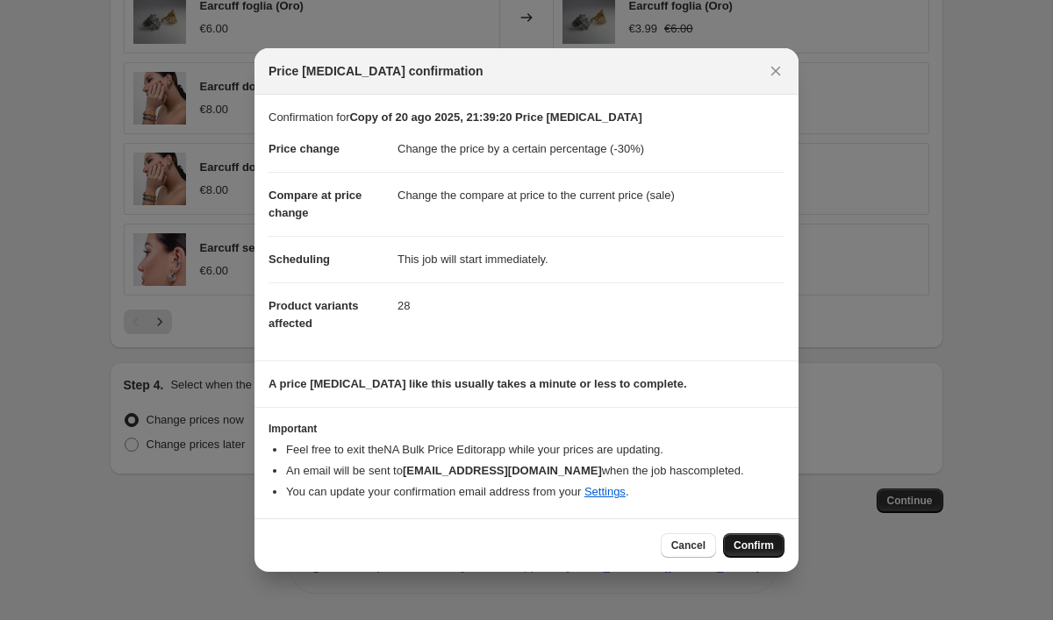
click at [749, 547] on span "Confirm" at bounding box center [754, 546] width 40 height 14
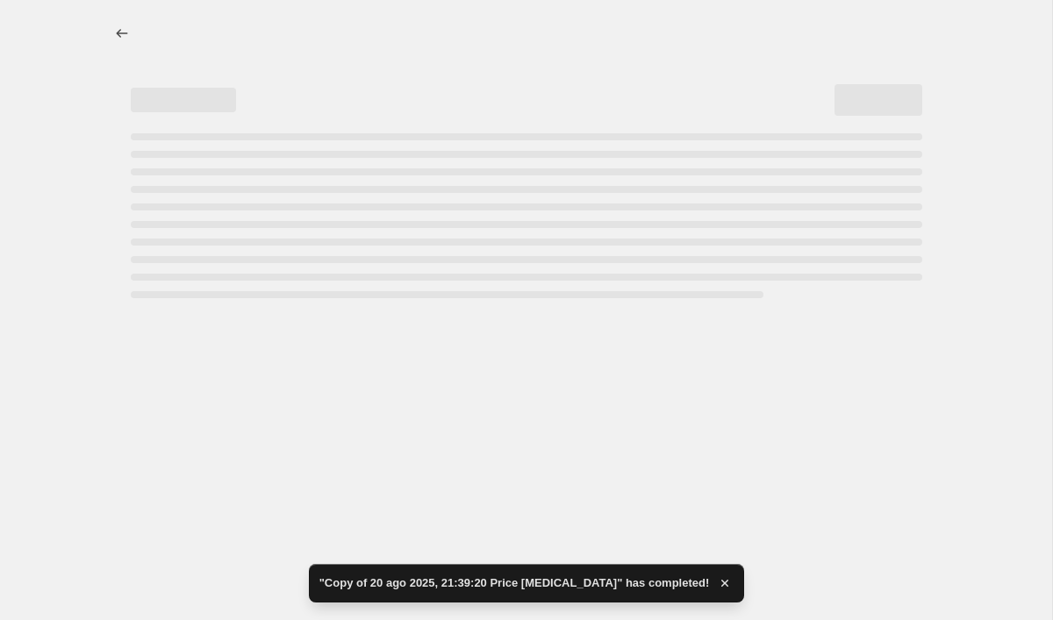
select select "percentage"
select select "collection"
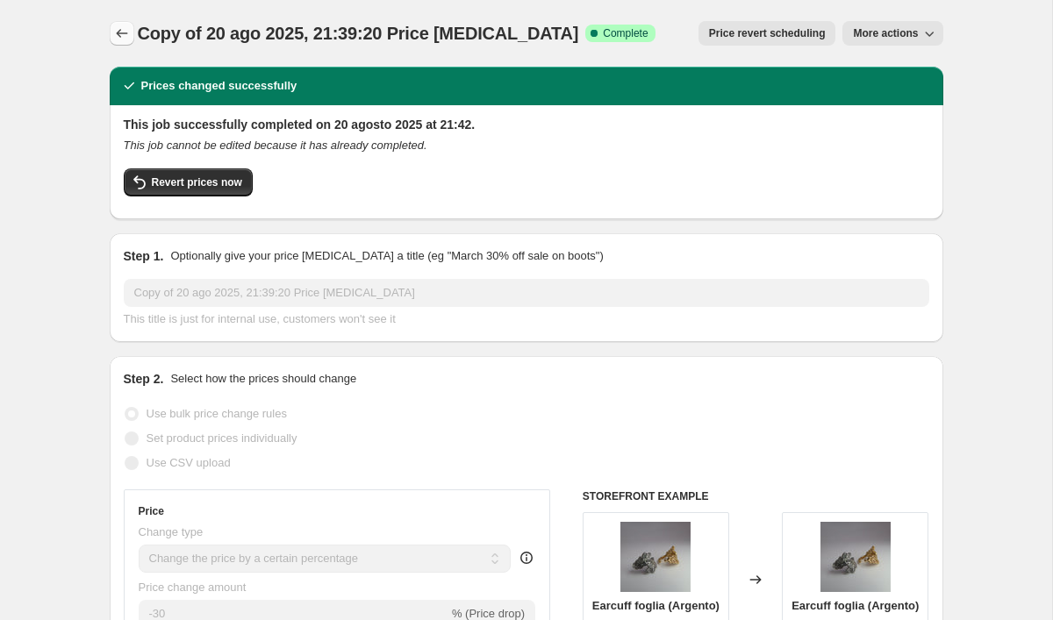
click at [118, 31] on icon "Price change jobs" at bounding box center [122, 34] width 18 height 18
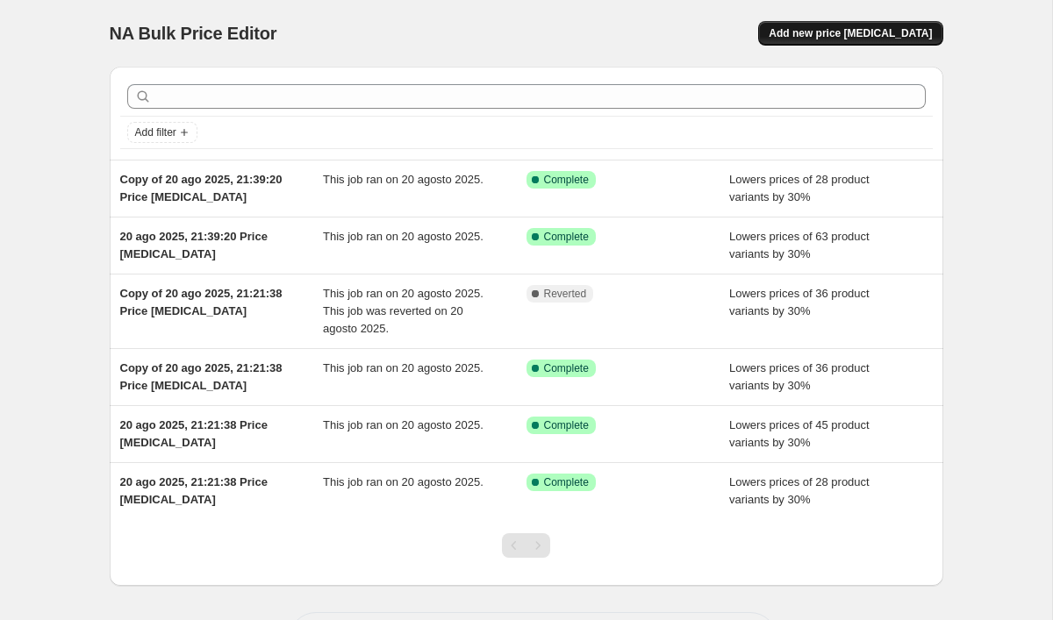
click at [863, 34] on span "Add new price [MEDICAL_DATA]" at bounding box center [850, 33] width 163 height 14
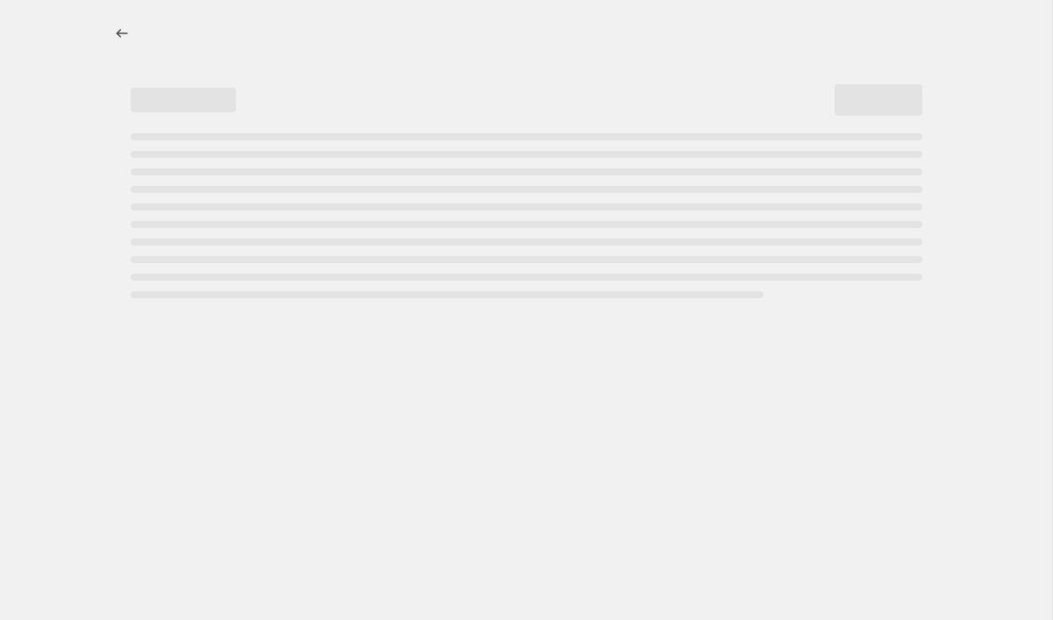
select select "percentage"
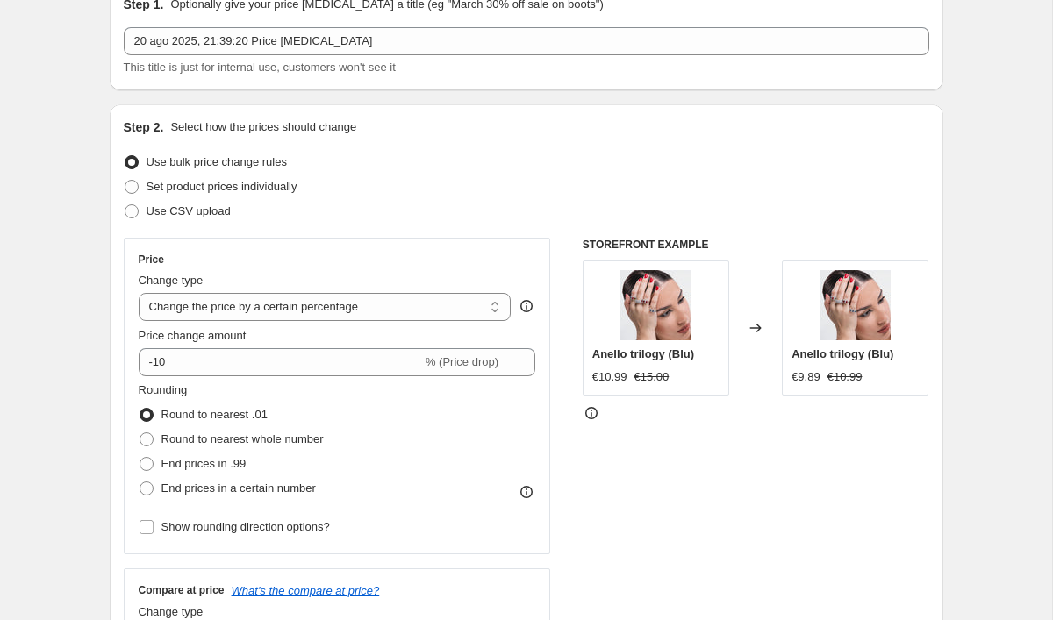
scroll to position [117, 0]
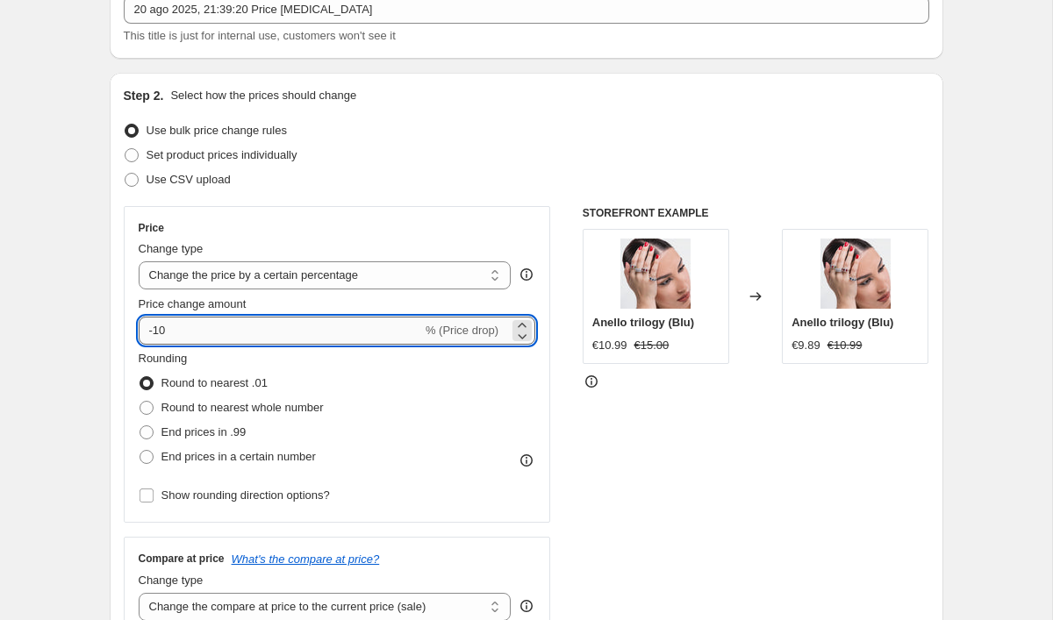
click at [258, 324] on input "-10" at bounding box center [280, 331] width 283 height 28
type input "-1"
type input "-30"
click at [153, 429] on span at bounding box center [147, 433] width 14 height 14
click at [140, 426] on input "End prices in .99" at bounding box center [140, 426] width 1 height 1
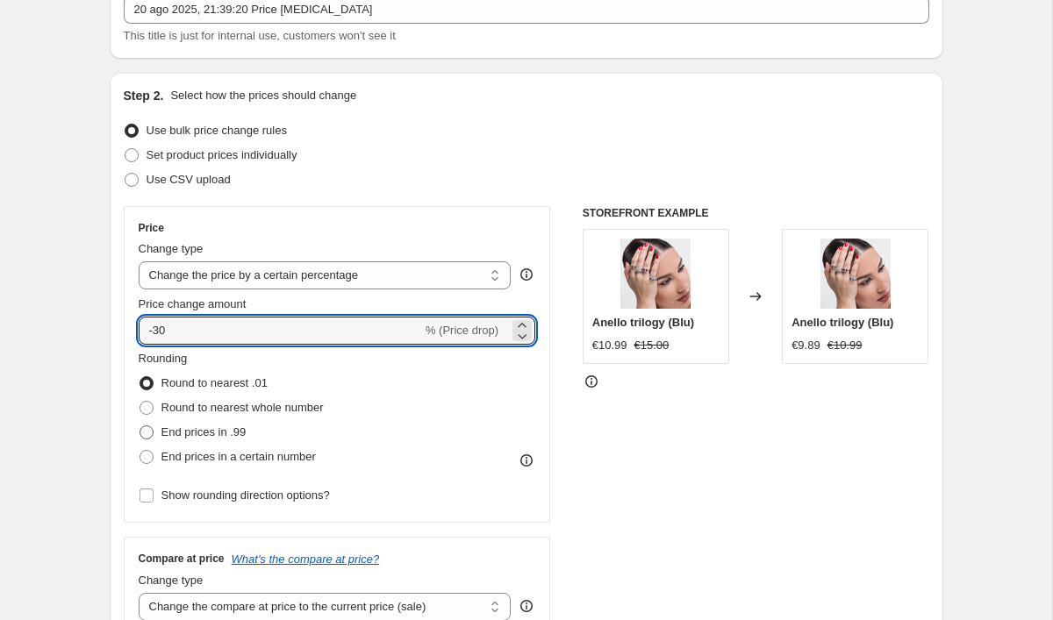
radio input "true"
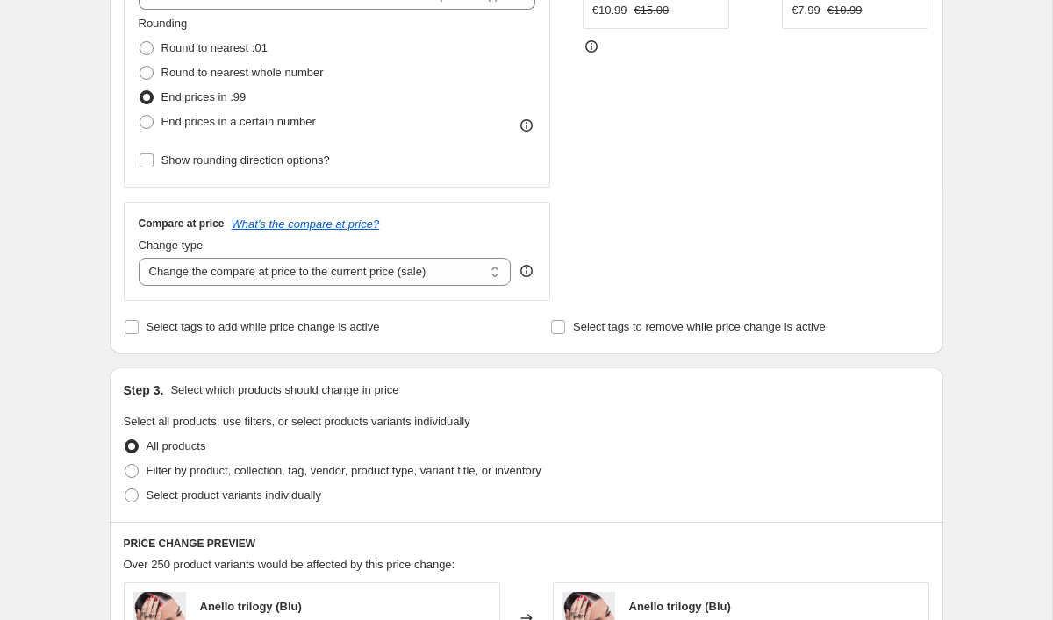
scroll to position [476, 0]
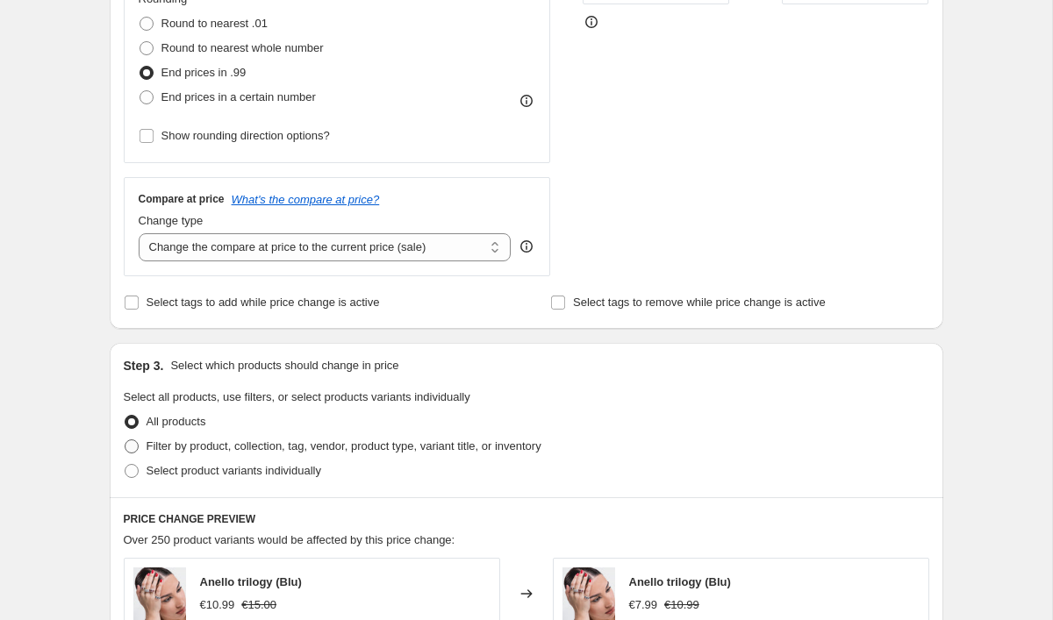
click at [142, 443] on label "Filter by product, collection, tag, vendor, product type, variant title, or inv…" at bounding box center [333, 446] width 418 height 25
click at [125, 440] on input "Filter by product, collection, tag, vendor, product type, variant title, or inv…" at bounding box center [125, 440] width 1 height 1
radio input "true"
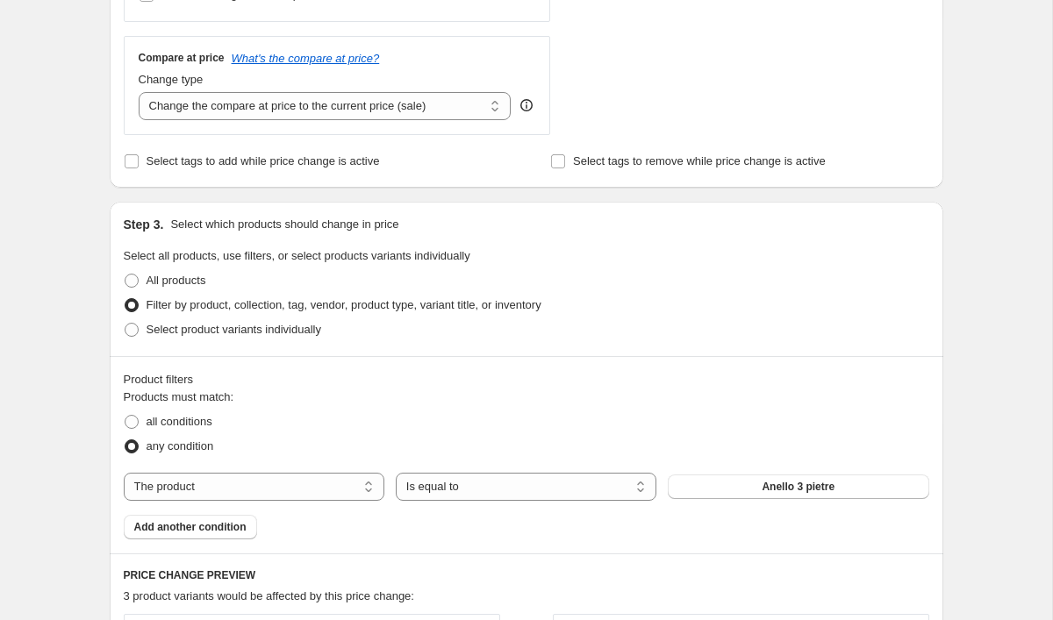
scroll to position [619, 0]
select select "collection"
click at [809, 488] on span "Accessori" at bounding box center [798, 486] width 50 height 14
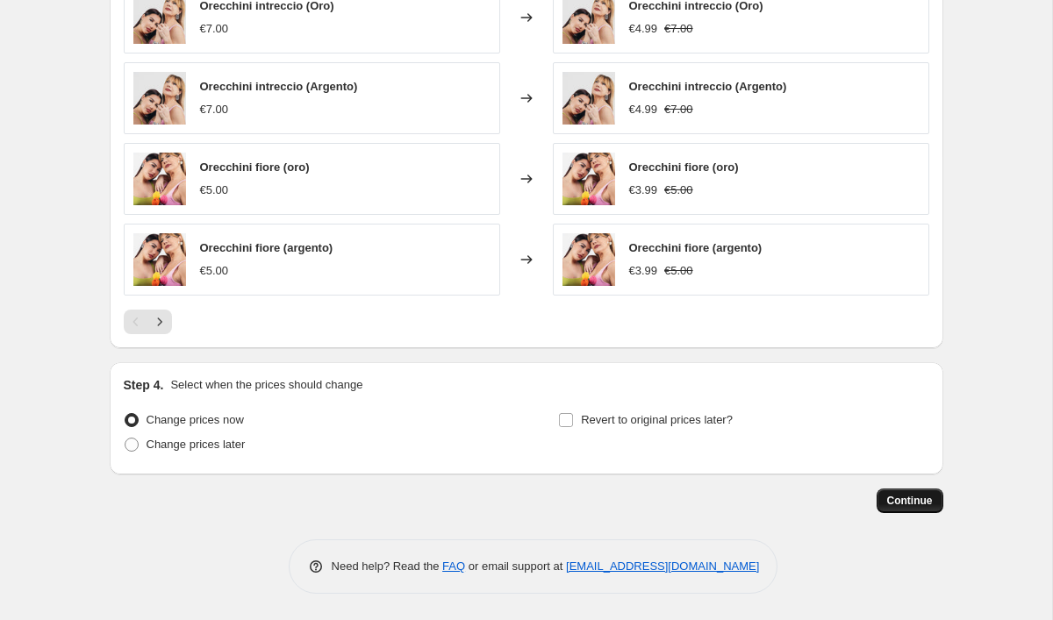
scroll to position [1331, 0]
click at [924, 501] on span "Continue" at bounding box center [910, 501] width 46 height 14
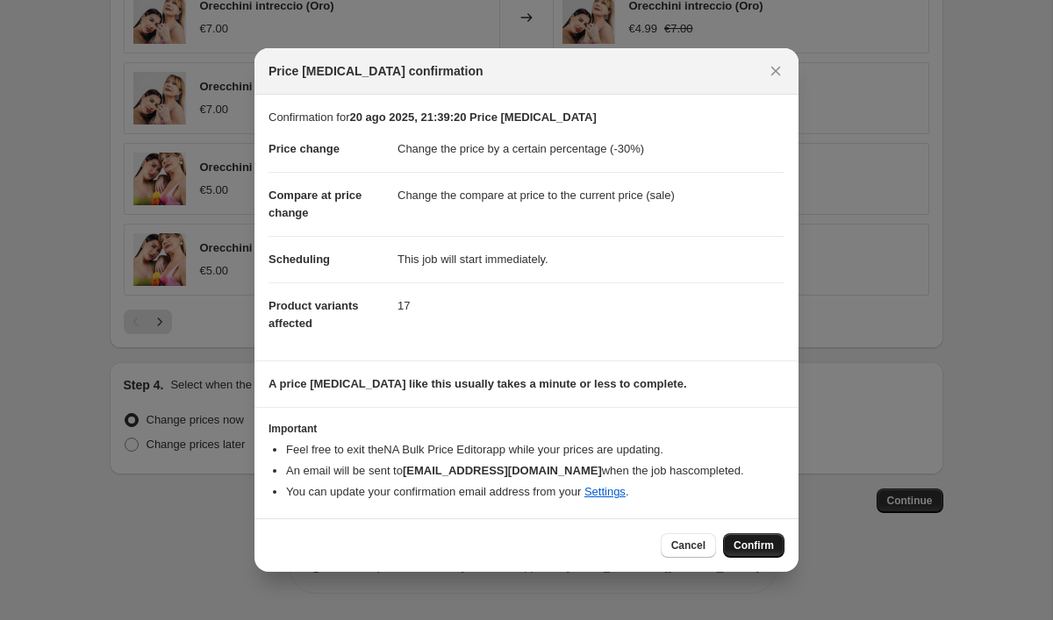
click at [753, 548] on span "Confirm" at bounding box center [754, 546] width 40 height 14
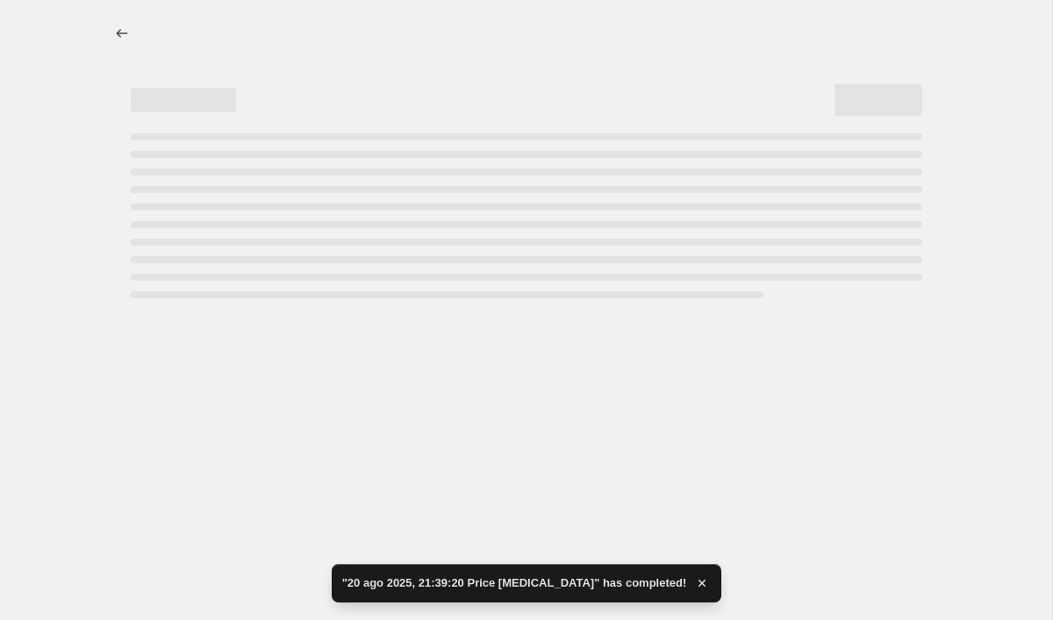
select select "percentage"
select select "collection"
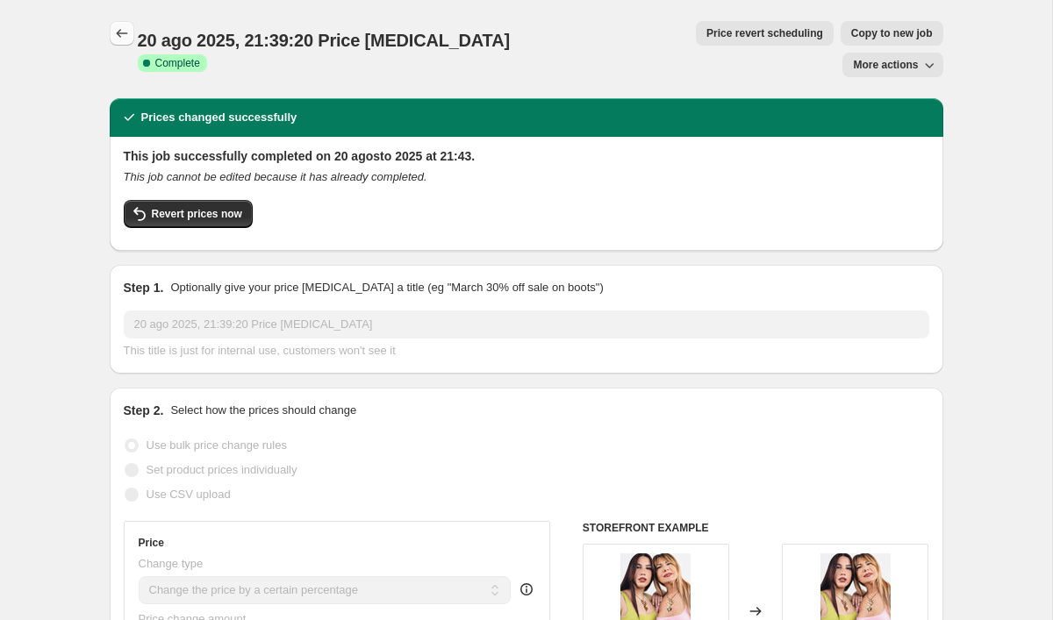
click at [121, 24] on button "Price change jobs" at bounding box center [122, 33] width 25 height 25
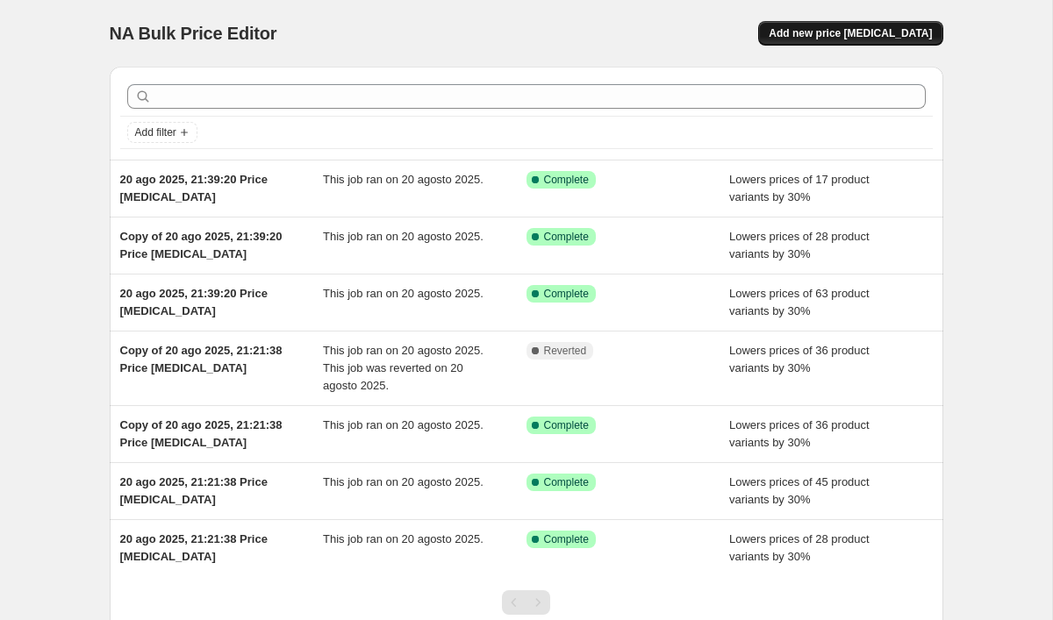
click at [860, 25] on button "Add new price [MEDICAL_DATA]" at bounding box center [850, 33] width 184 height 25
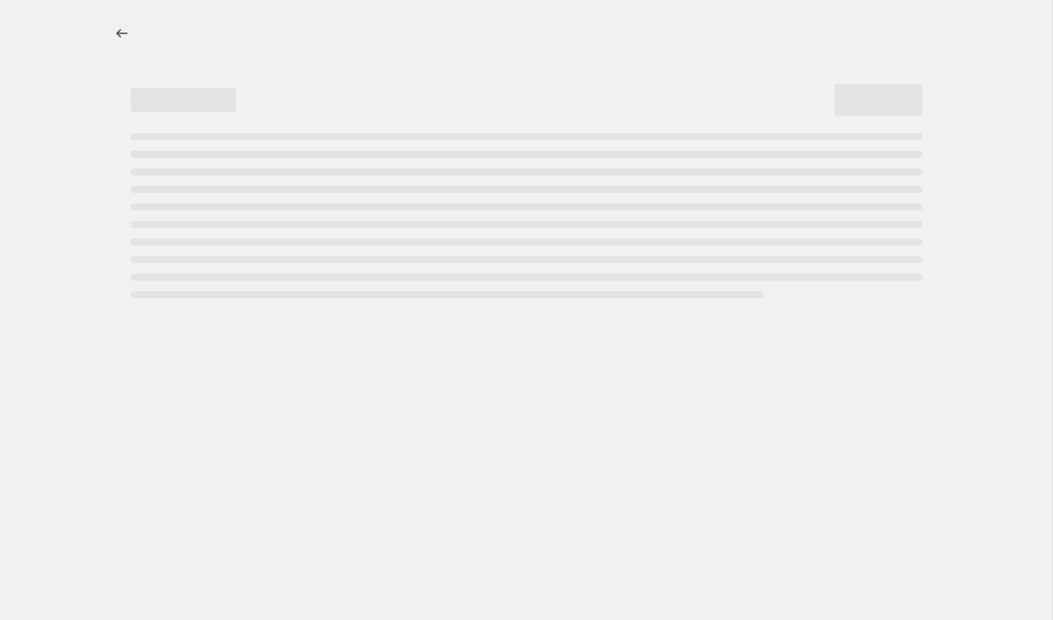
select select "percentage"
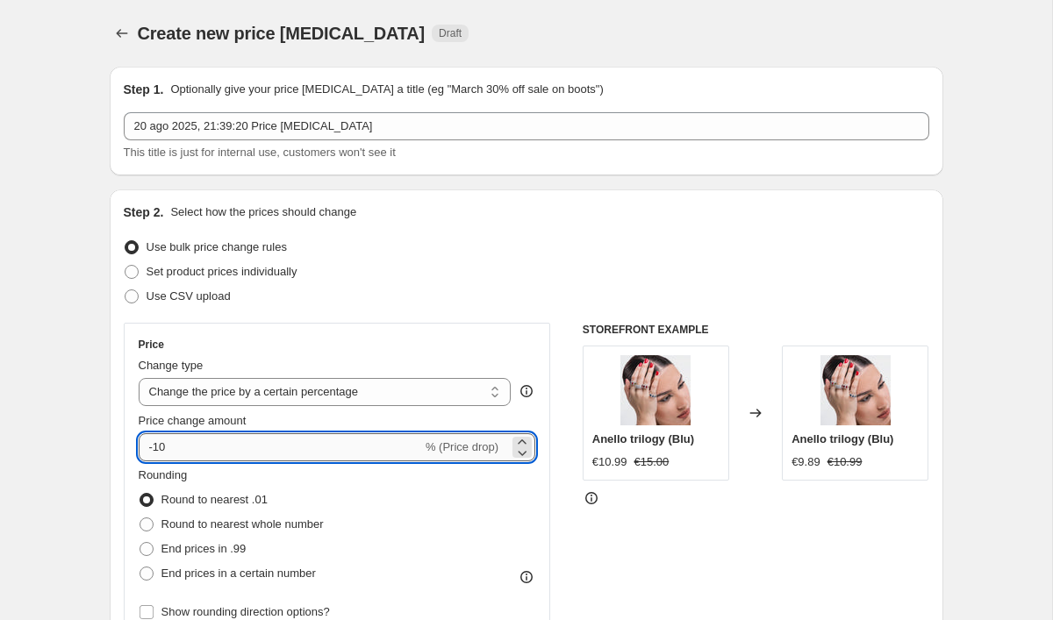
click at [266, 444] on input "-10" at bounding box center [280, 447] width 283 height 28
type input "-1"
type input "-40"
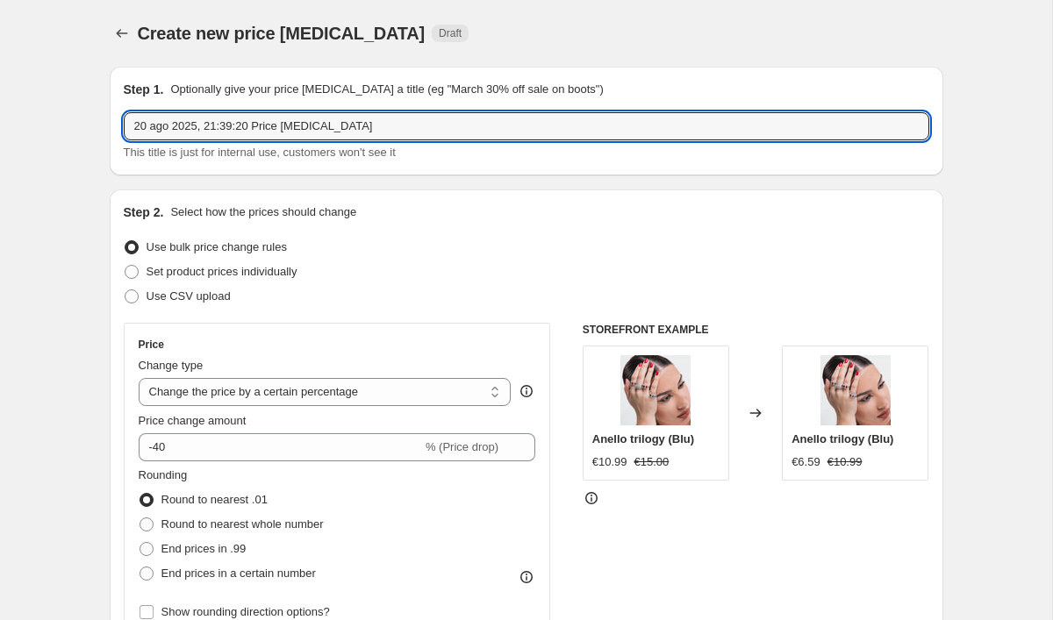
drag, startPoint x: 389, startPoint y: 128, endPoint x: -161, endPoint y: 108, distance: 549.6
click at [0, 108] on html "Home Settings Plans Skip to content Create new price change job. This page is r…" at bounding box center [526, 310] width 1053 height 620
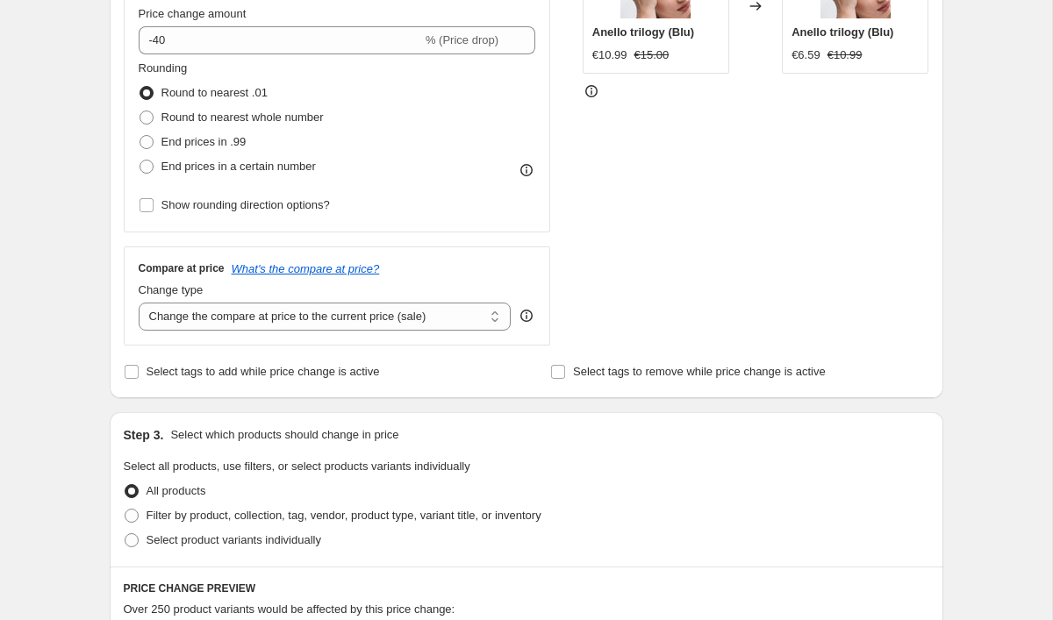
scroll to position [411, 0]
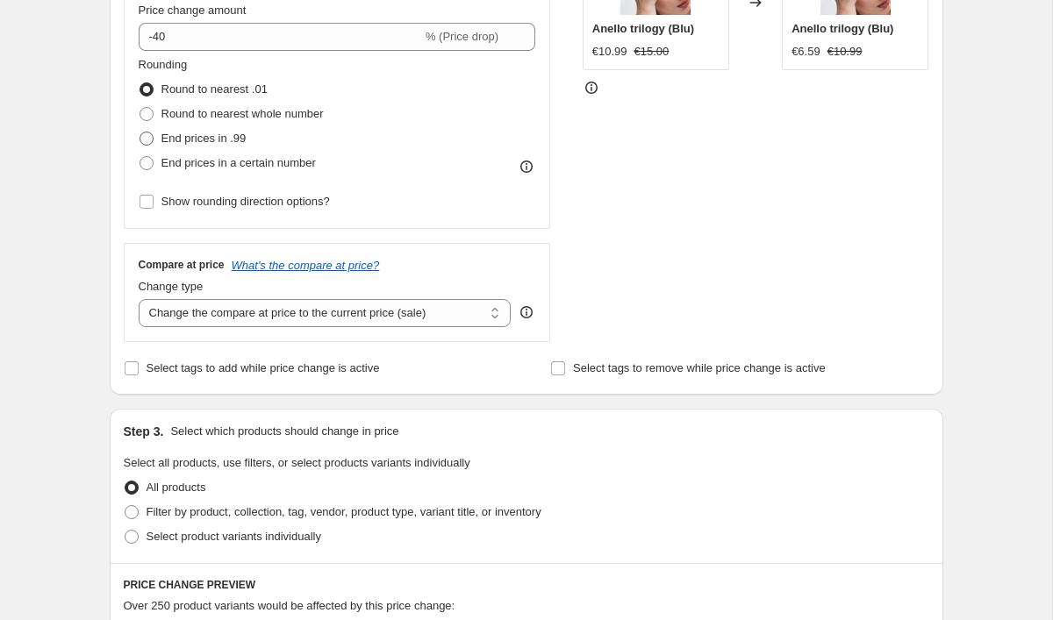
type input "saldi collezione estiva"
click at [205, 132] on span "End prices in .99" at bounding box center [203, 138] width 85 height 13
click at [140, 132] on input "End prices in .99" at bounding box center [140, 132] width 1 height 1
radio input "true"
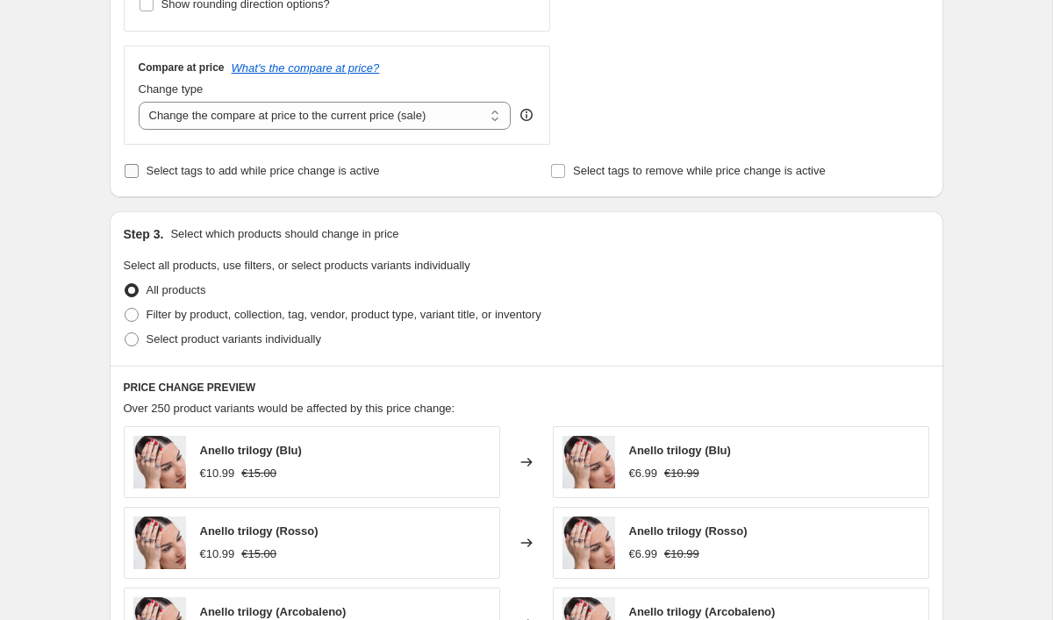
scroll to position [612, 0]
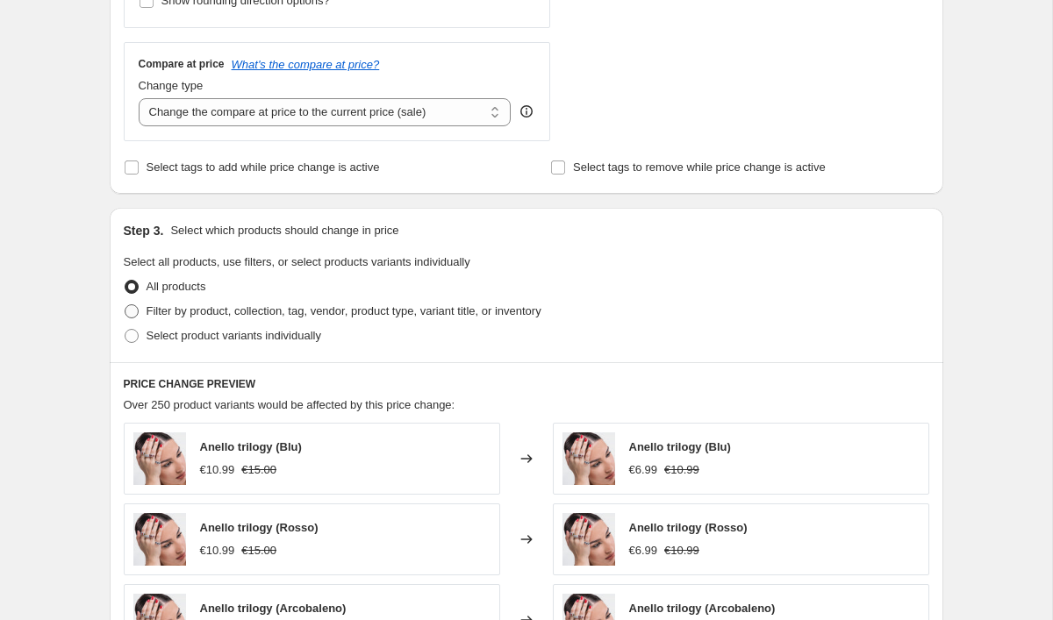
click at [303, 313] on span "Filter by product, collection, tag, vendor, product type, variant title, or inv…" at bounding box center [344, 310] width 395 height 13
click at [125, 305] on input "Filter by product, collection, tag, vendor, product type, variant title, or inv…" at bounding box center [125, 304] width 1 height 1
radio input "true"
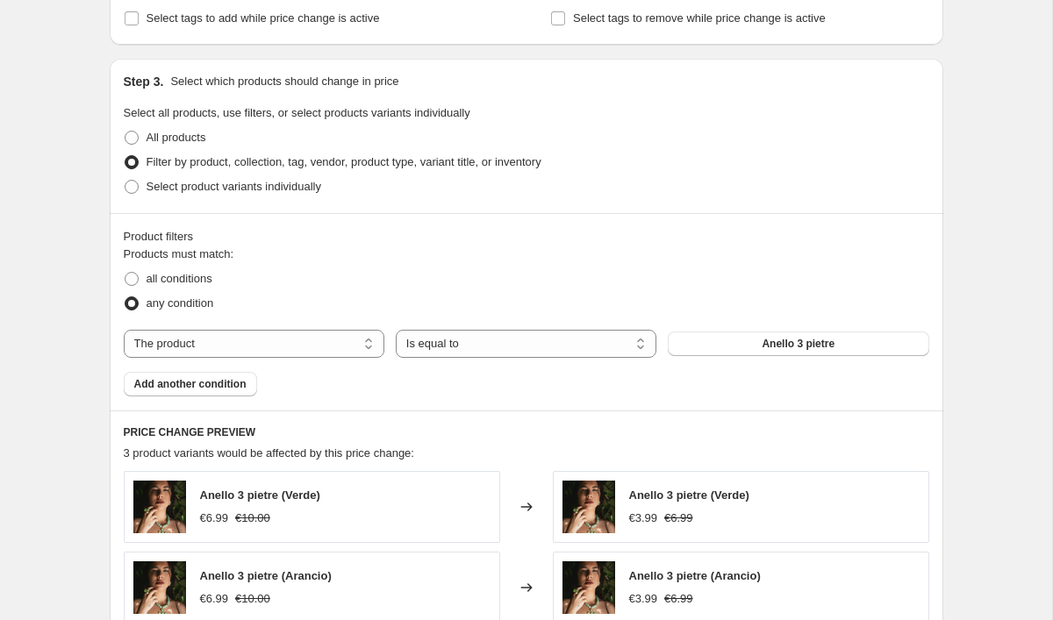
scroll to position [764, 0]
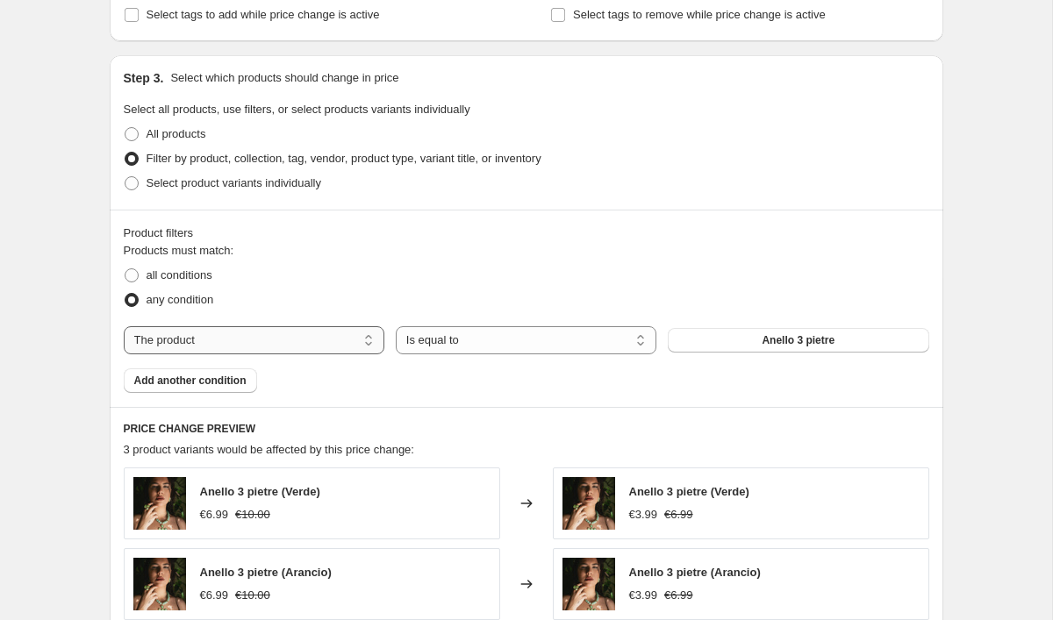
select select "collection"
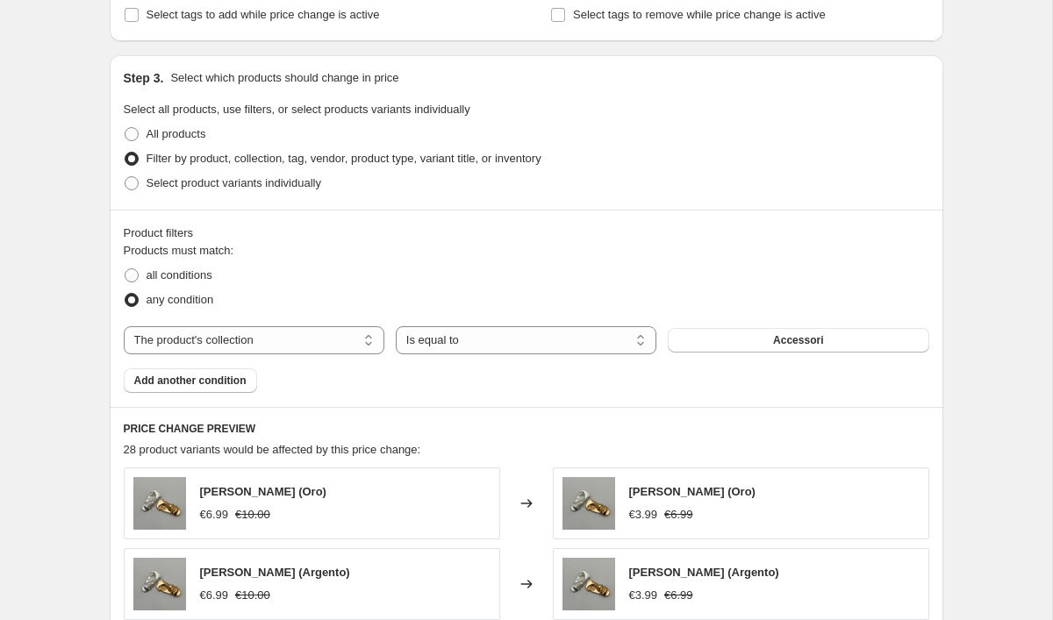
click at [826, 335] on button "Accessori" at bounding box center [798, 340] width 261 height 25
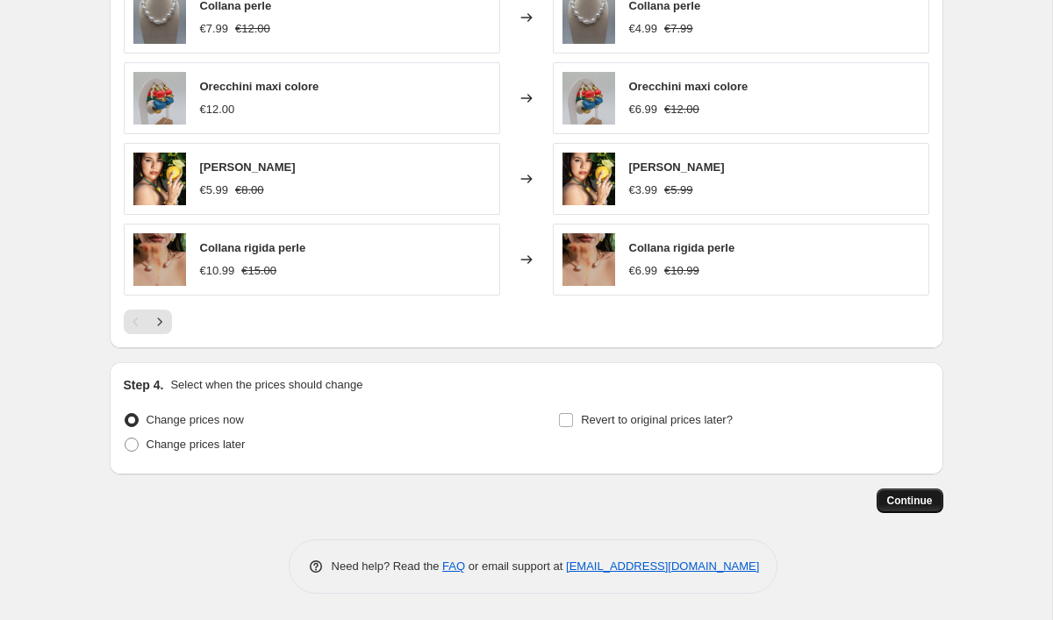
scroll to position [1331, 0]
click at [922, 503] on span "Continue" at bounding box center [910, 501] width 46 height 14
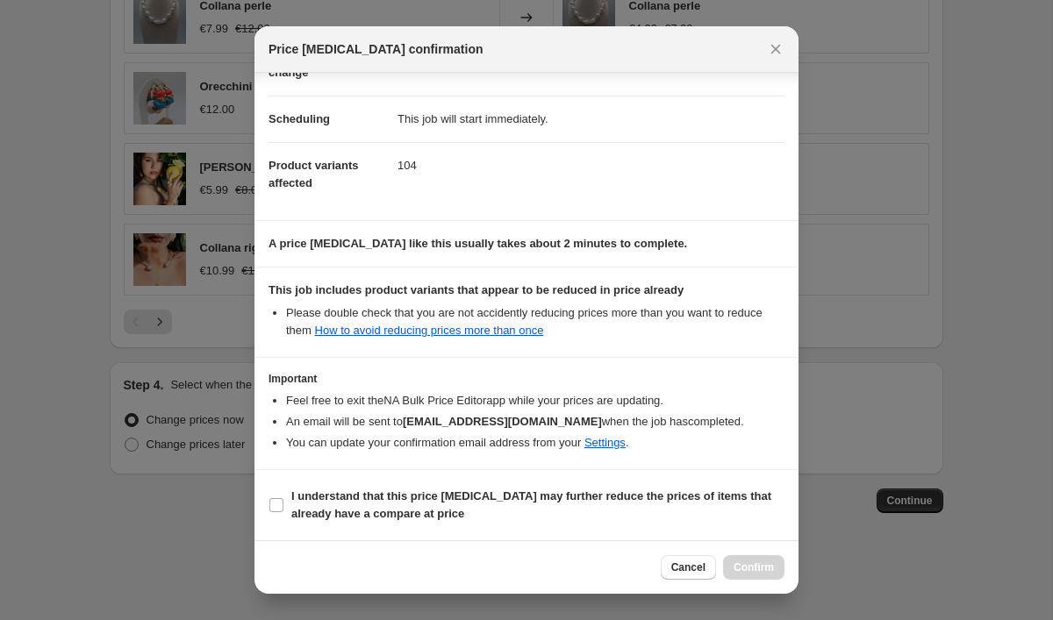
scroll to position [118, 0]
click at [697, 568] on span "Cancel" at bounding box center [688, 568] width 34 height 14
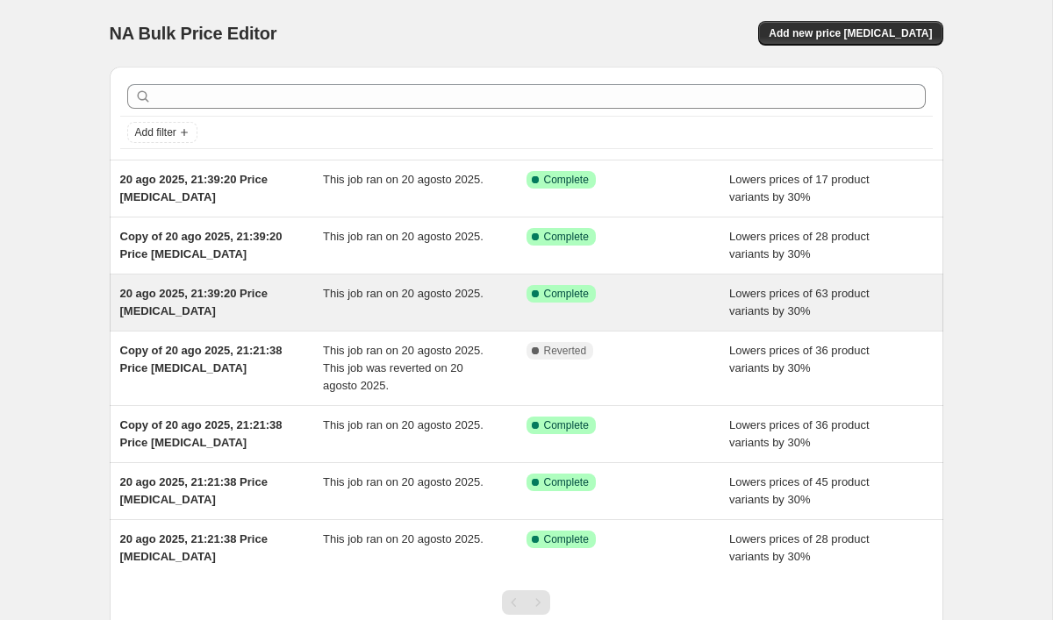
click at [692, 294] on div "Success Complete Complete" at bounding box center [614, 294] width 177 height 18
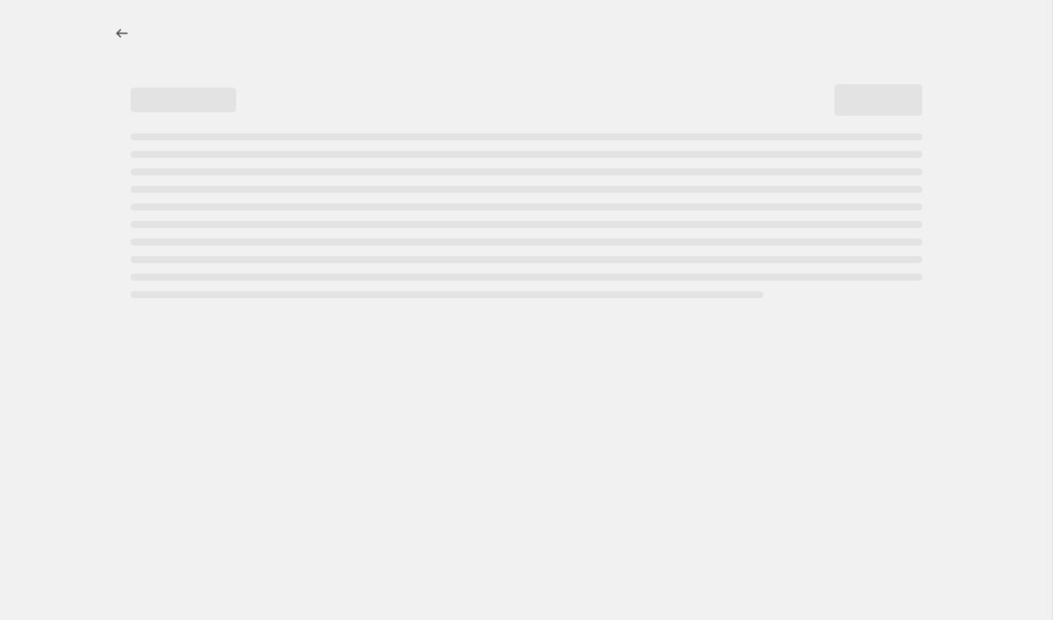
select select "percentage"
select select "collection"
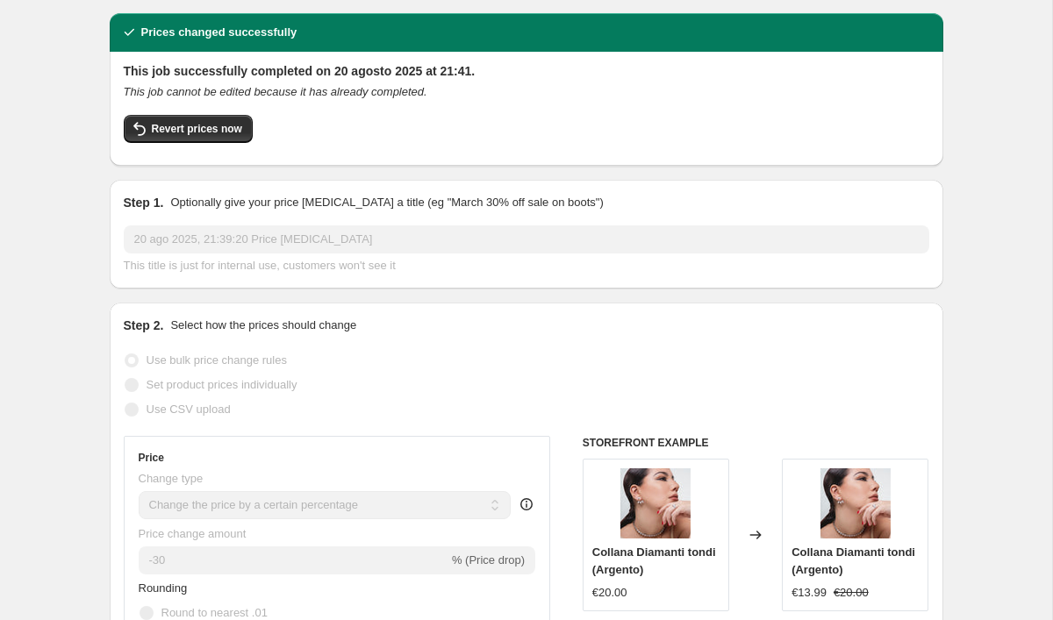
scroll to position [2, 0]
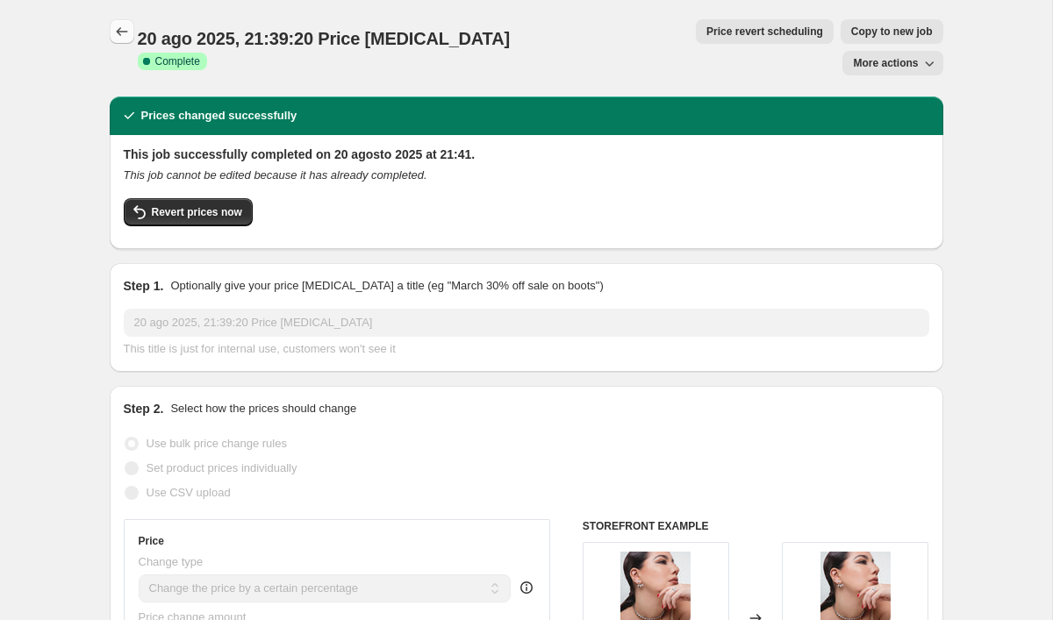
click at [130, 32] on icon "Price change jobs" at bounding box center [122, 32] width 18 height 18
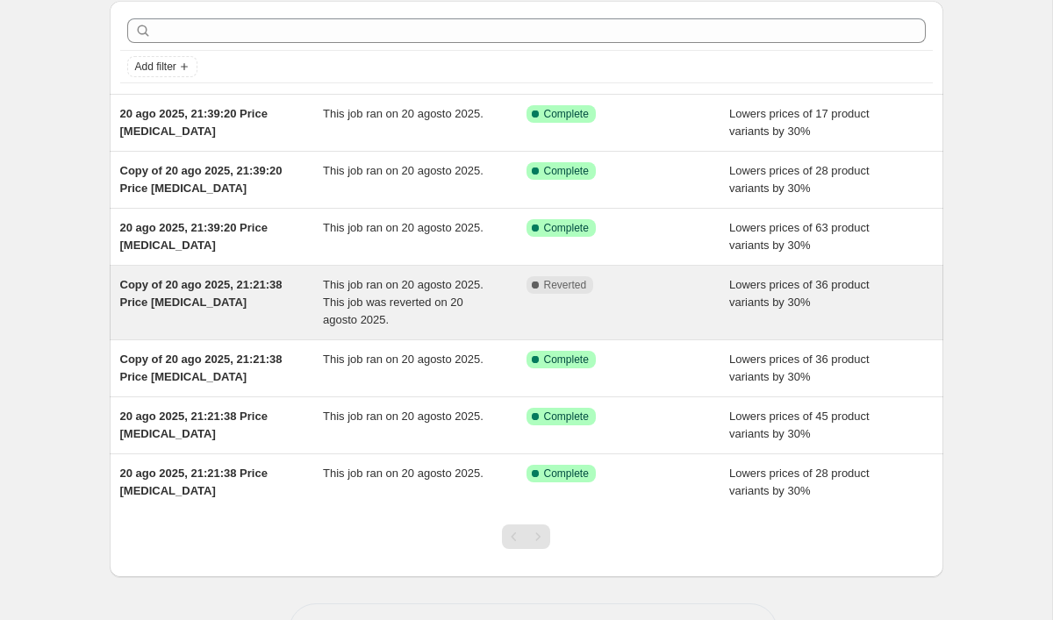
scroll to position [68, 0]
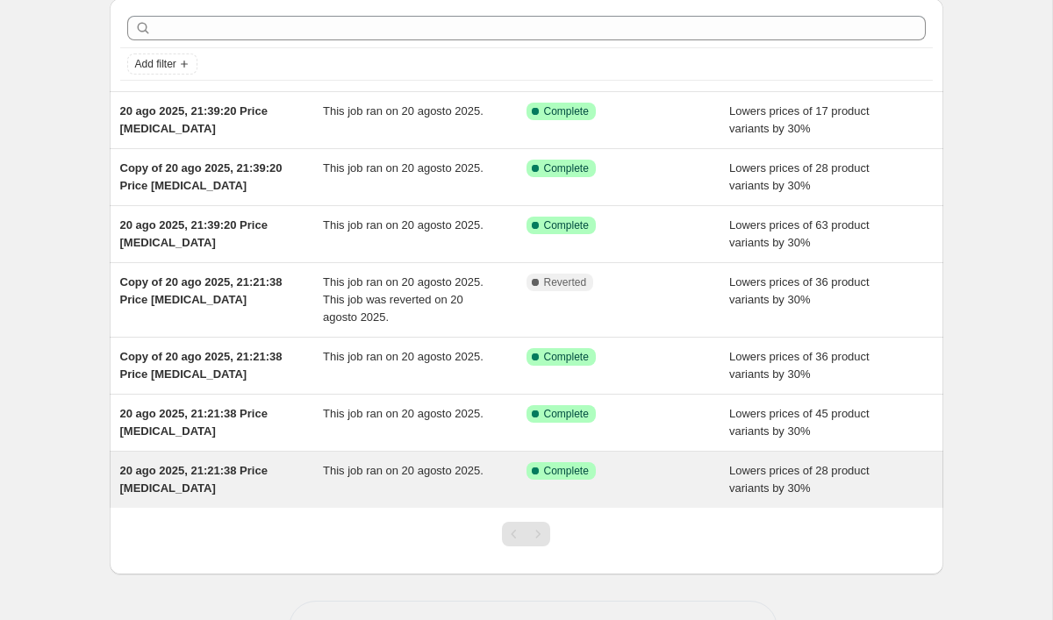
click at [640, 481] on div "Success Complete Complete" at bounding box center [628, 479] width 204 height 35
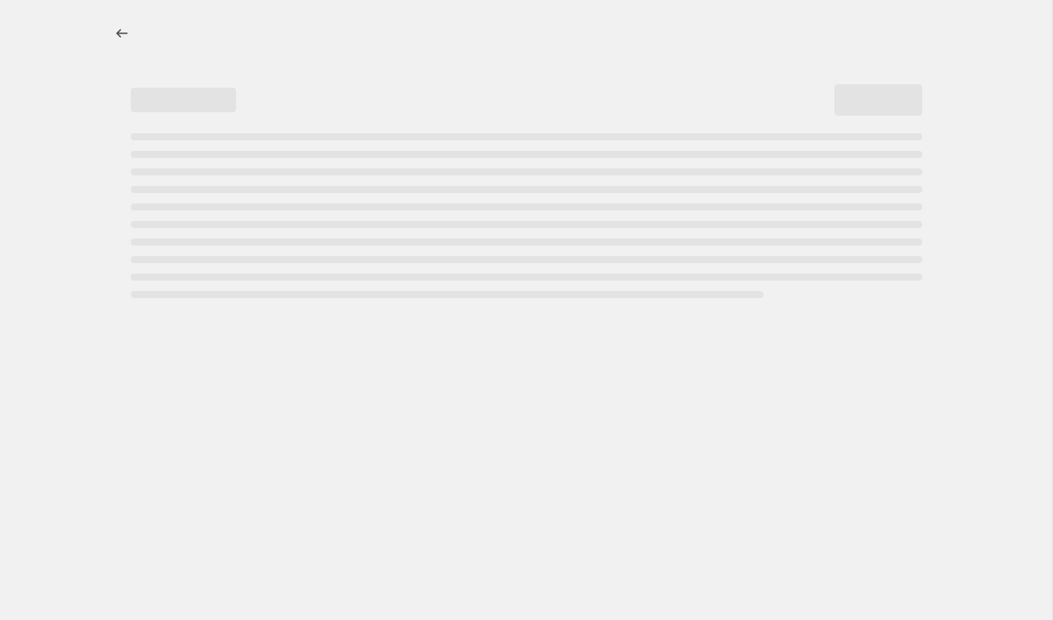
select select "percentage"
select select "collection"
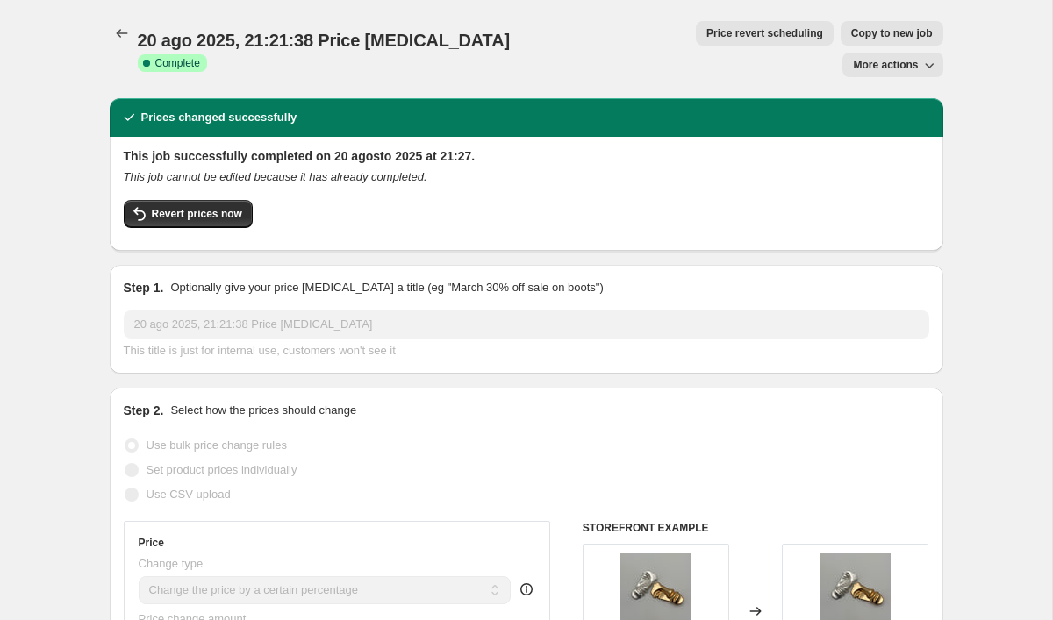
click at [934, 56] on icon "button" at bounding box center [929, 65] width 18 height 18
click at [737, 147] on h2 "This job successfully completed on 20 agosto 2025 at 21:27." at bounding box center [526, 156] width 805 height 18
click at [355, 31] on span "20 ago 2025, 21:21:38 Price [MEDICAL_DATA]" at bounding box center [324, 40] width 372 height 19
click at [396, 38] on span "20 ago 2025, 21:21:38 Price [MEDICAL_DATA]" at bounding box center [324, 40] width 372 height 19
click at [127, 27] on icon "Price change jobs" at bounding box center [122, 34] width 18 height 18
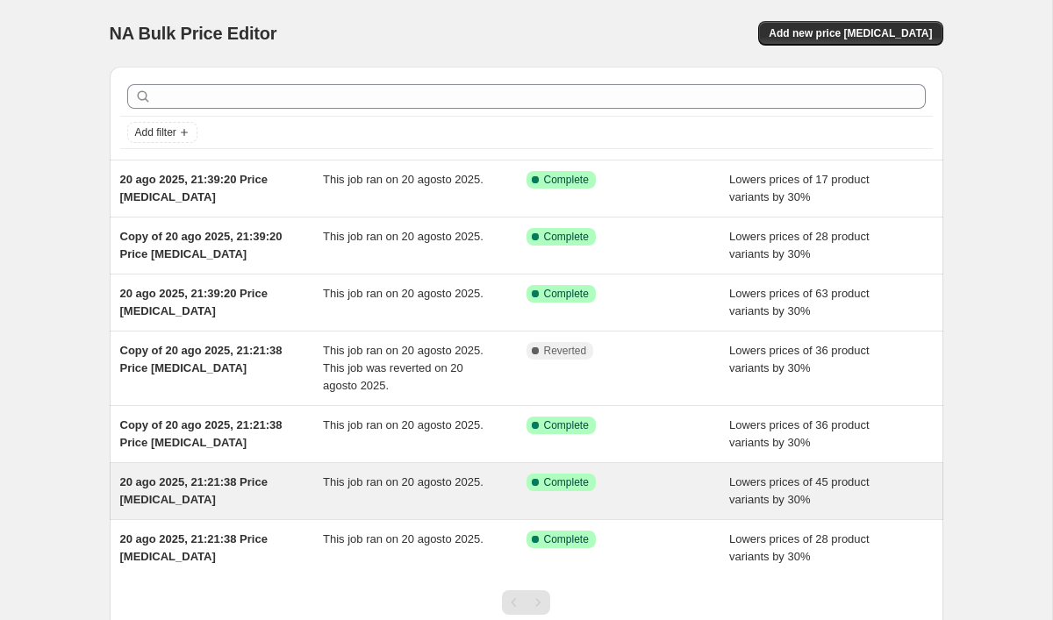
click at [404, 505] on div "This job ran on 20 agosto 2025." at bounding box center [425, 491] width 204 height 35
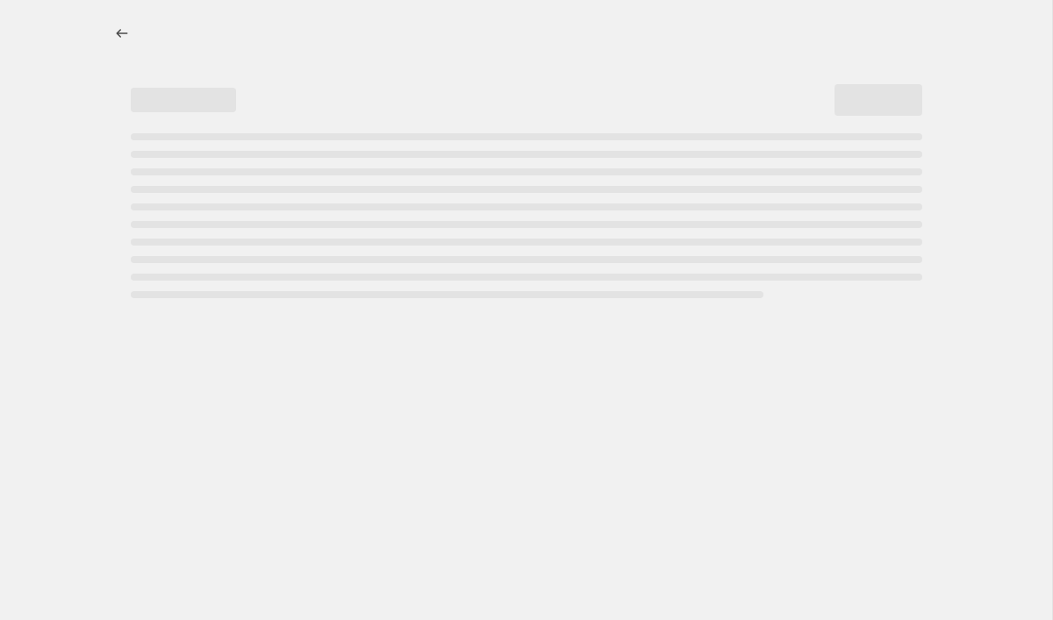
select select "percentage"
select select "collection"
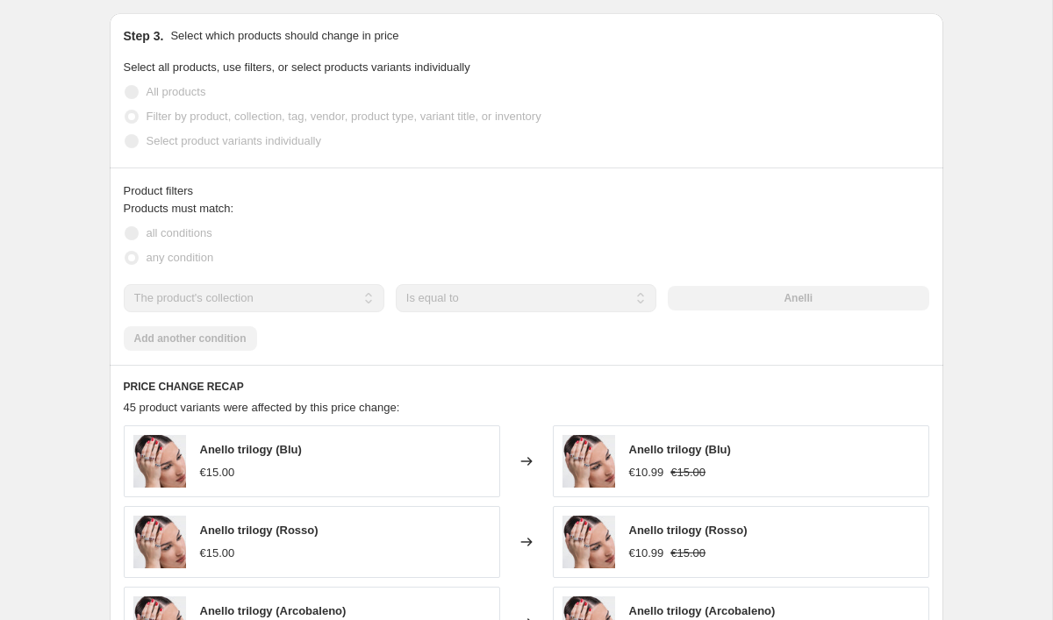
scroll to position [1133, 0]
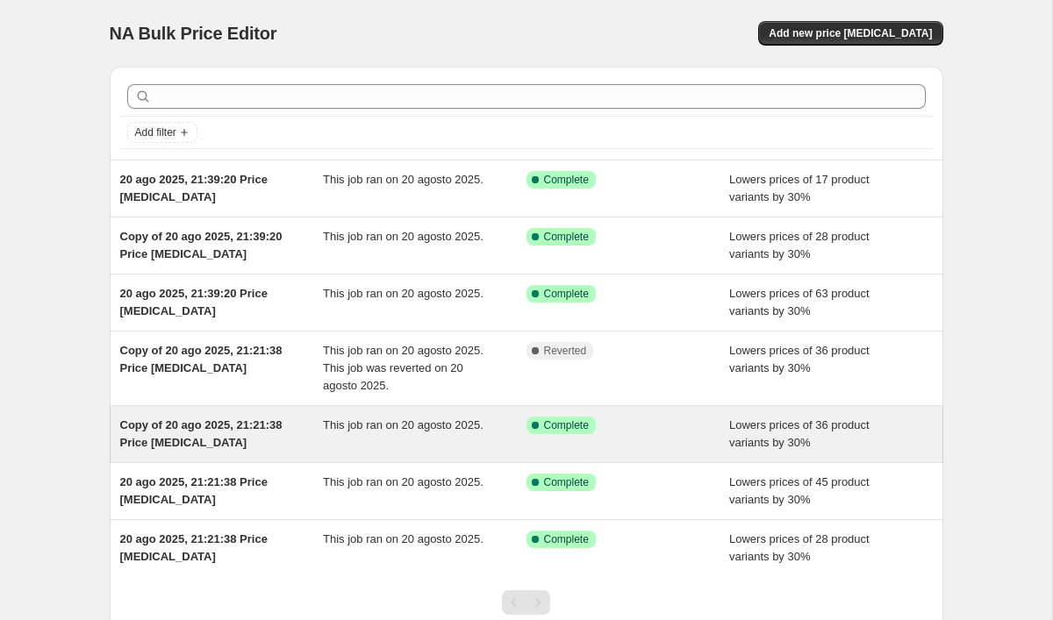
click at [642, 434] on div "Success Complete Complete" at bounding box center [628, 434] width 204 height 35
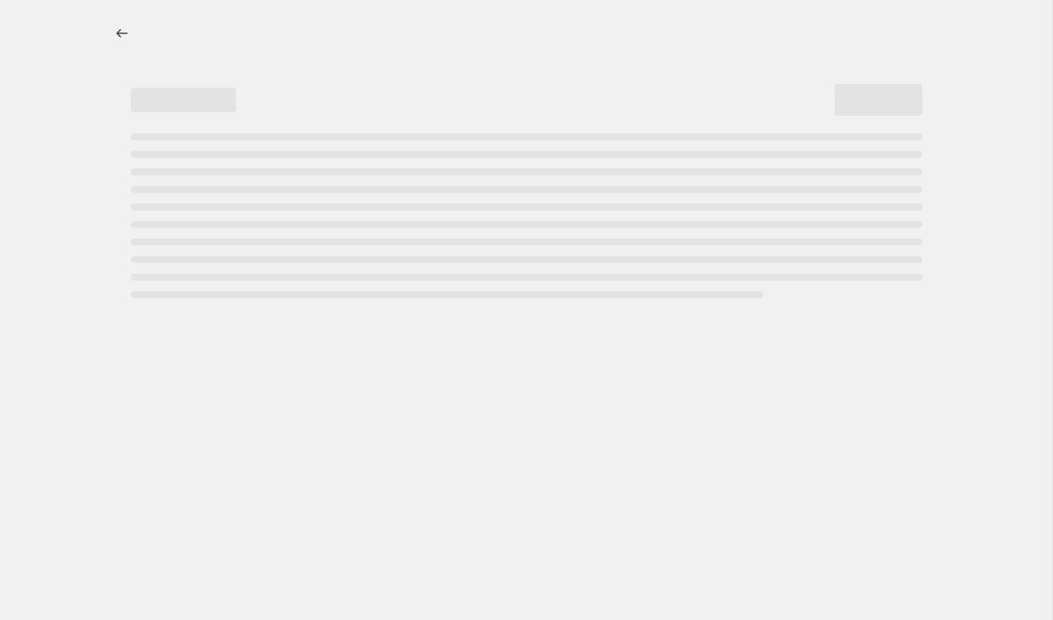
select select "percentage"
select select "collection"
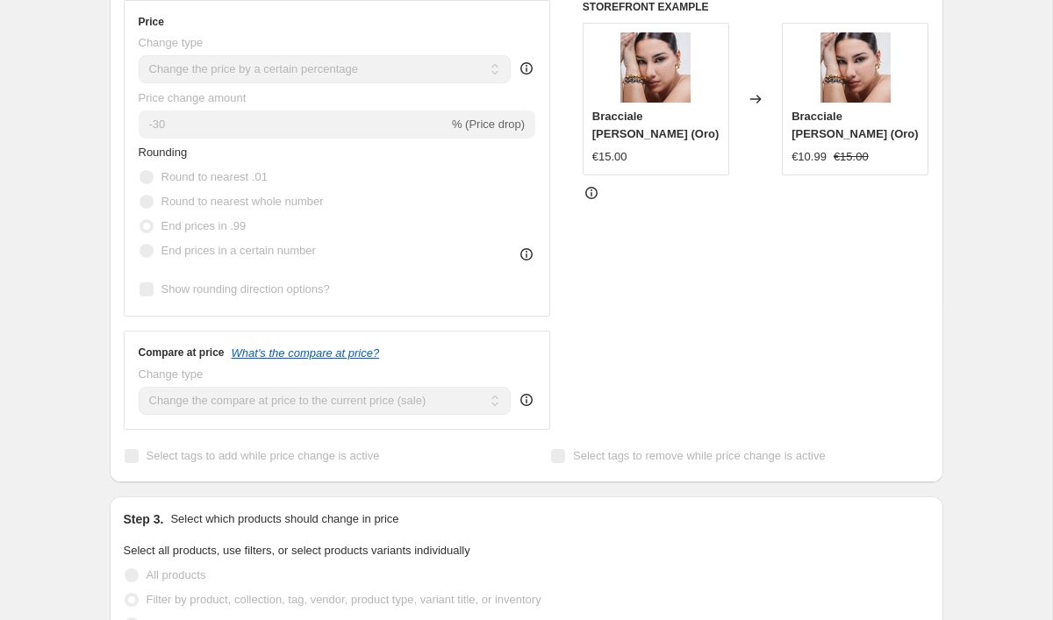
scroll to position [519, 0]
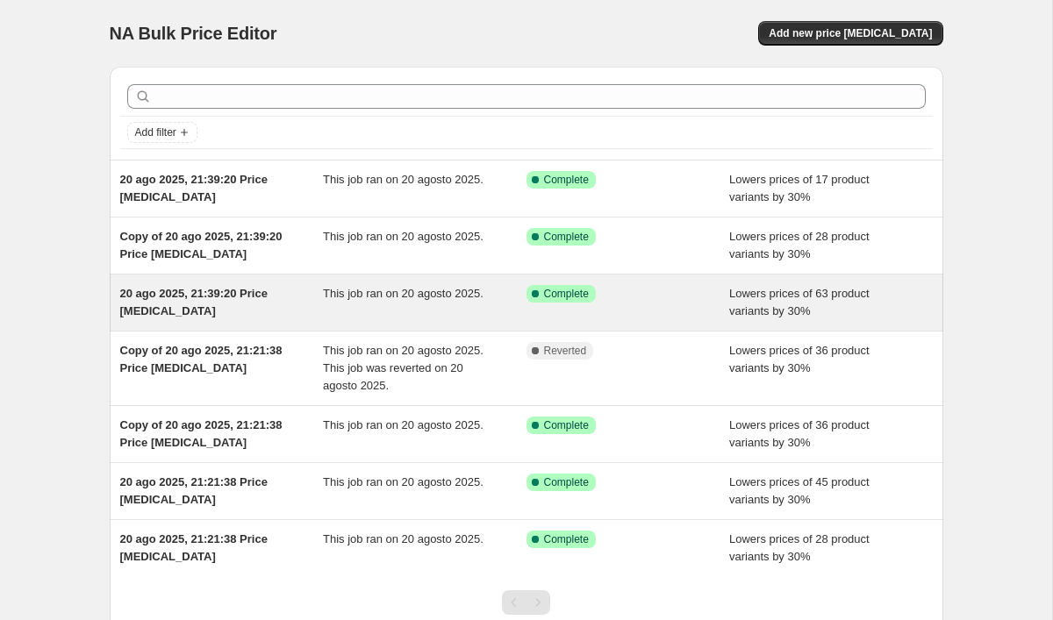
click at [589, 318] on div "Success Complete Complete" at bounding box center [628, 302] width 204 height 35
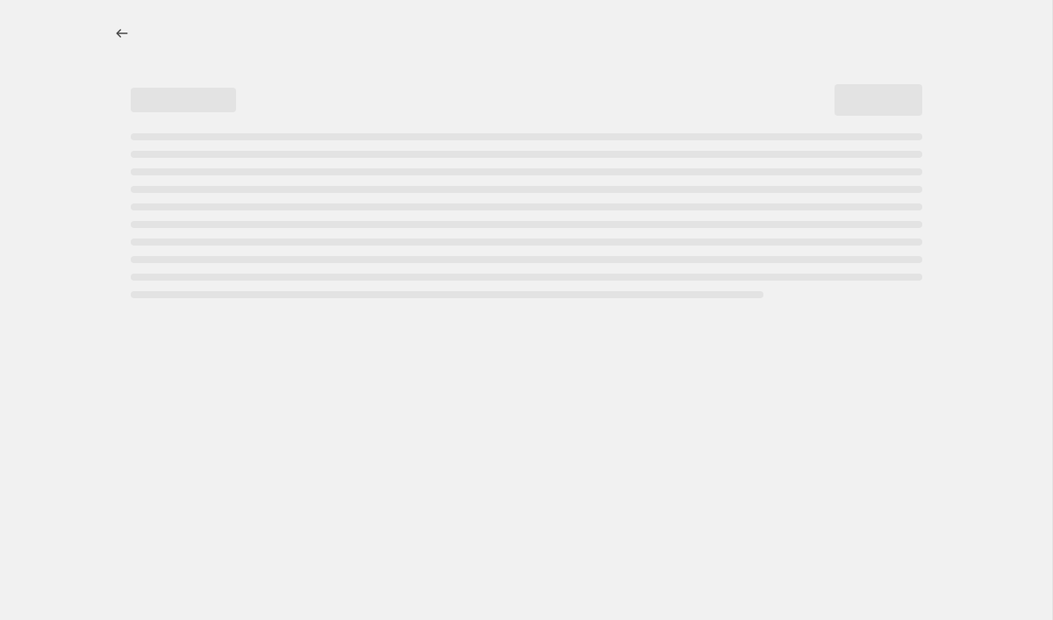
select select "percentage"
select select "collection"
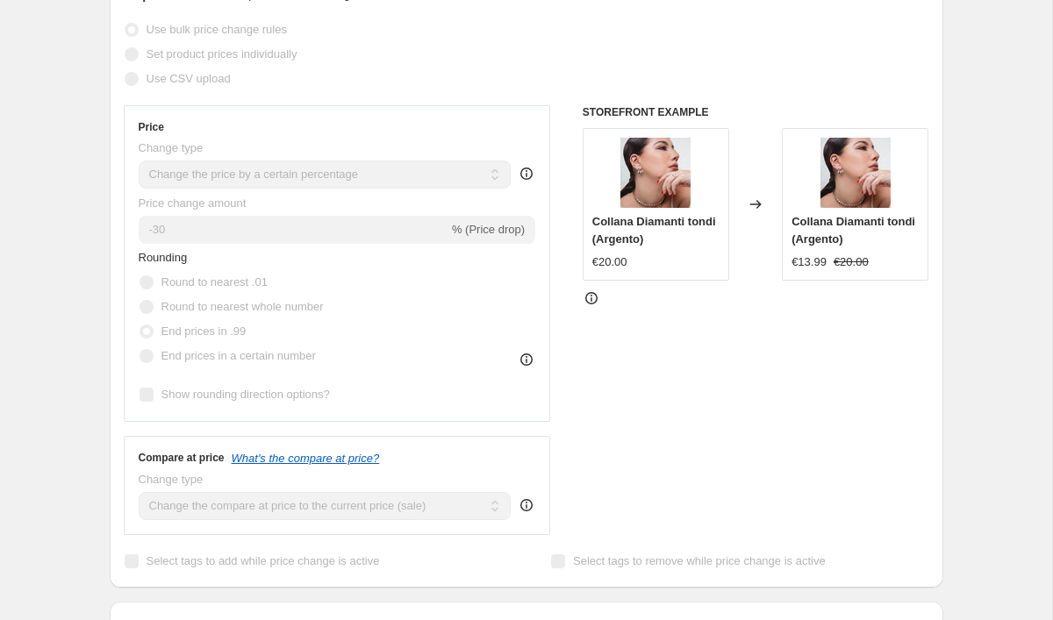
scroll to position [453, 0]
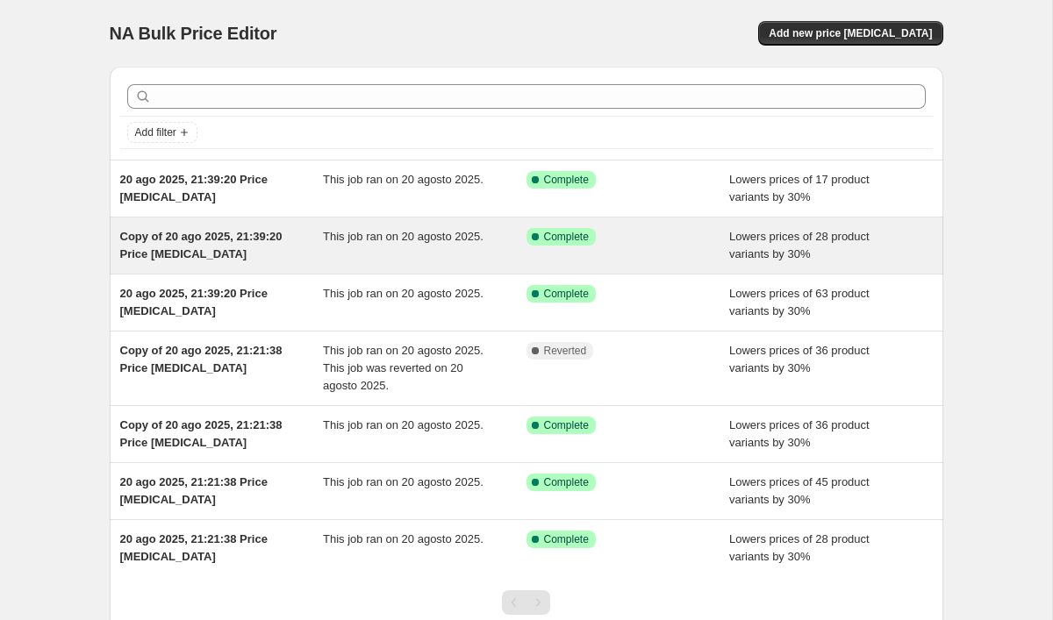
click at [619, 243] on div "Success Complete Complete" at bounding box center [614, 237] width 177 height 18
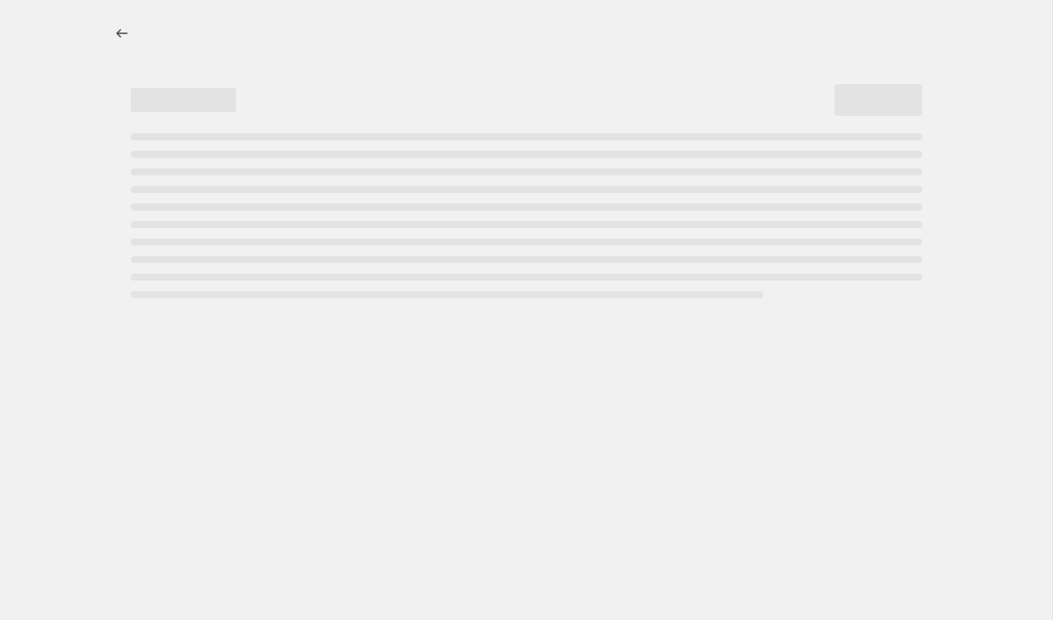
select select "percentage"
select select "collection"
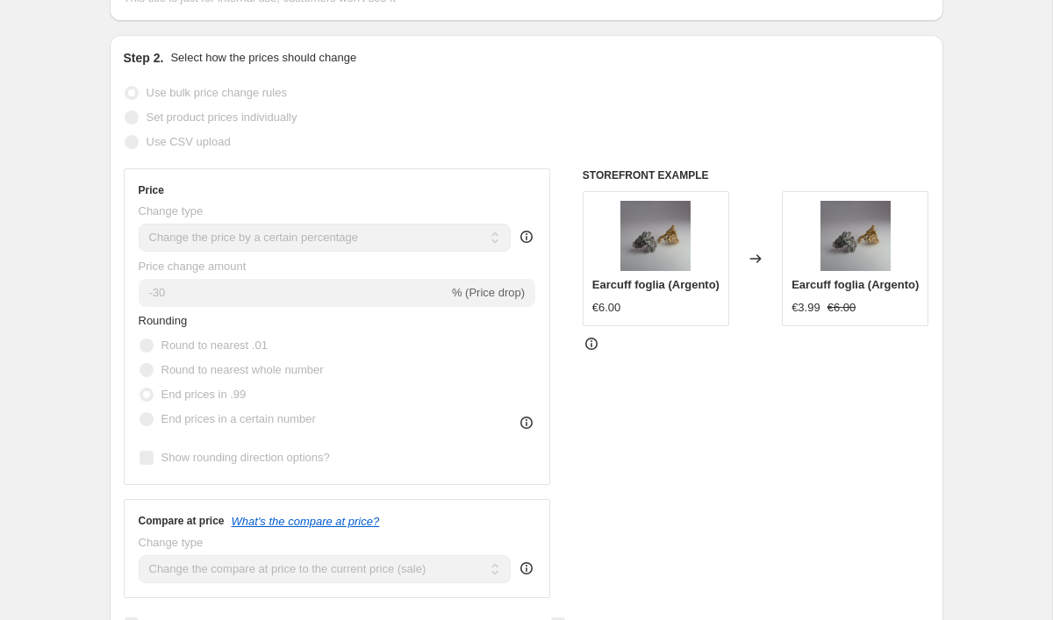
scroll to position [323, 0]
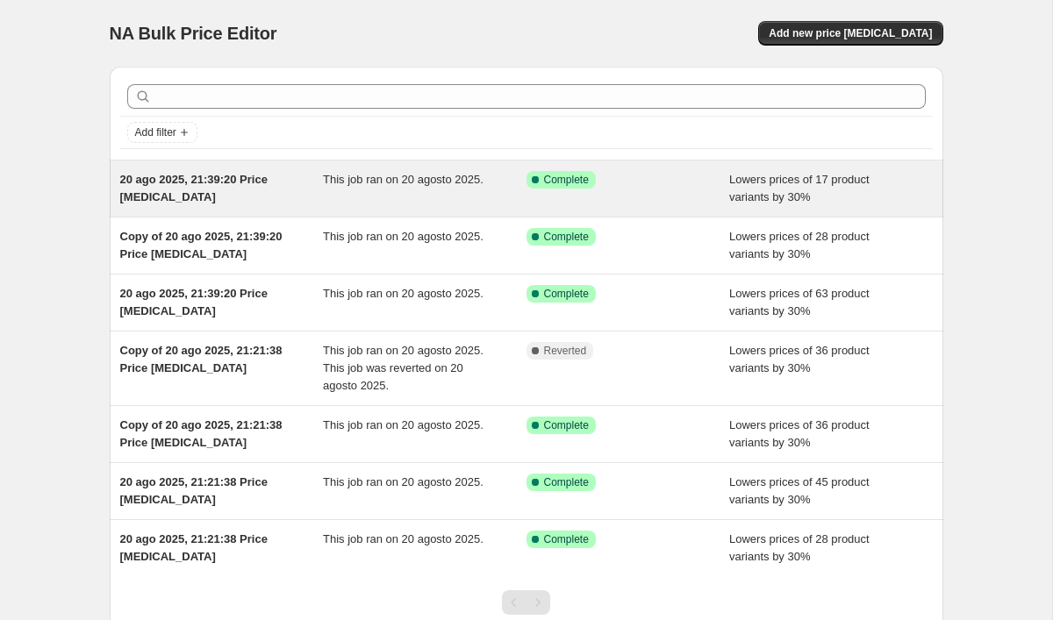
click at [637, 186] on div "Success Complete Complete" at bounding box center [614, 180] width 177 height 18
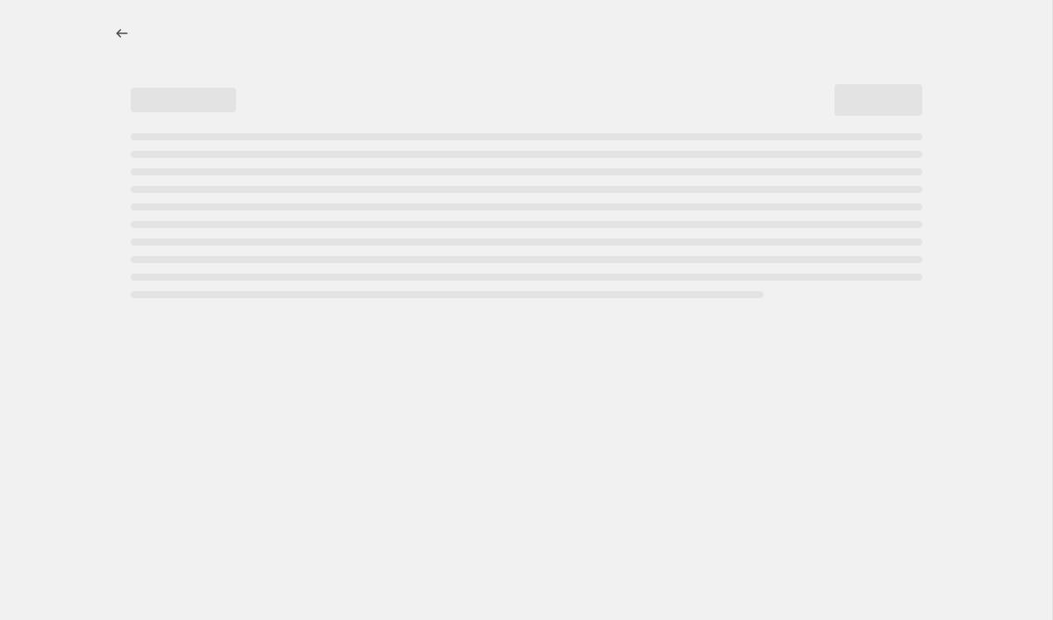
select select "percentage"
select select "collection"
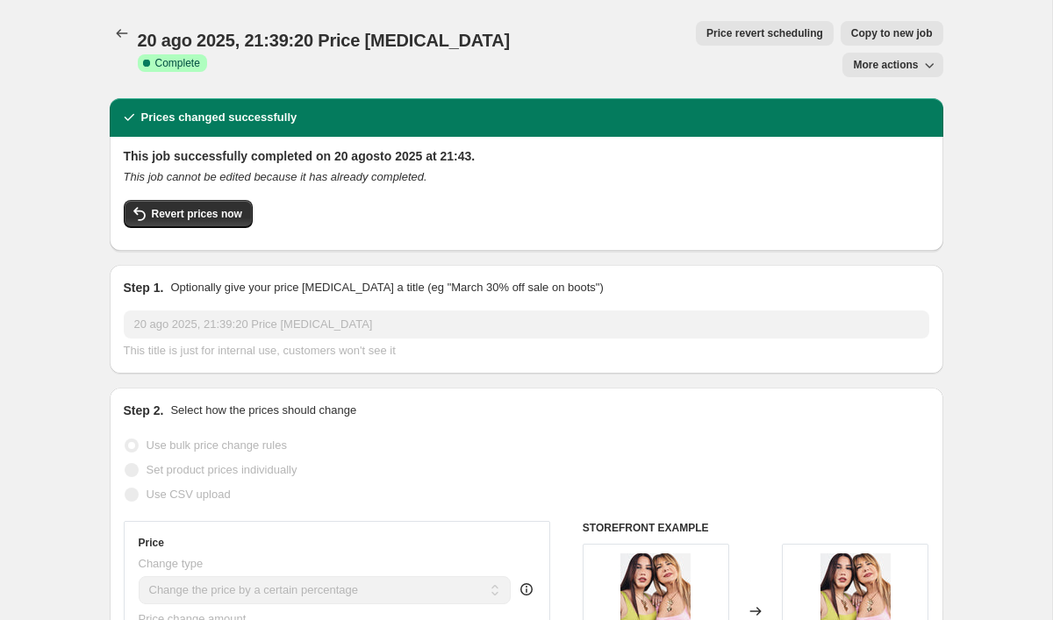
scroll to position [216, 0]
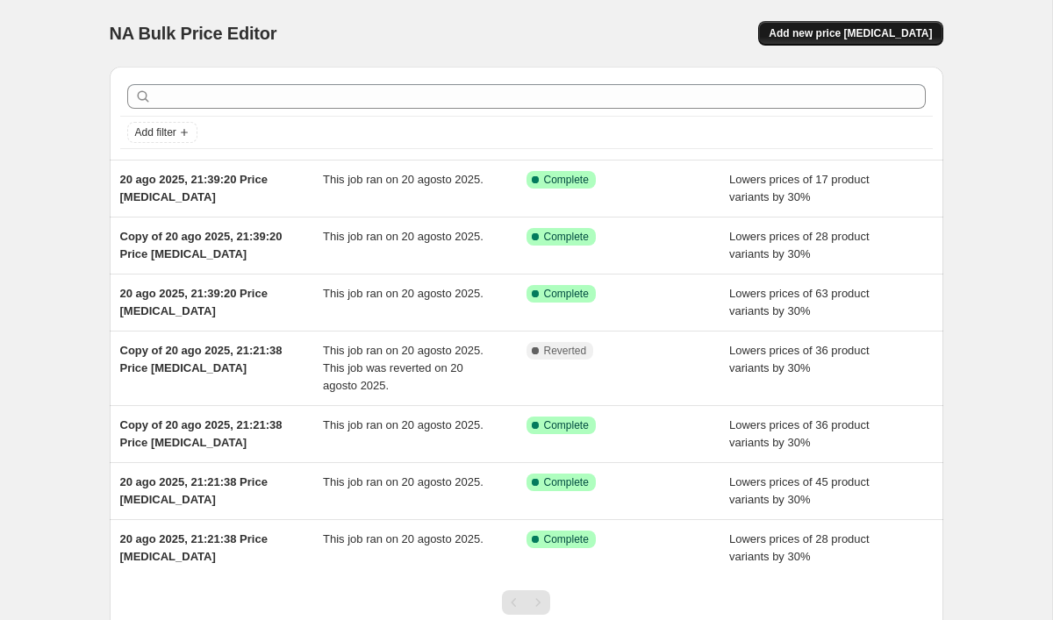
click at [857, 38] on span "Add new price [MEDICAL_DATA]" at bounding box center [850, 33] width 163 height 14
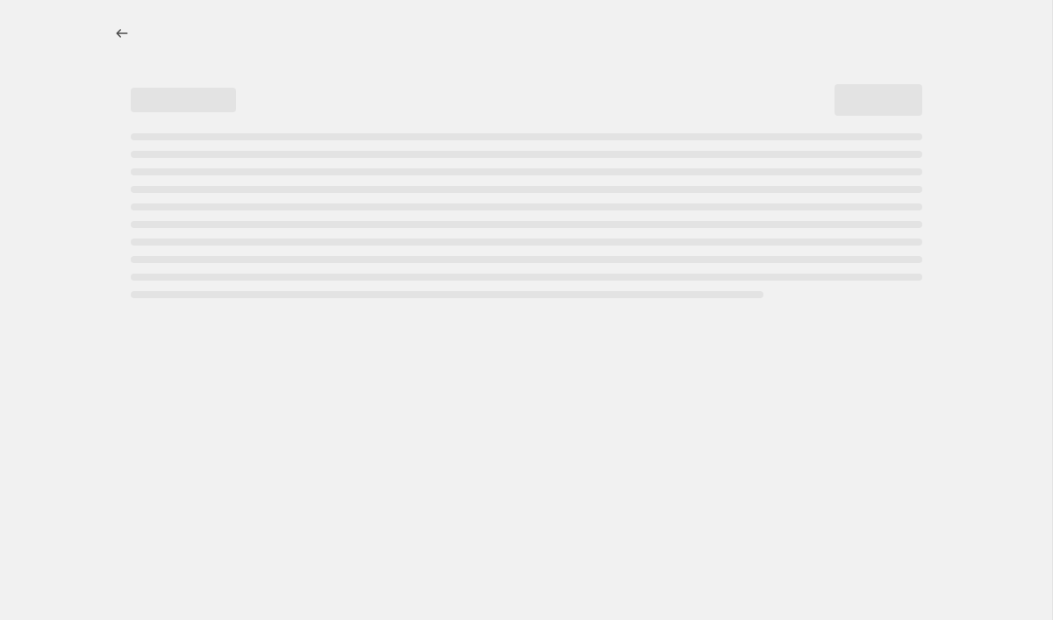
select select "percentage"
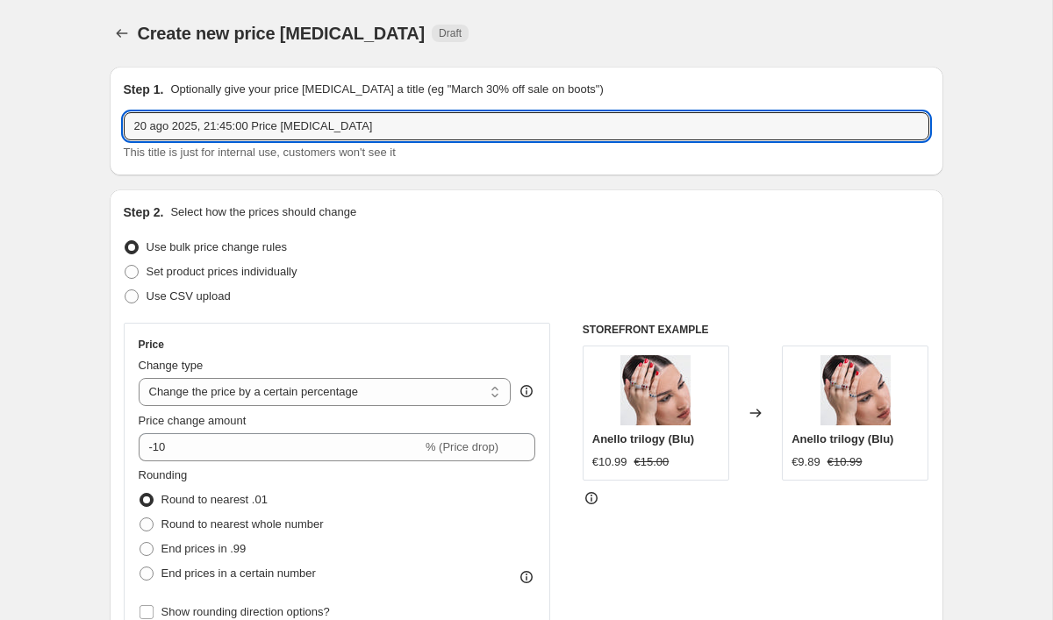
drag, startPoint x: 444, startPoint y: 125, endPoint x: 34, endPoint y: 112, distance: 409.9
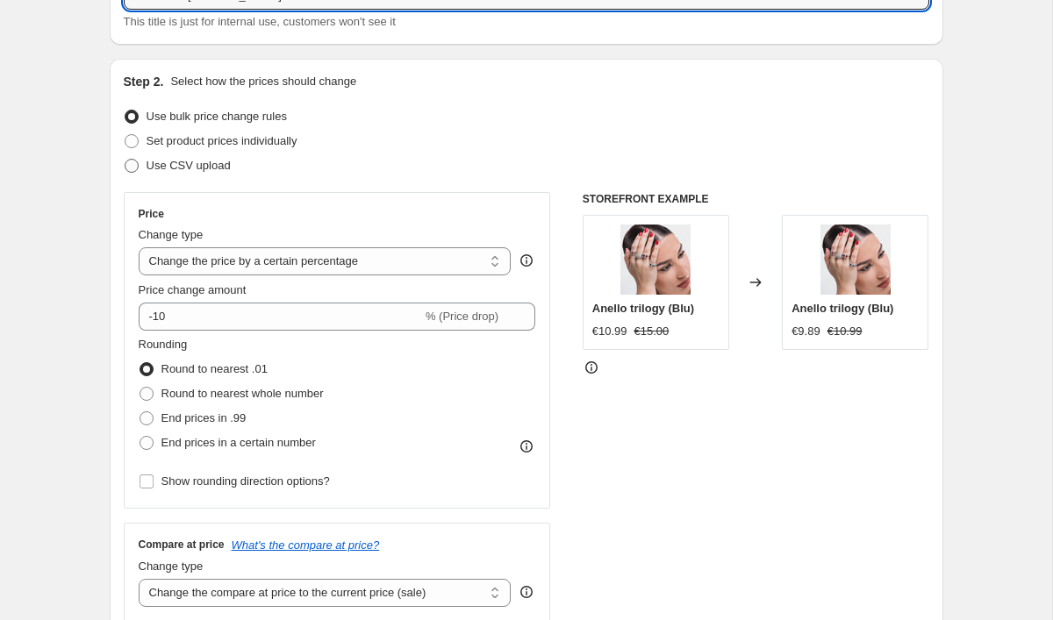
scroll to position [147, 0]
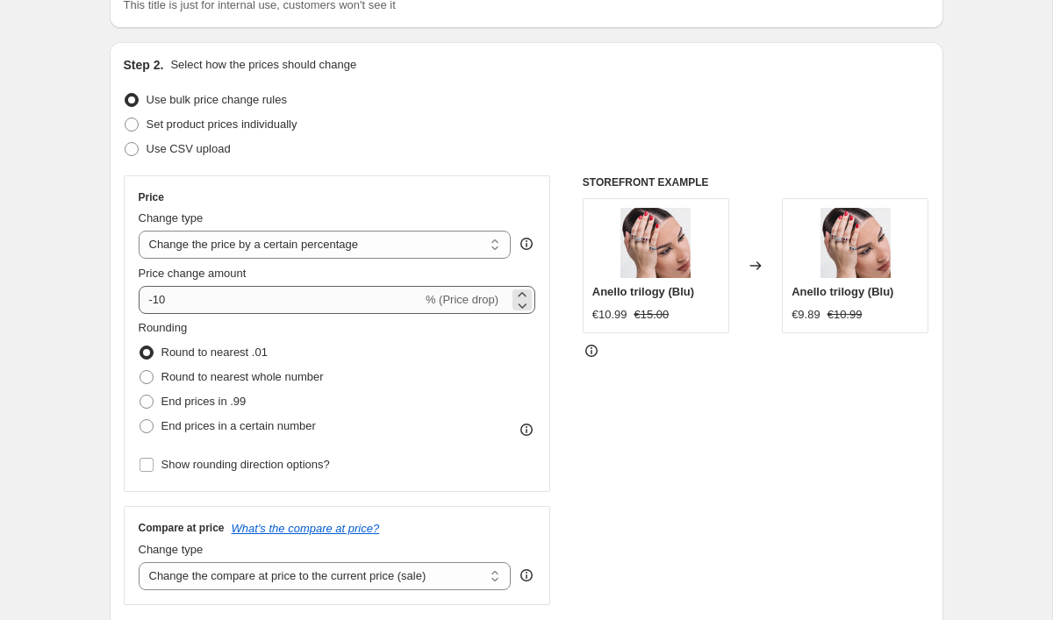
type input "collezione estiva saldi"
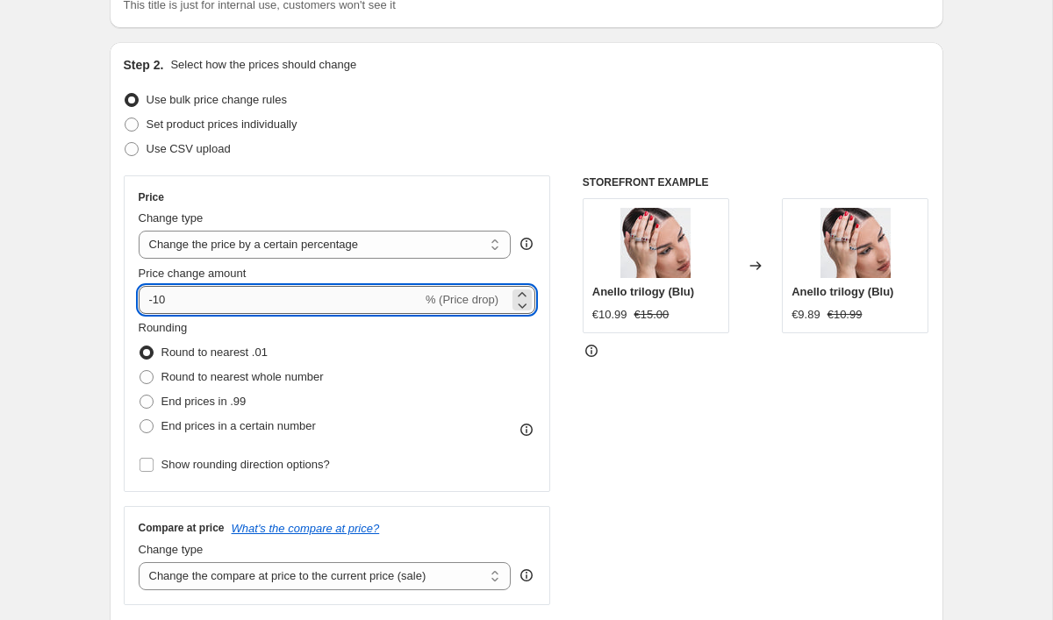
click at [200, 307] on input "-10" at bounding box center [280, 300] width 283 height 28
type input "-1"
type input "-40"
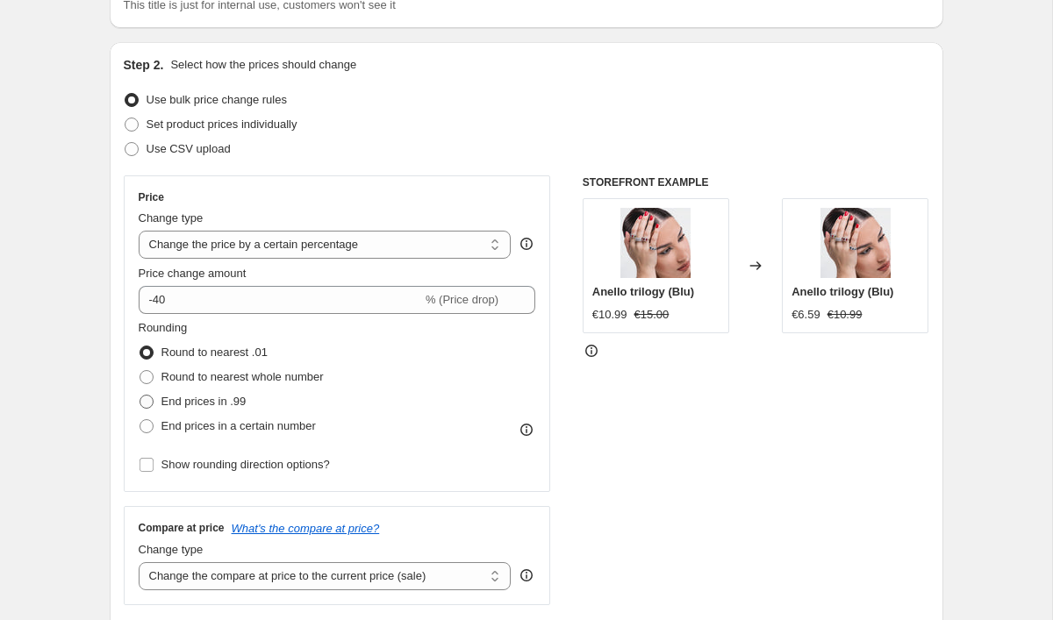
click at [228, 396] on span "End prices in .99" at bounding box center [203, 401] width 85 height 13
click at [140, 396] on input "End prices in .99" at bounding box center [140, 395] width 1 height 1
radio input "true"
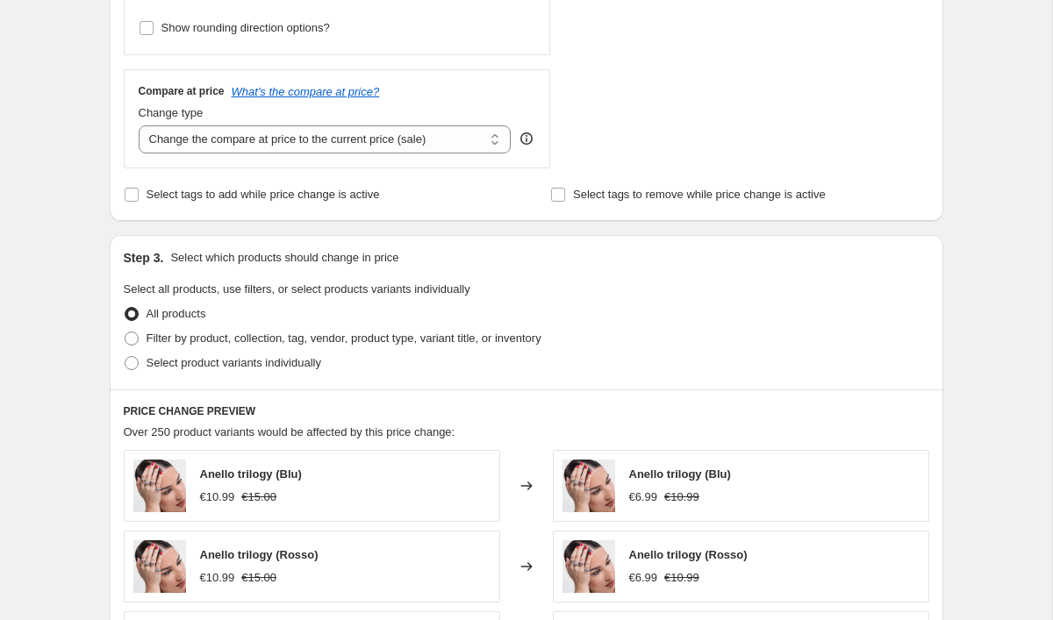
scroll to position [609, 0]
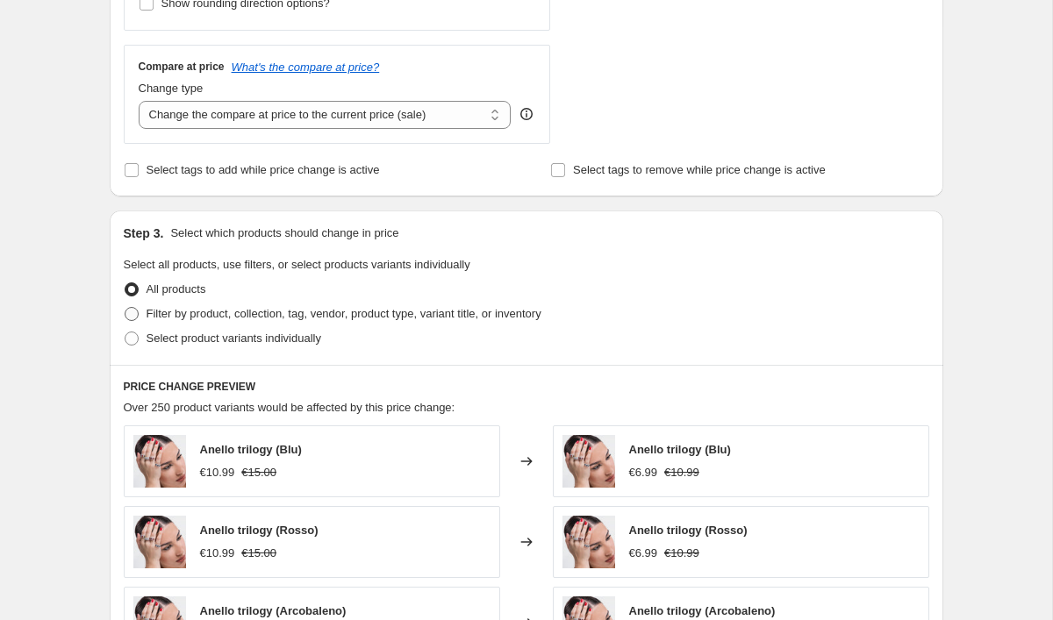
click at [223, 313] on span "Filter by product, collection, tag, vendor, product type, variant title, or inv…" at bounding box center [344, 313] width 395 height 13
click at [125, 308] on input "Filter by product, collection, tag, vendor, product type, variant title, or inv…" at bounding box center [125, 307] width 1 height 1
radio input "true"
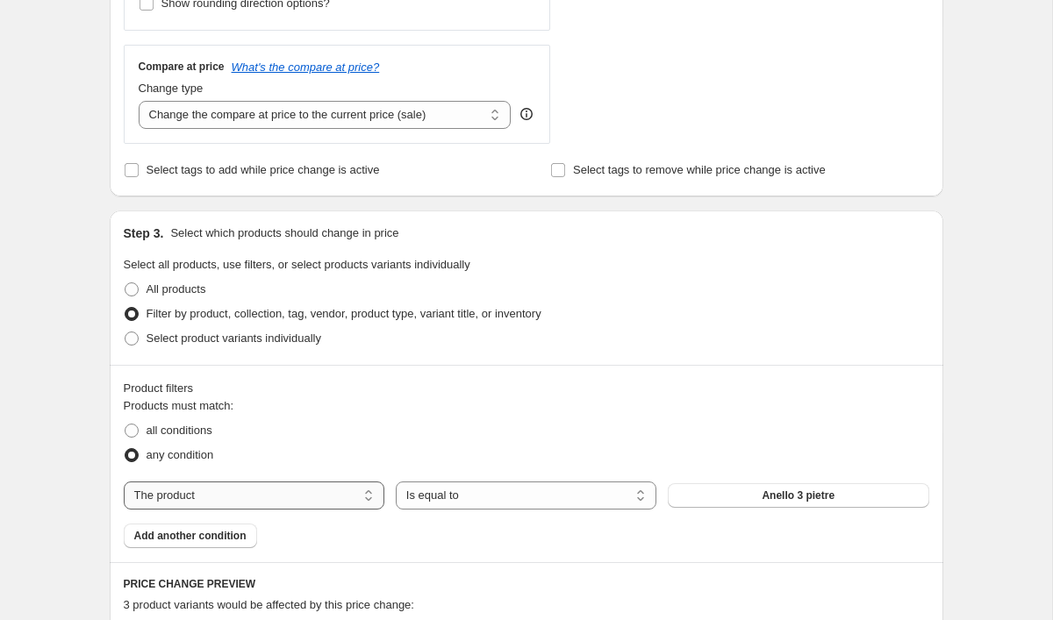
select select "collection"
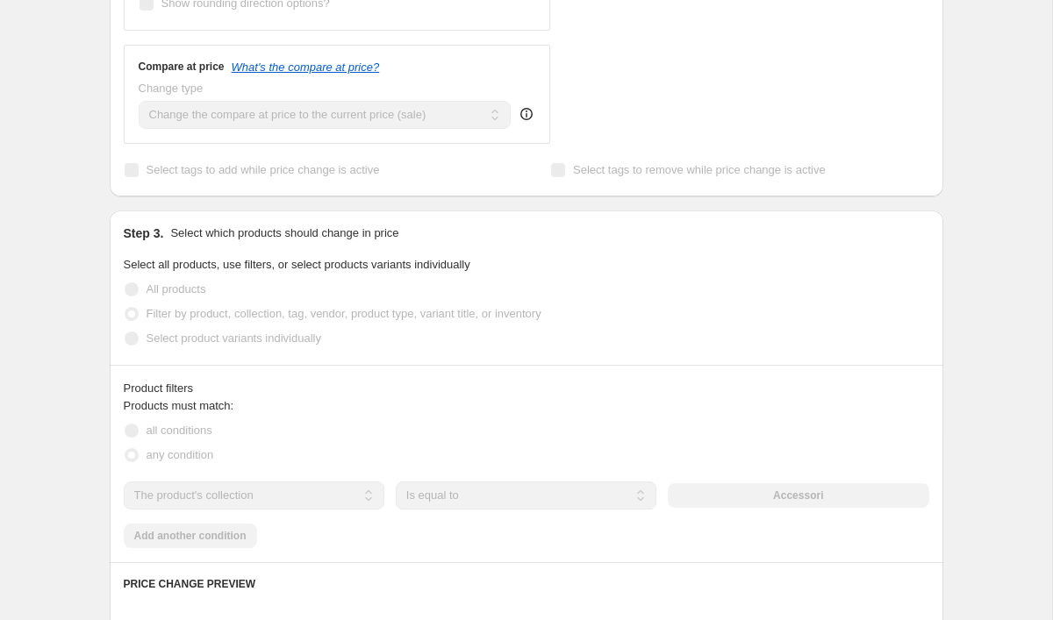
click at [714, 493] on div "The product The product's collection The product's vendor The product's type Th…" at bounding box center [526, 496] width 805 height 28
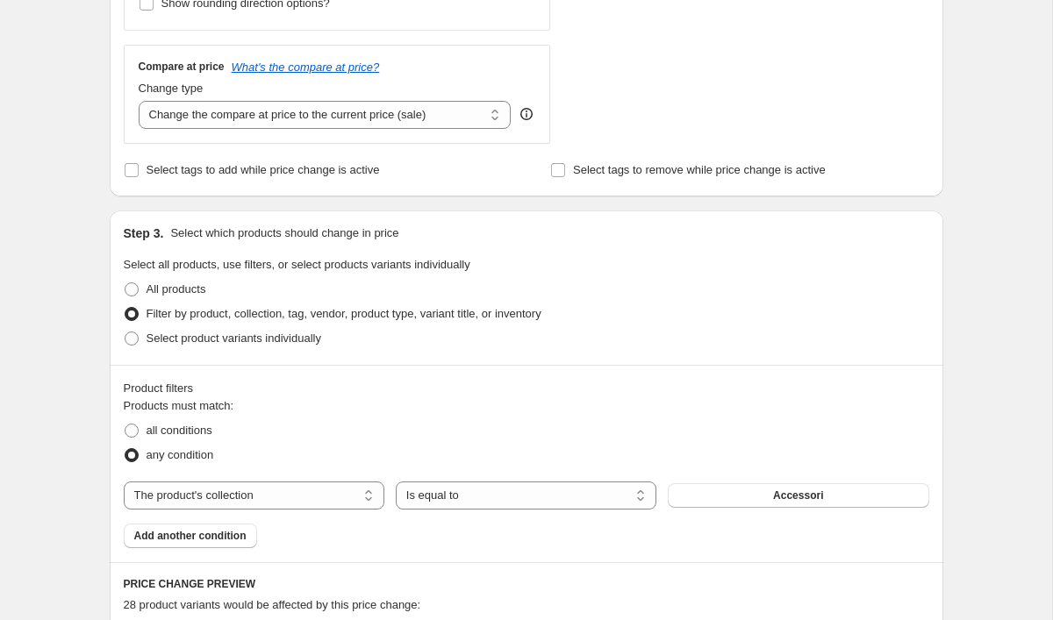
click at [714, 493] on button "Accessori" at bounding box center [798, 495] width 261 height 25
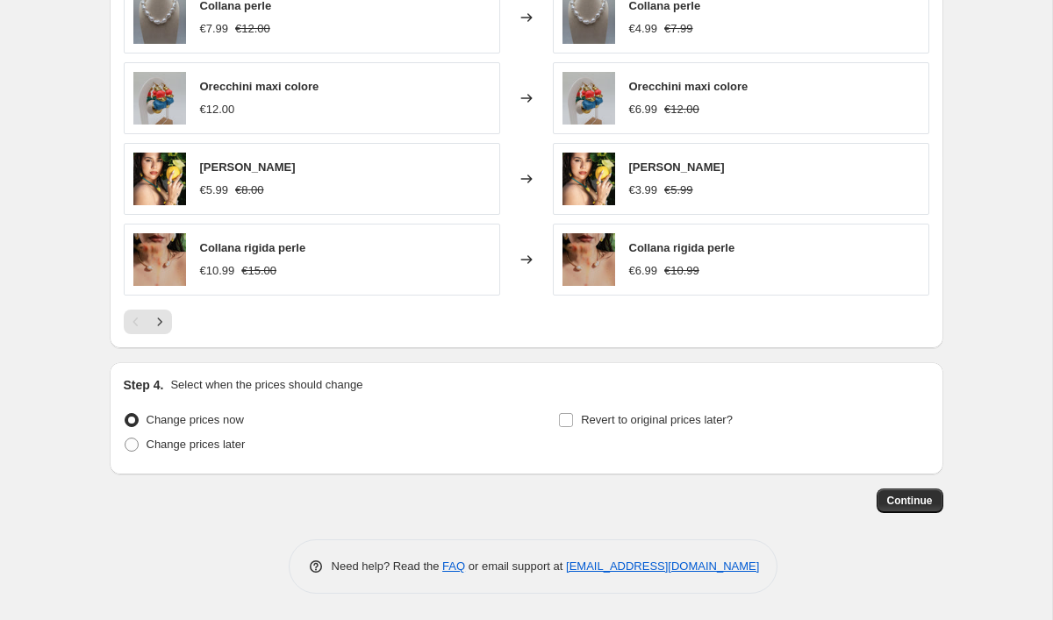
scroll to position [1331, 0]
click at [891, 490] on button "Continue" at bounding box center [910, 501] width 67 height 25
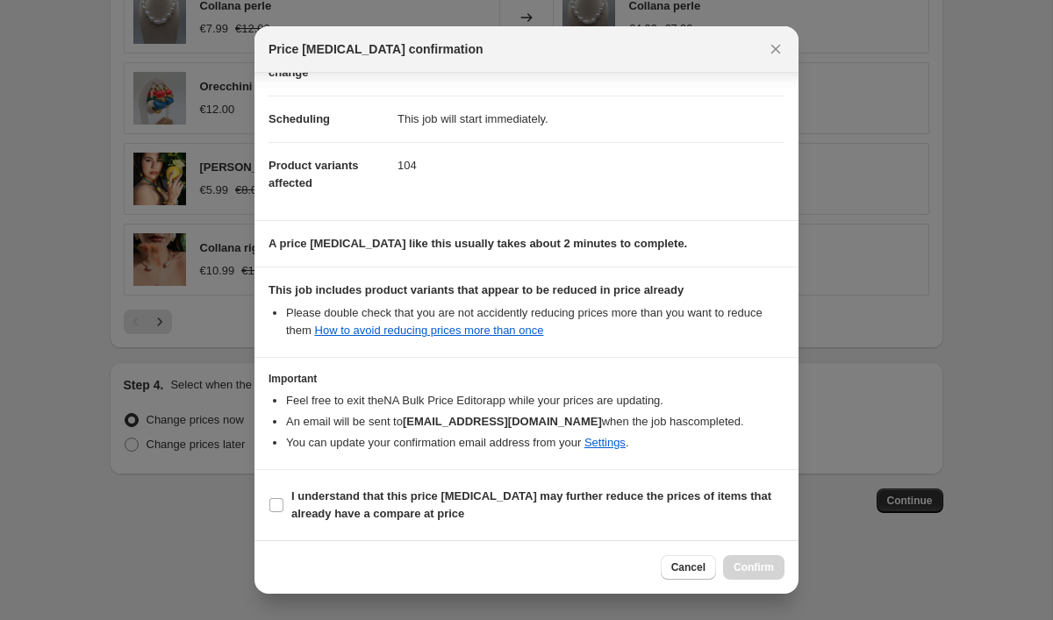
scroll to position [118, 0]
click at [367, 500] on b "I understand that this price change job may further reduce the prices of items …" at bounding box center [531, 505] width 480 height 31
click at [283, 500] on input "I understand that this price change job may further reduce the prices of items …" at bounding box center [276, 505] width 14 height 14
checkbox input "true"
click at [755, 562] on span "Confirm" at bounding box center [754, 568] width 40 height 14
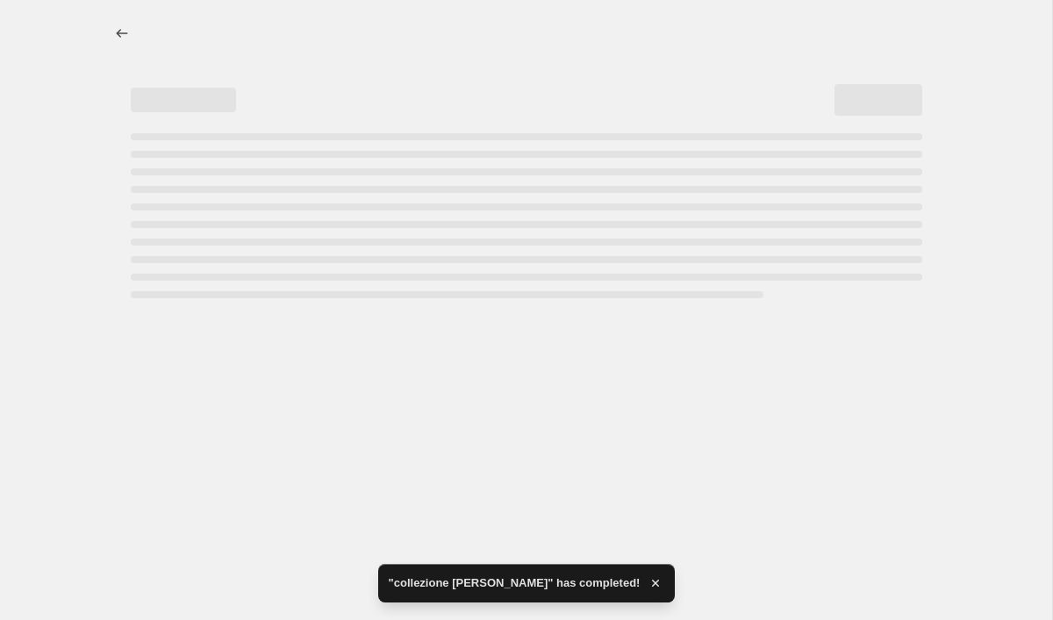
select select "percentage"
select select "collection"
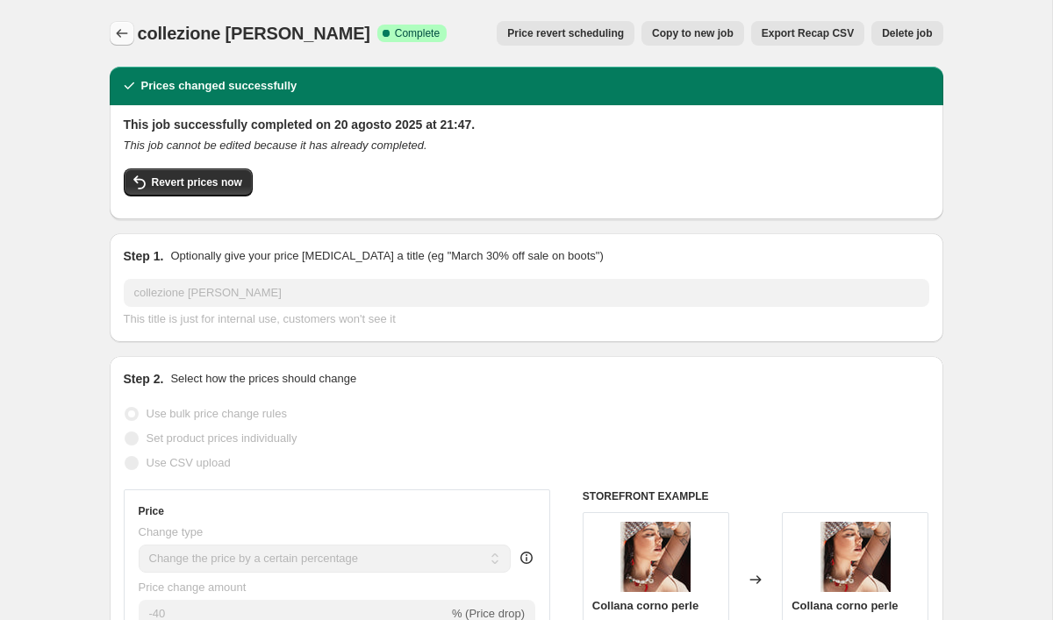
click at [117, 24] on button "Price change jobs" at bounding box center [122, 33] width 25 height 25
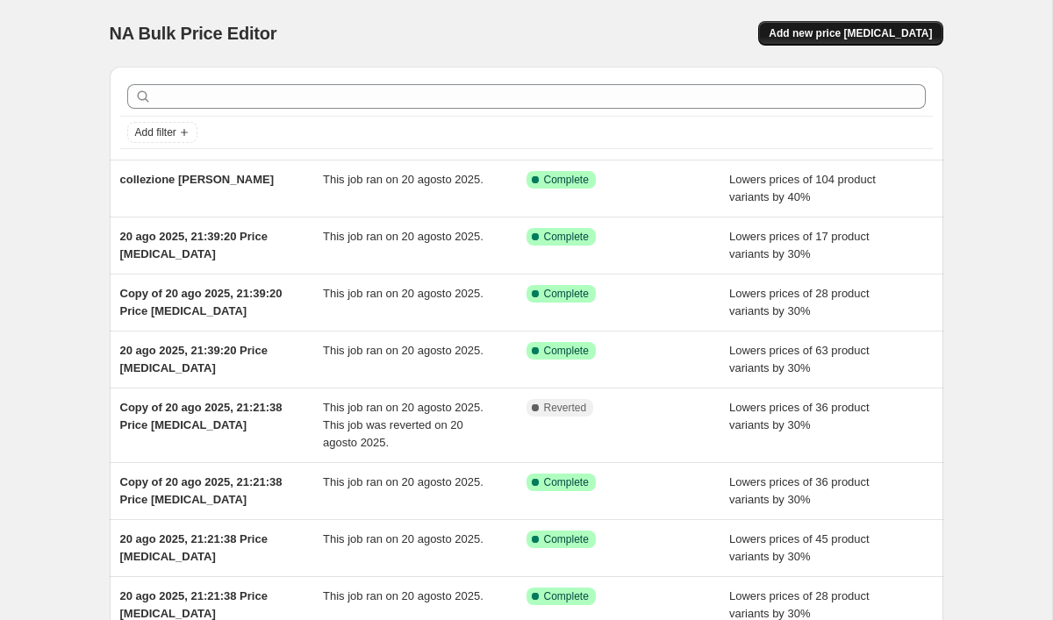
click at [852, 24] on button "Add new price [MEDICAL_DATA]" at bounding box center [850, 33] width 184 height 25
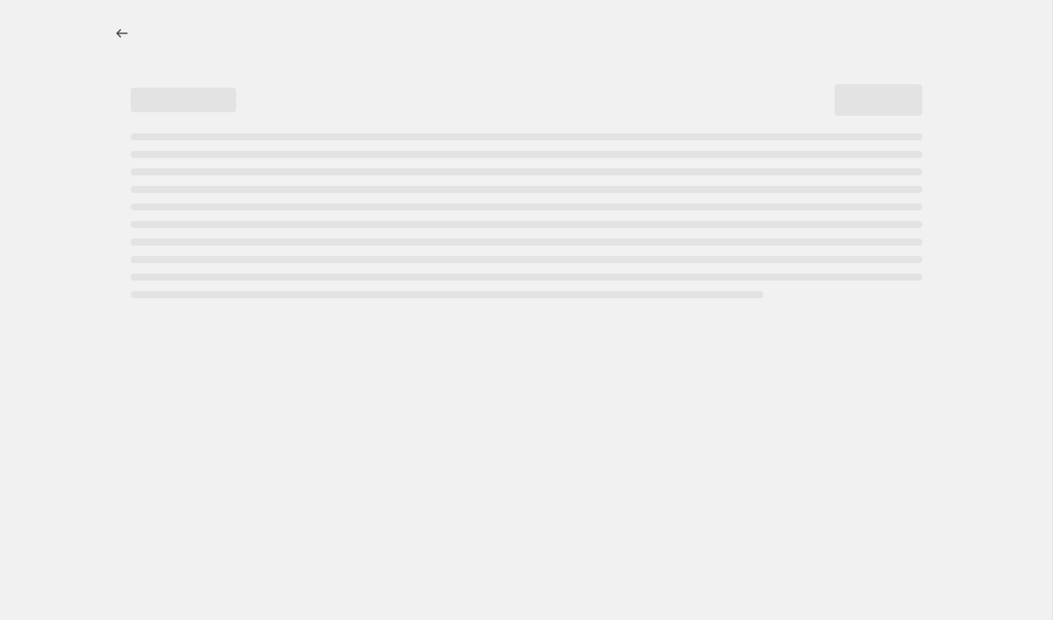
select select "percentage"
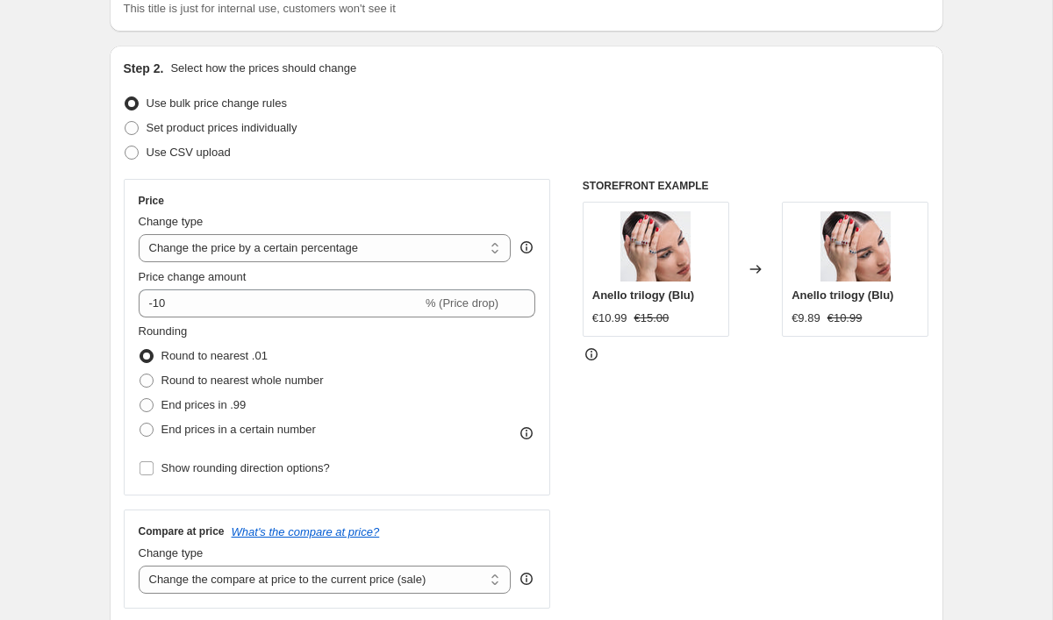
scroll to position [145, 0]
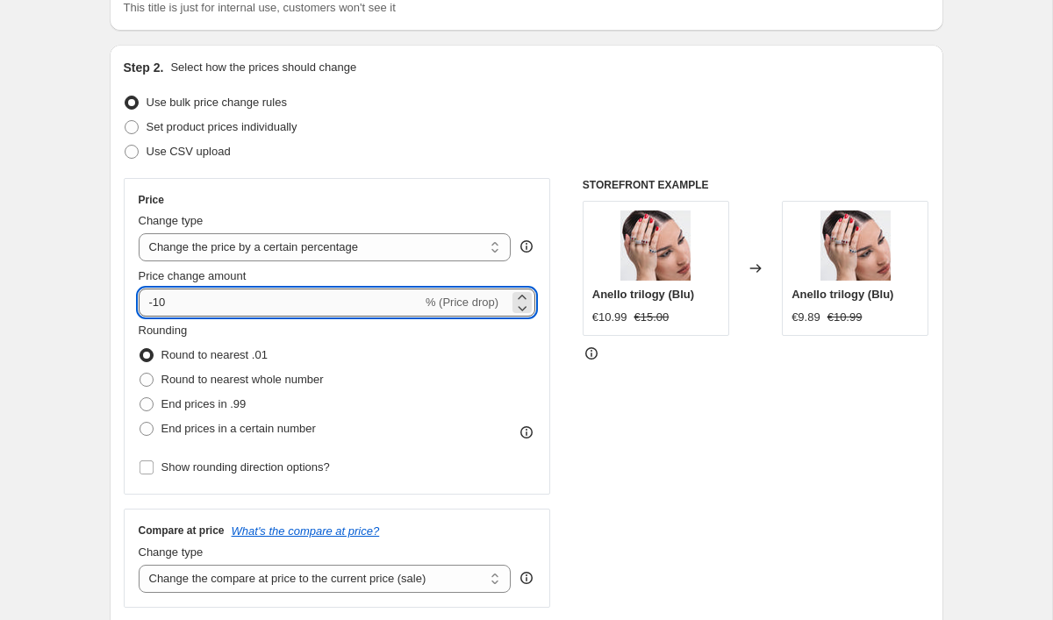
click at [365, 297] on input "-10" at bounding box center [280, 303] width 283 height 28
type input "-1"
type input "-30"
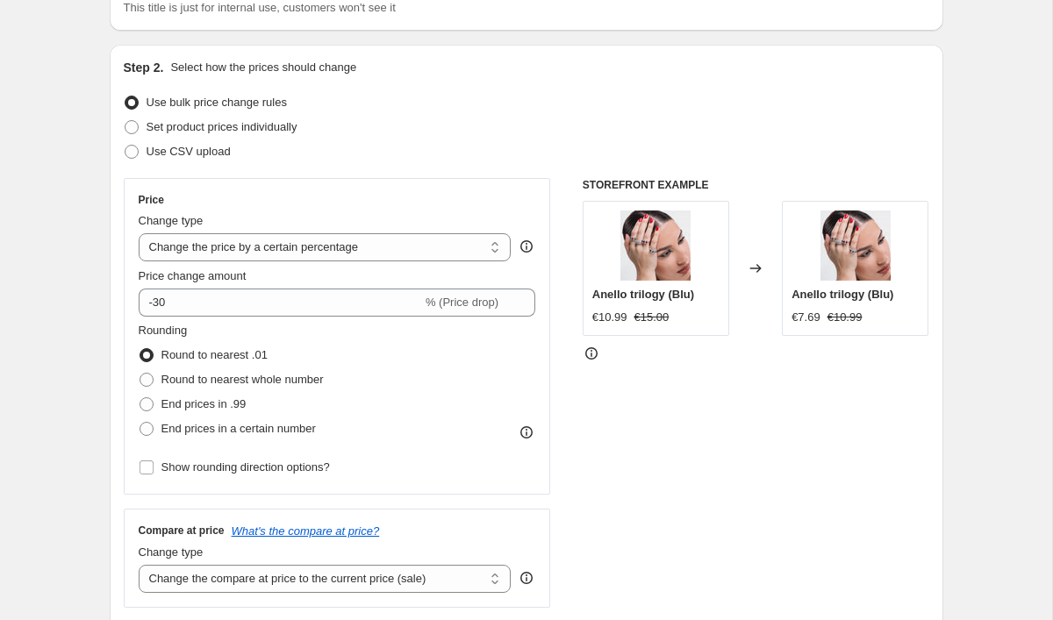
click at [276, 405] on div "End prices in .99" at bounding box center [231, 404] width 185 height 25
click at [211, 404] on span "End prices in .99" at bounding box center [203, 403] width 85 height 13
click at [140, 398] on input "End prices in .99" at bounding box center [140, 397] width 1 height 1
radio input "true"
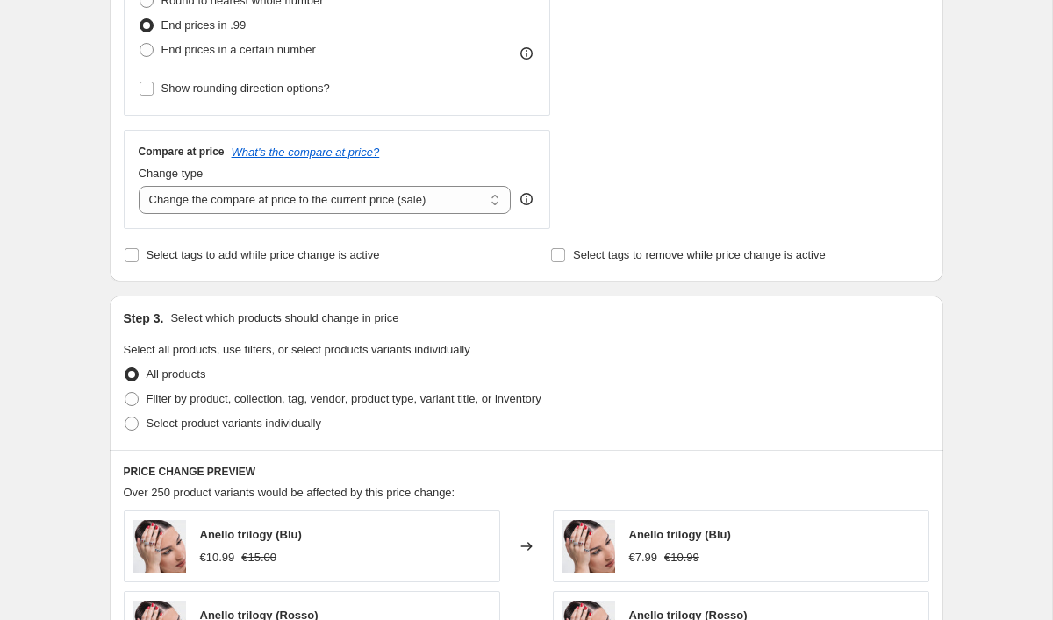
scroll to position [526, 0]
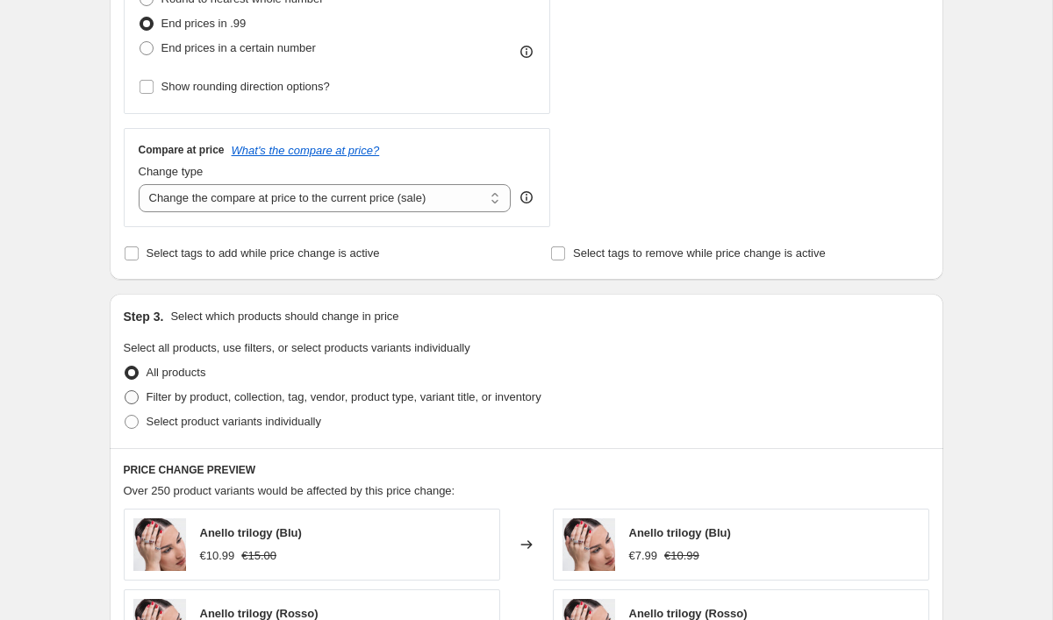
click at [211, 400] on span "Filter by product, collection, tag, vendor, product type, variant title, or inv…" at bounding box center [344, 396] width 395 height 13
click at [125, 391] on input "Filter by product, collection, tag, vendor, product type, variant title, or inv…" at bounding box center [125, 390] width 1 height 1
radio input "true"
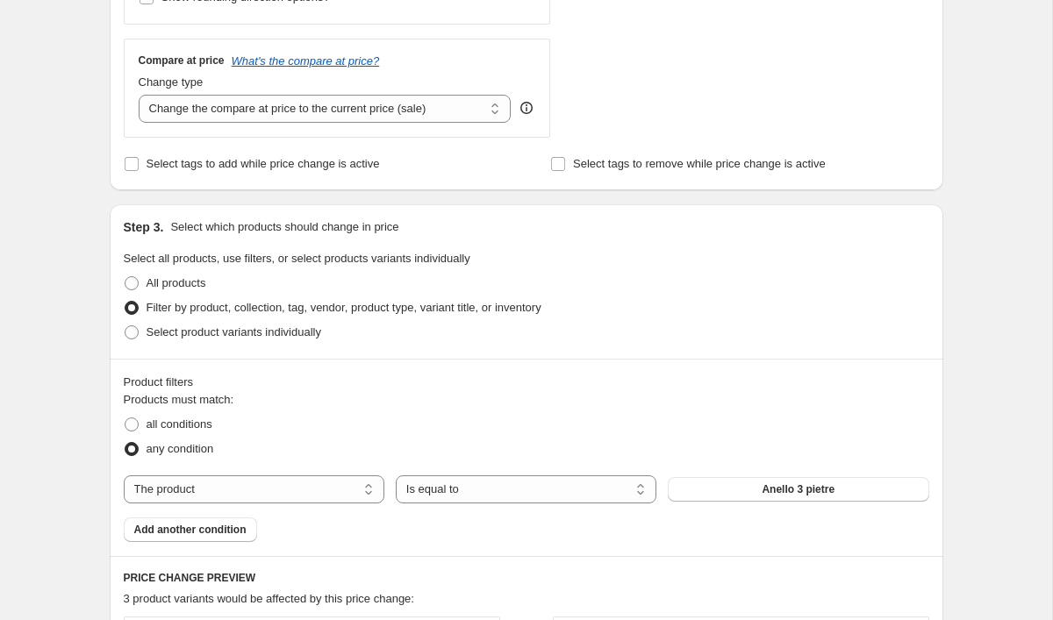
scroll to position [640, 0]
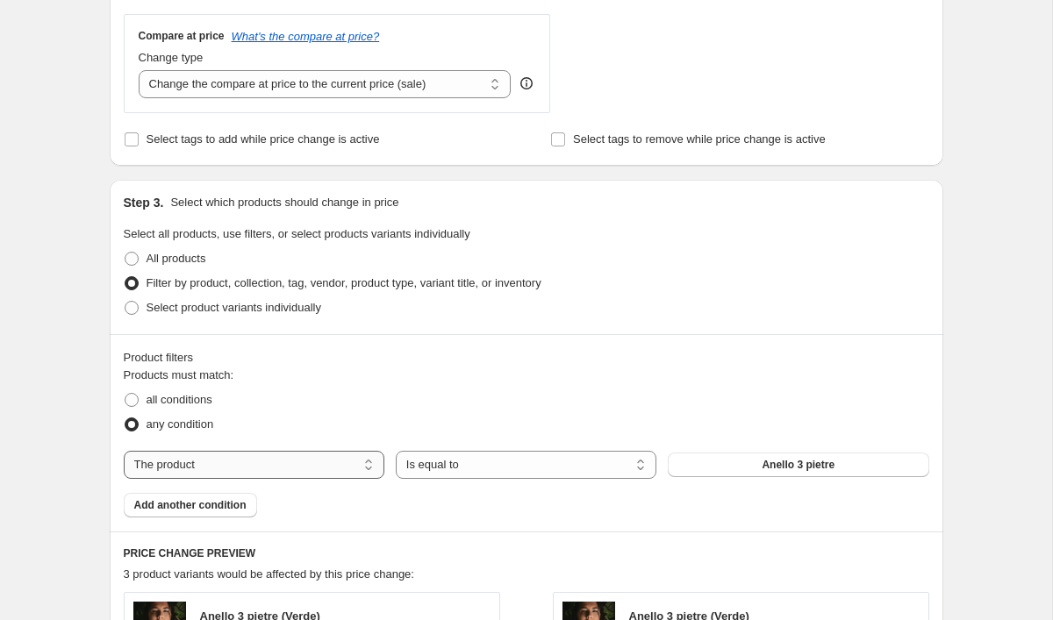
select select "collection"
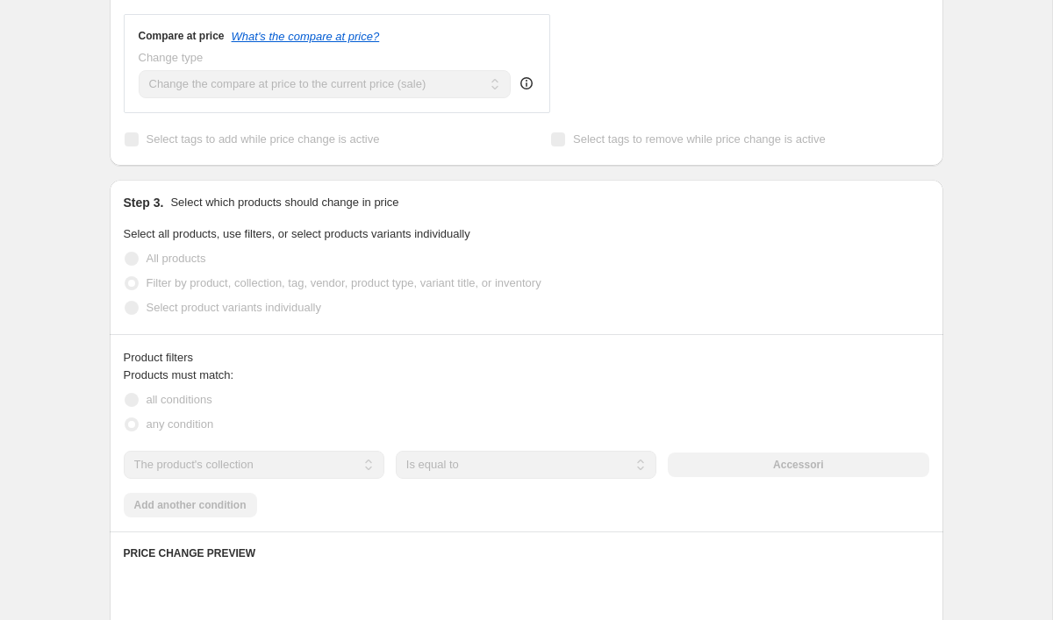
click at [855, 461] on div "The product The product's collection The product's vendor The product's type Th…" at bounding box center [526, 465] width 805 height 28
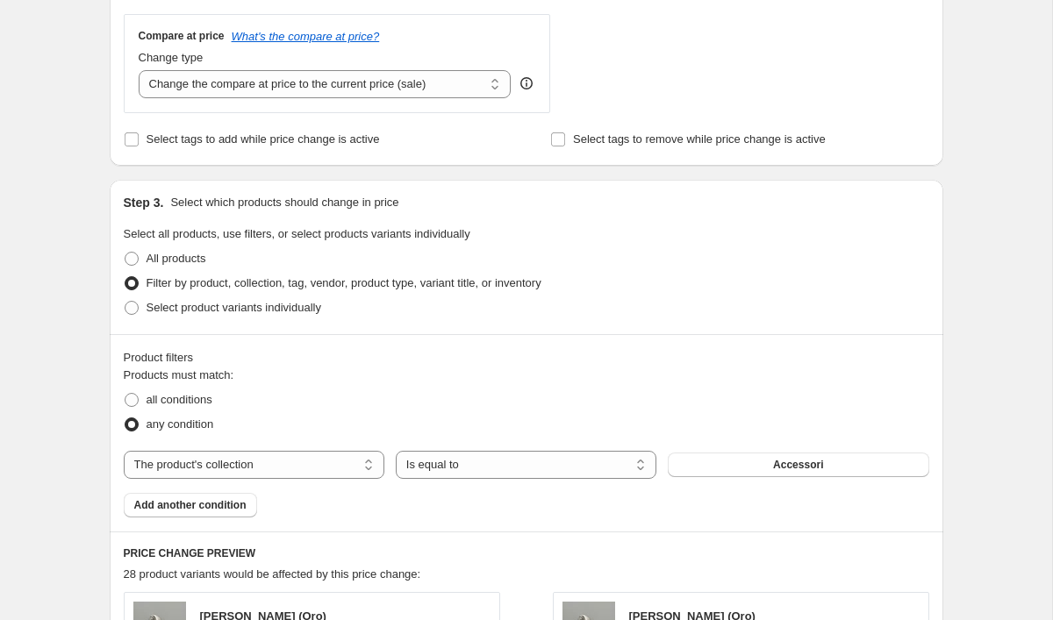
click at [855, 461] on button "Accessori" at bounding box center [798, 465] width 261 height 25
click at [710, 471] on button "Orecchini" at bounding box center [798, 465] width 261 height 25
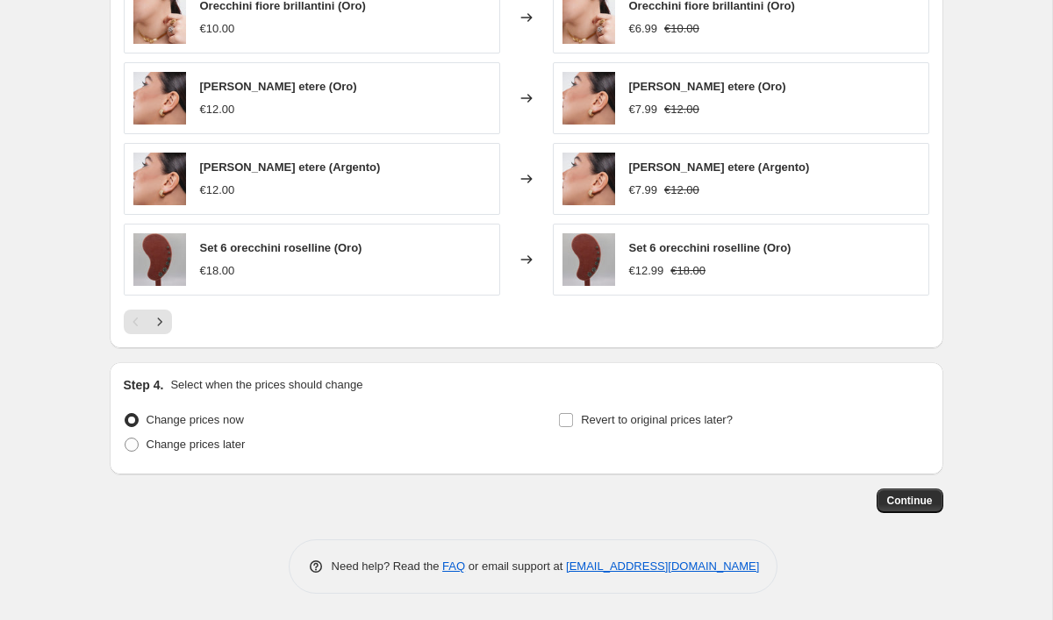
scroll to position [1331, 0]
click at [889, 502] on span "Continue" at bounding box center [910, 501] width 46 height 14
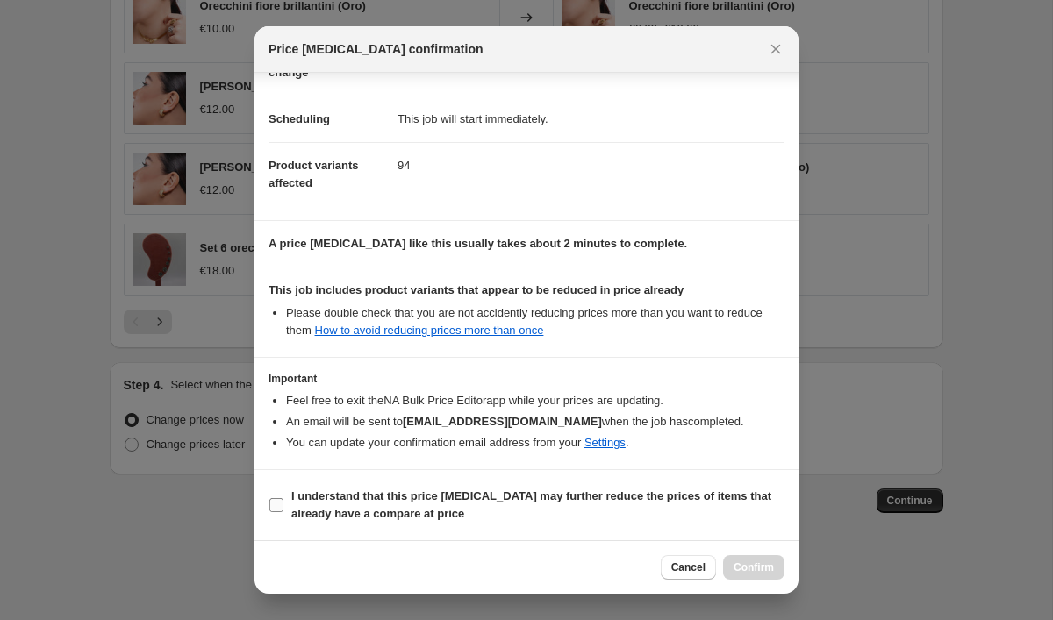
scroll to position [118, 0]
click at [632, 504] on span "I understand that this price change job may further reduce the prices of items …" at bounding box center [537, 505] width 493 height 35
click at [283, 504] on input "I understand that this price change job may further reduce the prices of items …" at bounding box center [276, 505] width 14 height 14
checkbox input "true"
click at [765, 563] on span "Confirm" at bounding box center [754, 568] width 40 height 14
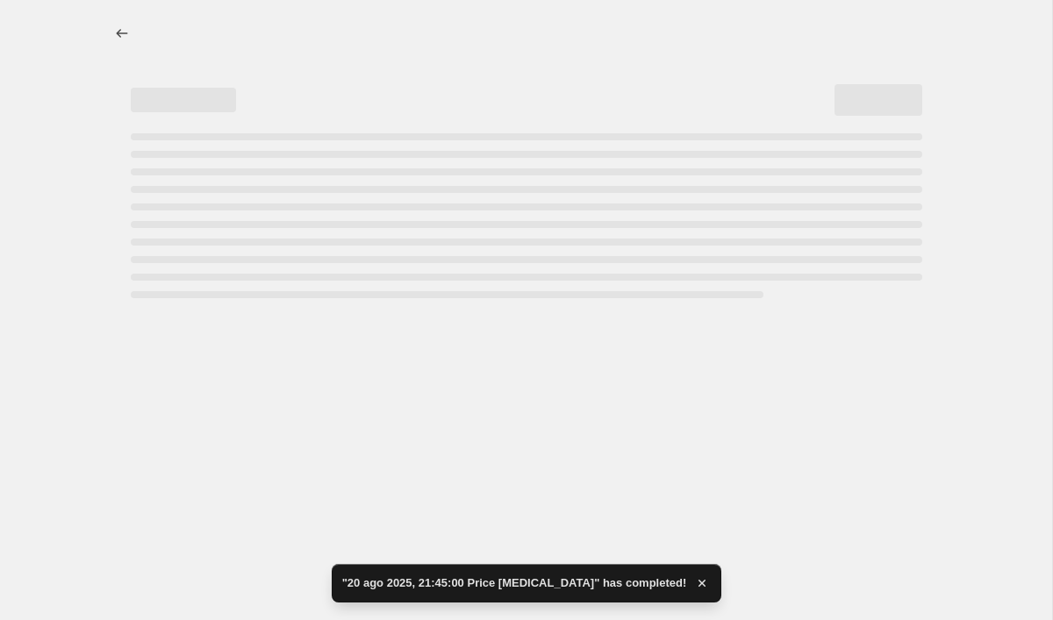
select select "percentage"
select select "collection"
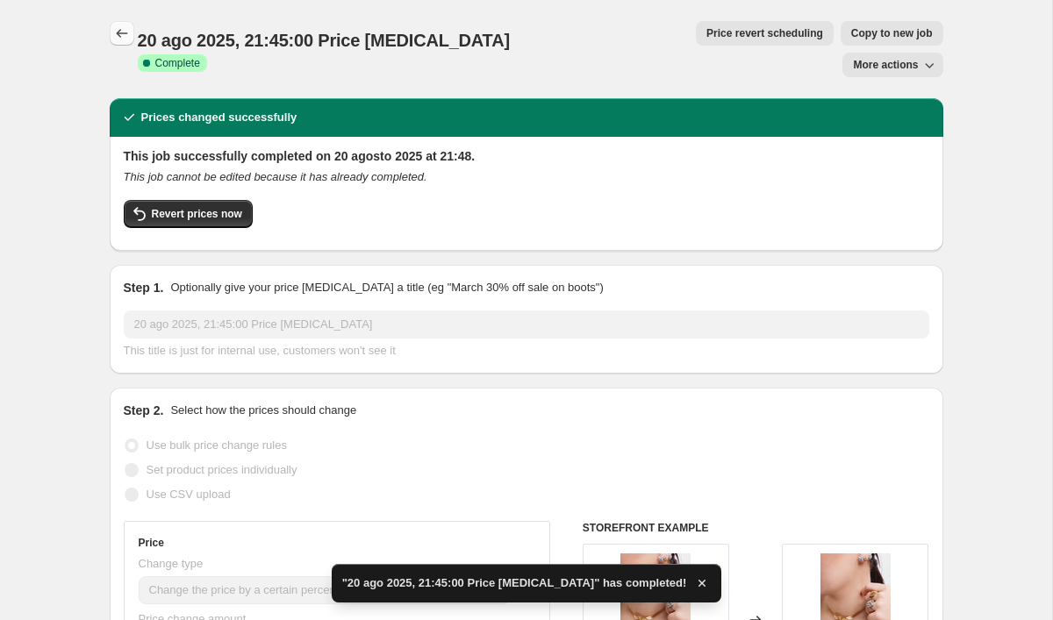
click at [126, 25] on icon "Price change jobs" at bounding box center [122, 34] width 18 height 18
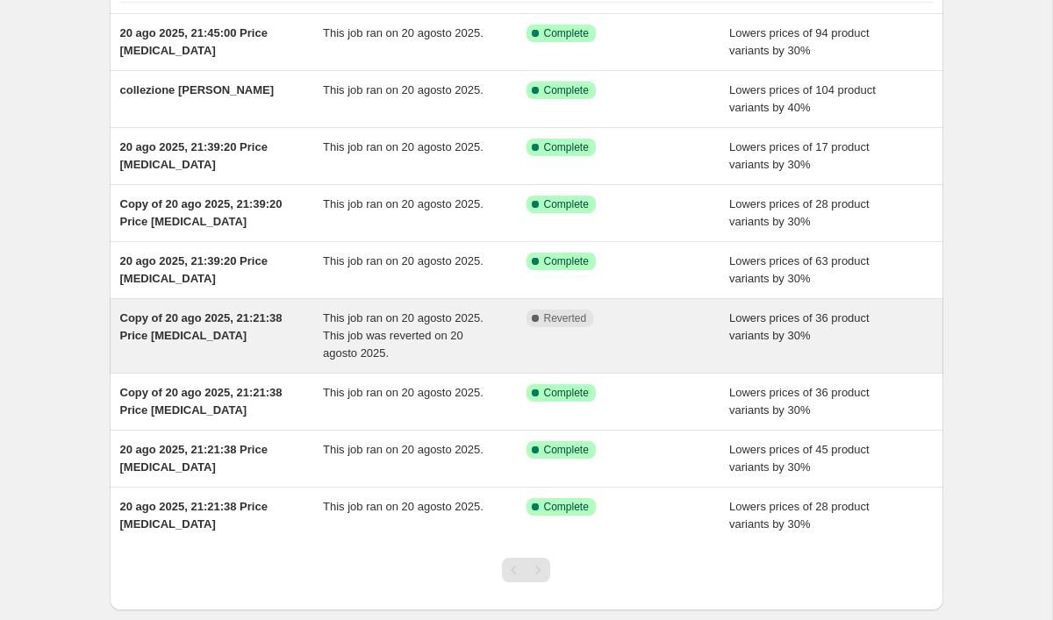
scroll to position [152, 0]
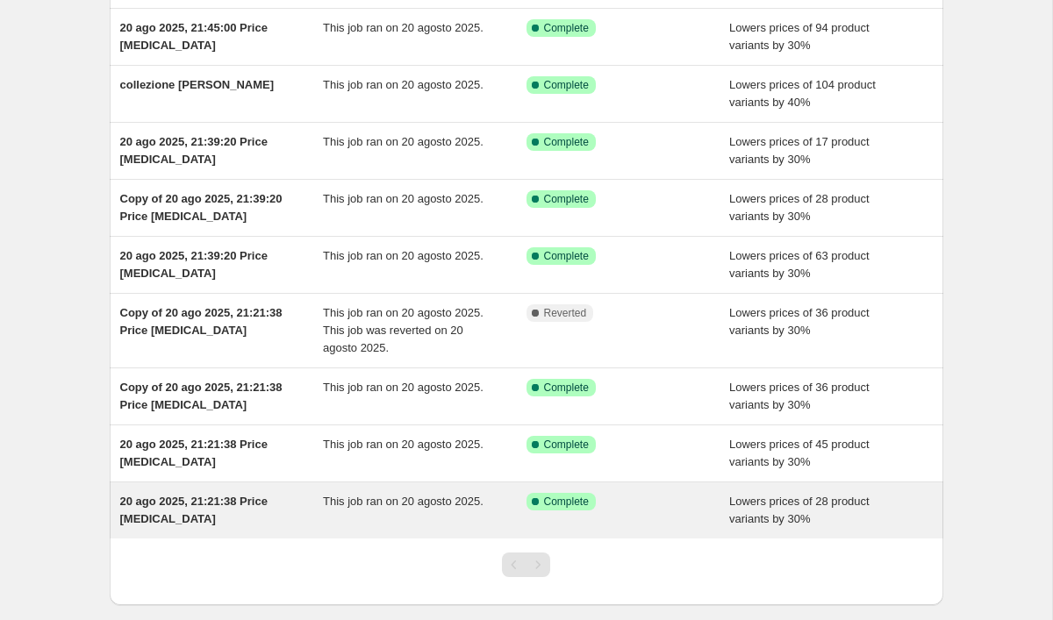
click at [675, 499] on div "Success Complete Complete" at bounding box center [614, 502] width 177 height 18
